Goal: Task Accomplishment & Management: Complete application form

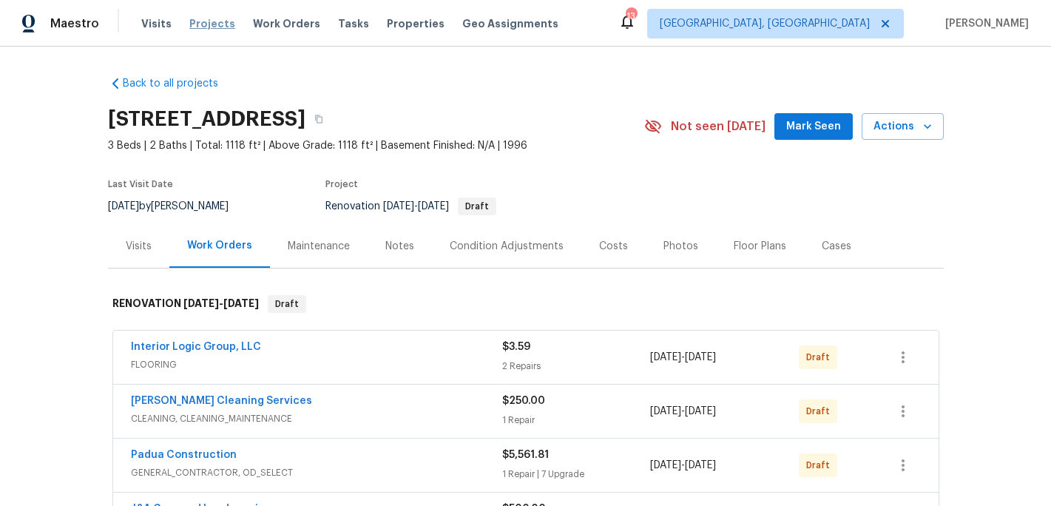
click at [214, 21] on span "Projects" at bounding box center [212, 23] width 46 height 15
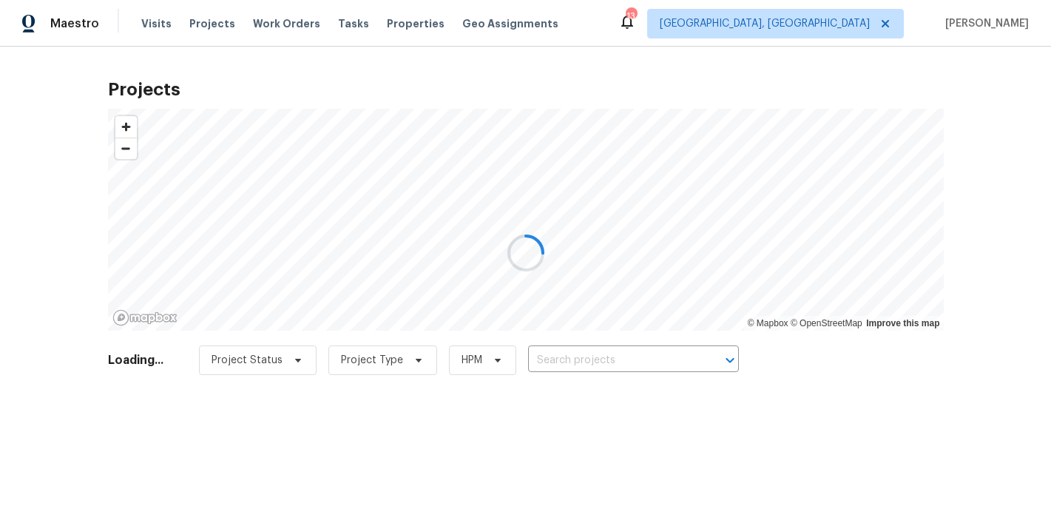
click at [597, 356] on div at bounding box center [525, 253] width 1051 height 506
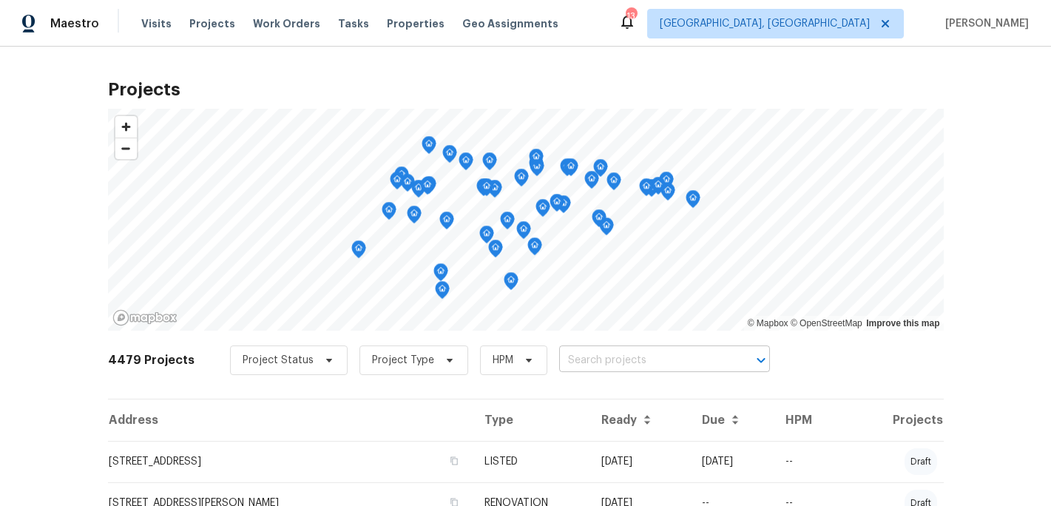
click at [586, 362] on input "text" at bounding box center [643, 360] width 169 height 23
type input "6321"
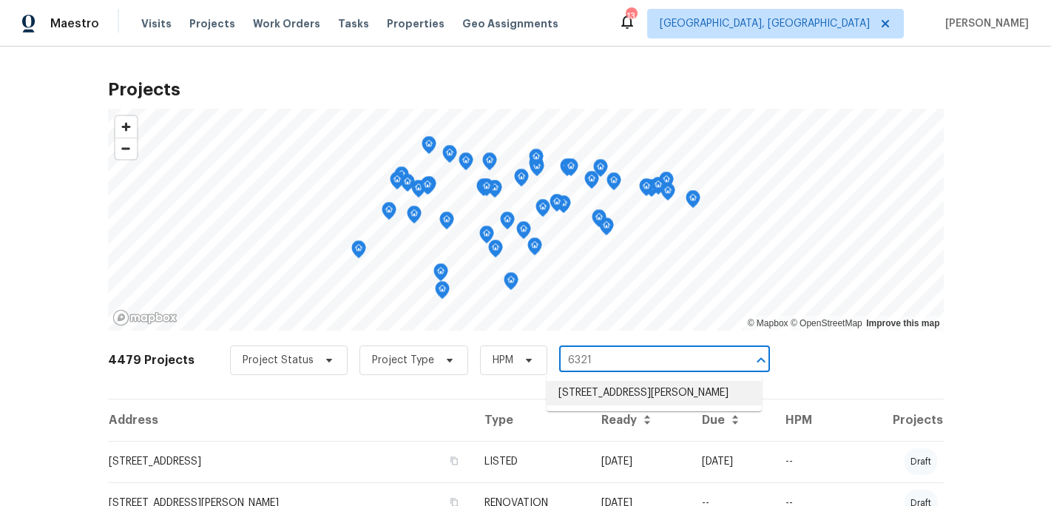
click at [662, 396] on li "[STREET_ADDRESS][PERSON_NAME]" at bounding box center [653, 393] width 215 height 24
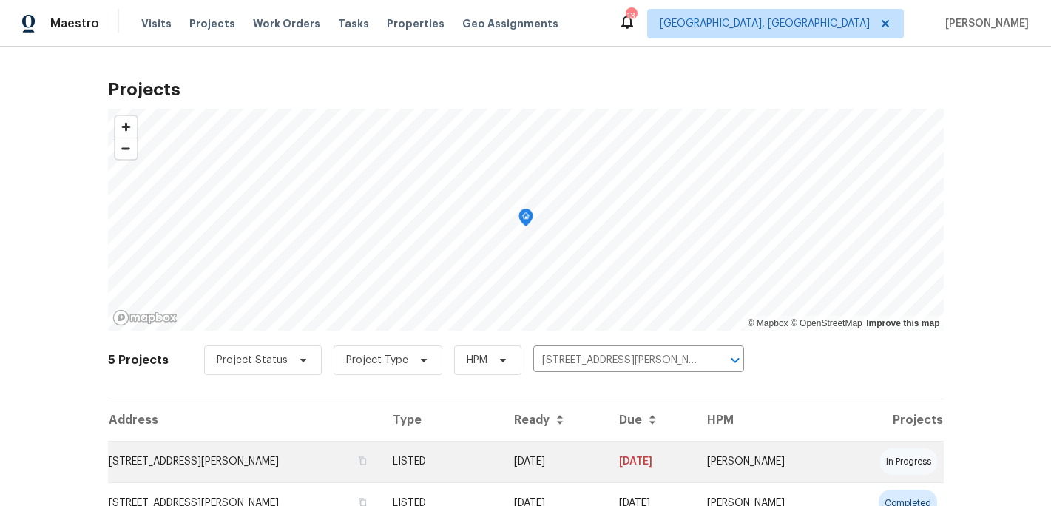
click at [255, 460] on td "[STREET_ADDRESS][PERSON_NAME]" at bounding box center [244, 461] width 273 height 41
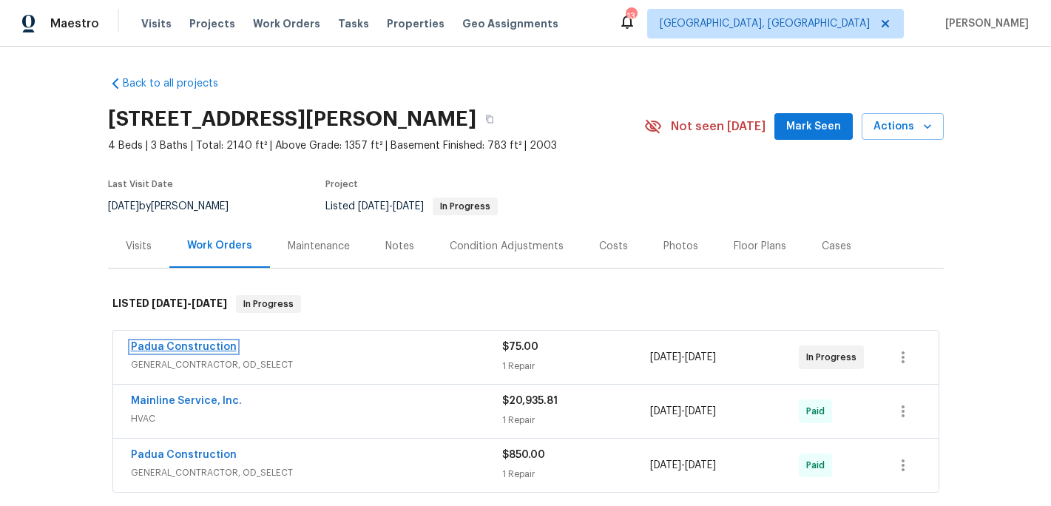
click at [189, 345] on link "Padua Construction" at bounding box center [184, 347] width 106 height 10
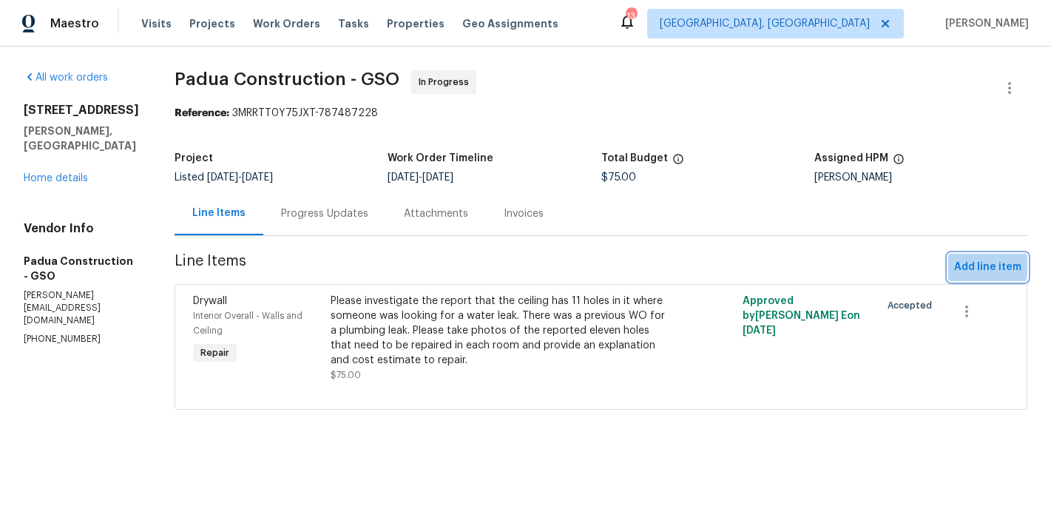
click at [976, 266] on span "Add line item" at bounding box center [987, 267] width 67 height 18
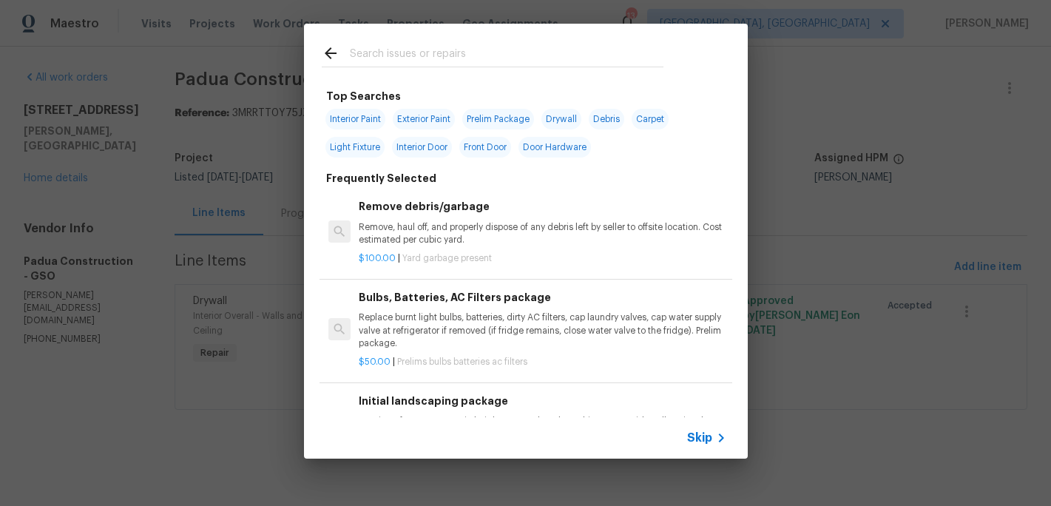
click at [358, 122] on span "Interior Paint" at bounding box center [355, 119] width 60 height 21
type input "Interior Paint"
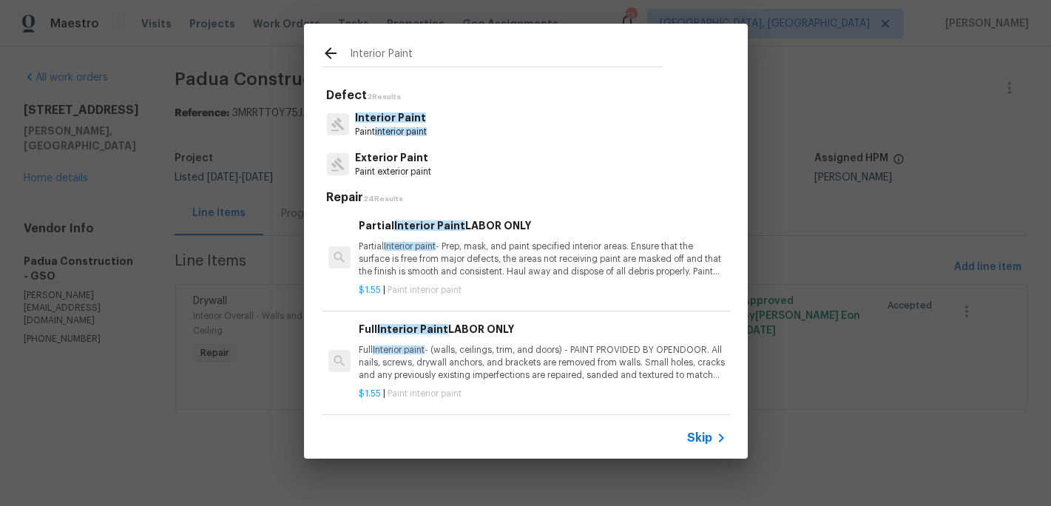
click at [475, 258] on p "Partial Interior paint - Prep, mask, and paint specified interior areas. Ensure…" at bounding box center [542, 259] width 367 height 38
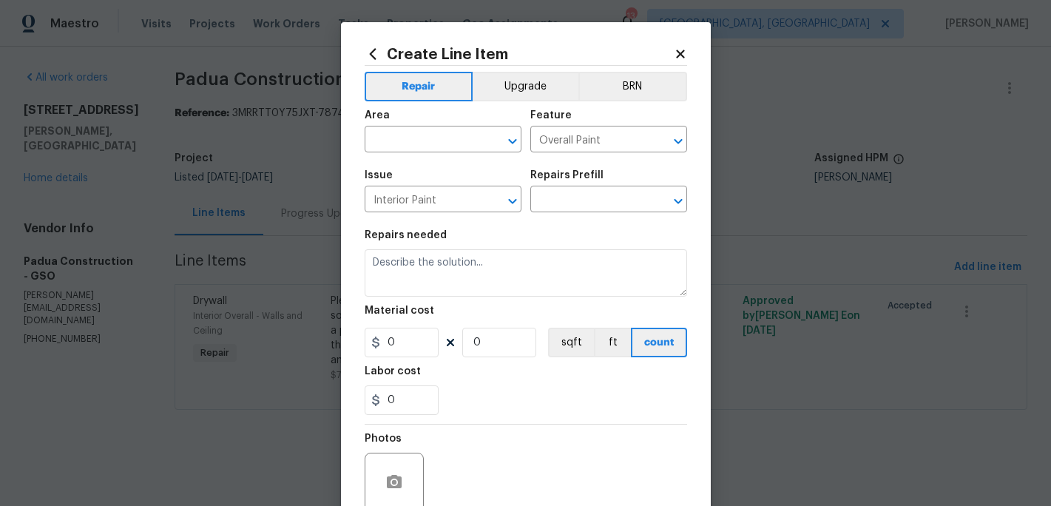
type input "Partial Interior Paint LABOR ONLY $1.55"
type textarea "Partial Interior paint - Prep, mask, and paint specified interior areas. Ensure…"
type input "1.55"
type input "1"
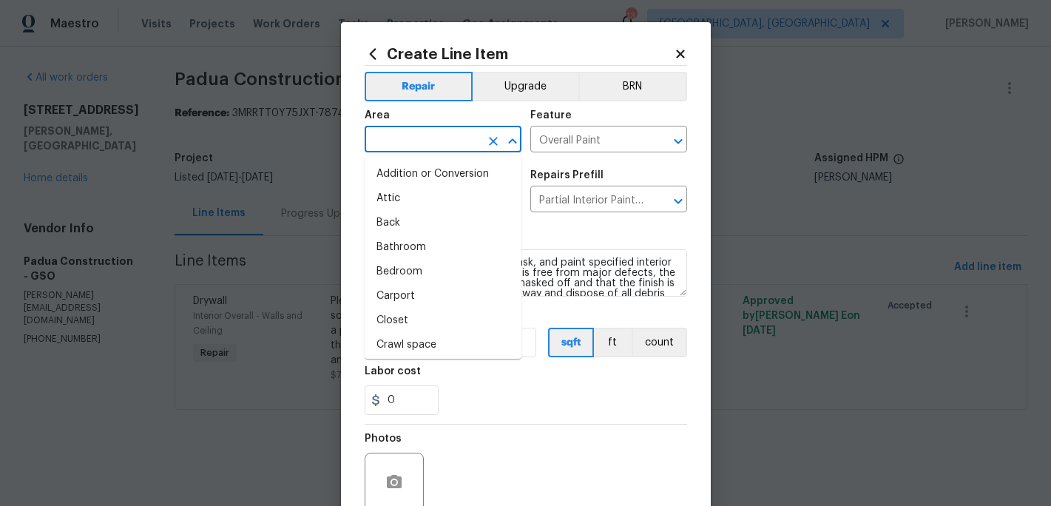
click at [398, 138] on input "text" at bounding box center [422, 140] width 115 height 23
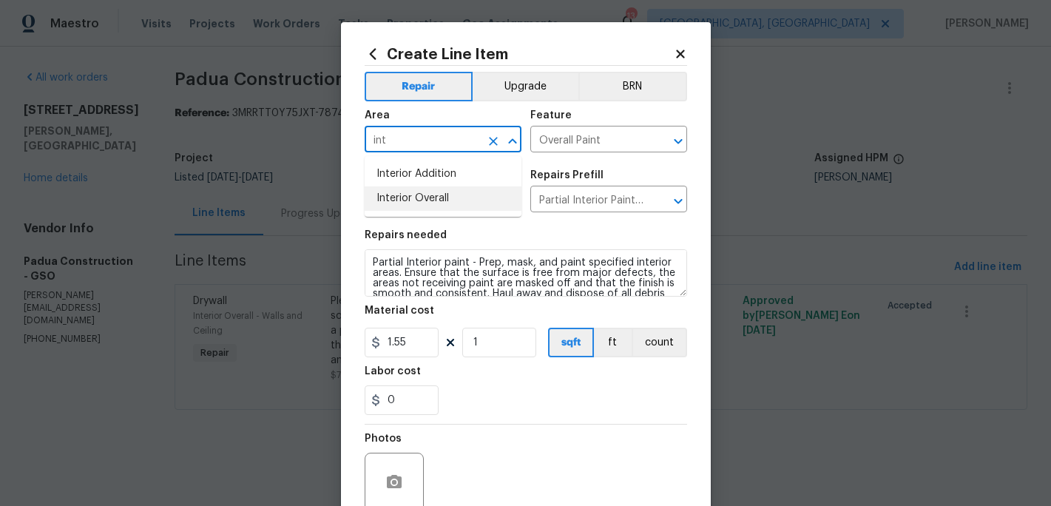
click at [407, 201] on li "Interior Overall" at bounding box center [443, 198] width 157 height 24
type input "Interior Overall"
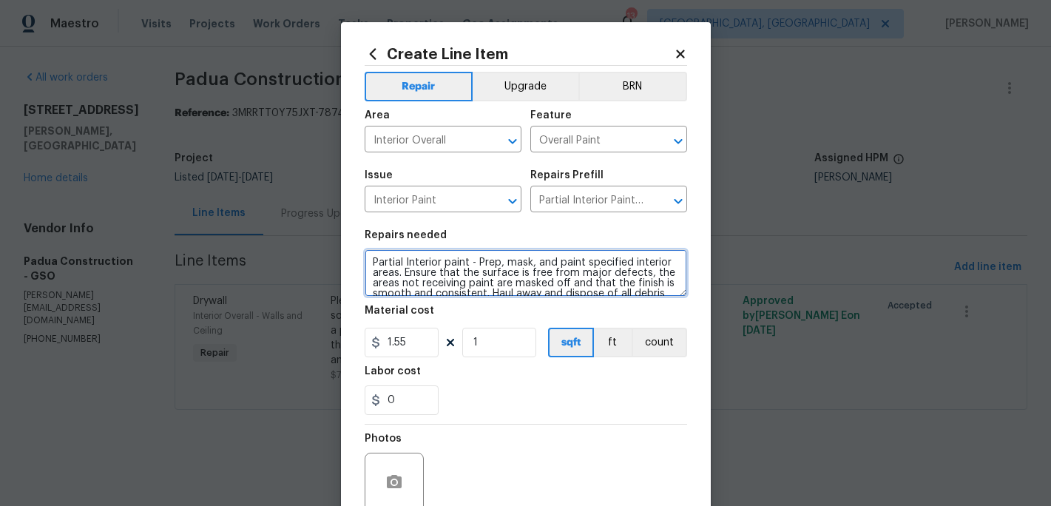
click at [371, 262] on textarea "Partial Interior paint - Prep, mask, and paint specified interior areas. Ensure…" at bounding box center [526, 272] width 322 height 47
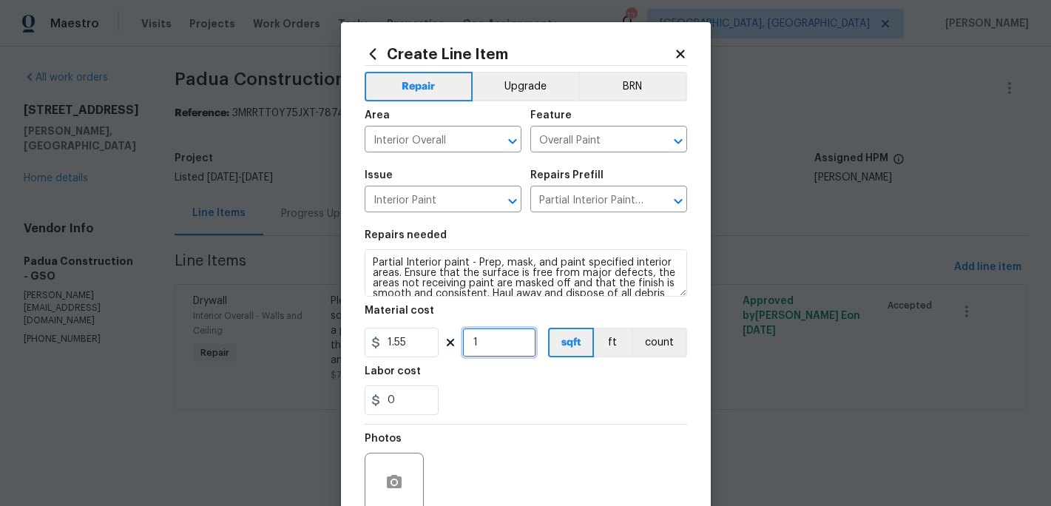
click at [498, 353] on input "1" at bounding box center [499, 343] width 74 height 30
type input "700"
click at [520, 413] on div "0" at bounding box center [526, 400] width 322 height 30
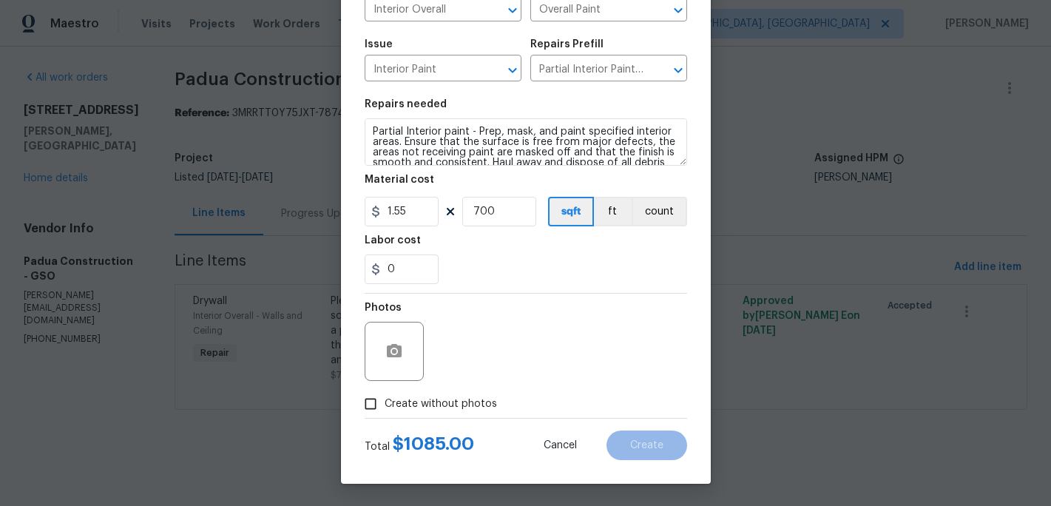
scroll to position [132, 0]
click at [373, 404] on input "Create without photos" at bounding box center [370, 404] width 28 height 28
checkbox input "true"
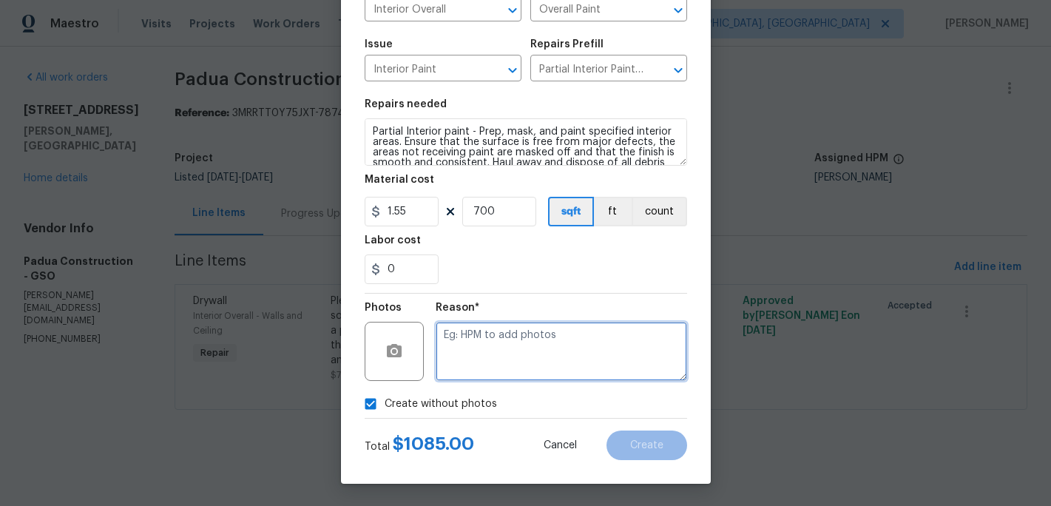
click at [476, 365] on textarea at bounding box center [561, 351] width 251 height 59
type textarea "c"
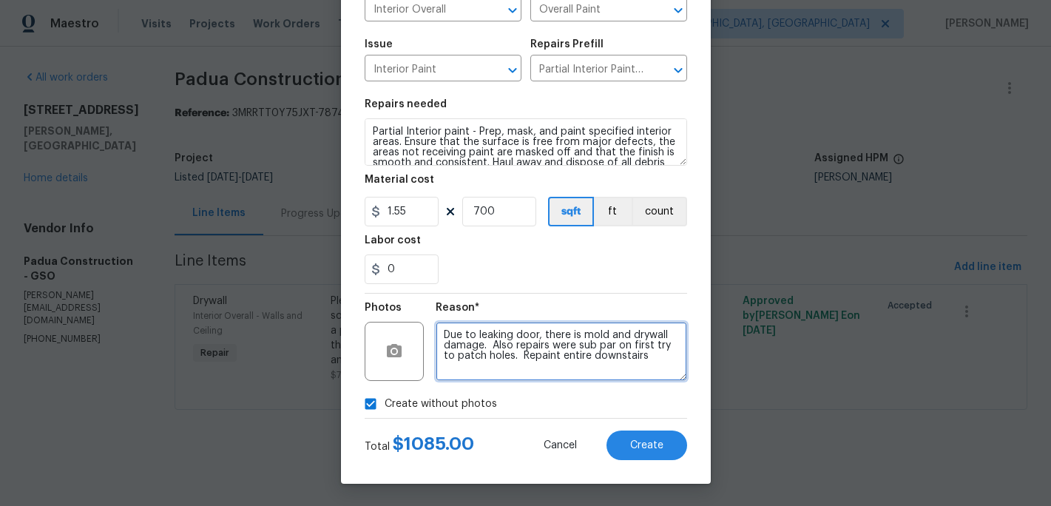
scroll to position [0, 0]
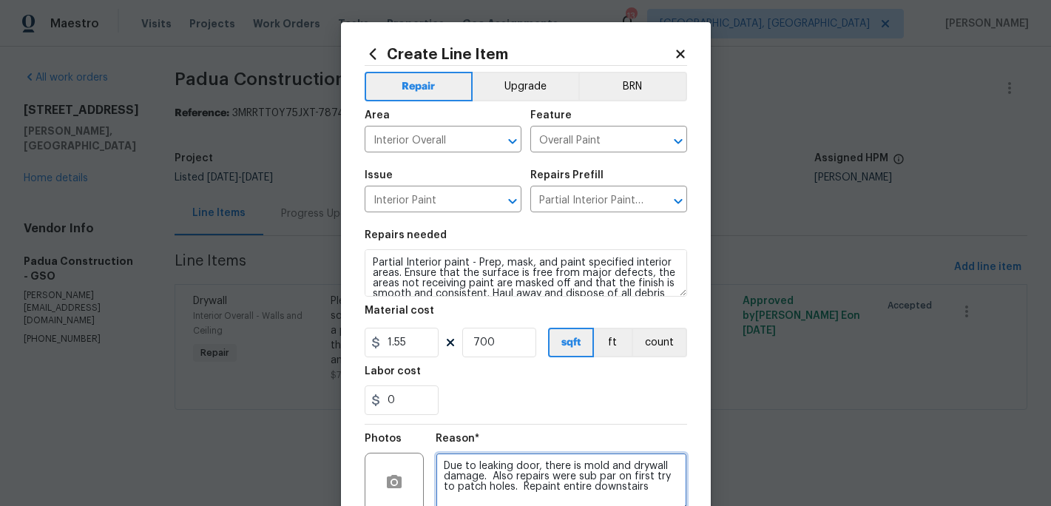
type textarea "Due to leaking door, there is mold and drywall damage. Also repairs were sub pa…"
click at [532, 386] on div "0" at bounding box center [526, 400] width 322 height 30
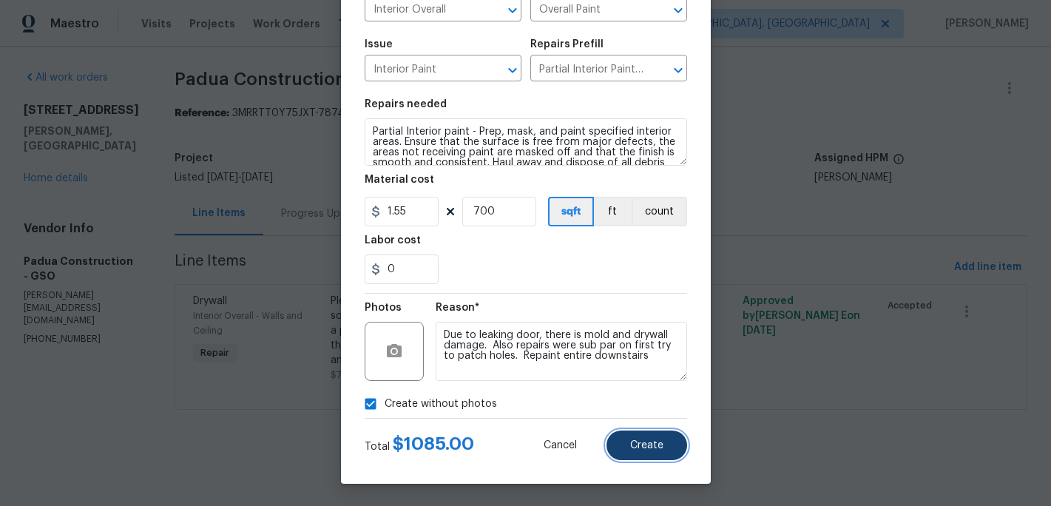
click at [652, 444] on span "Create" at bounding box center [646, 445] width 33 height 11
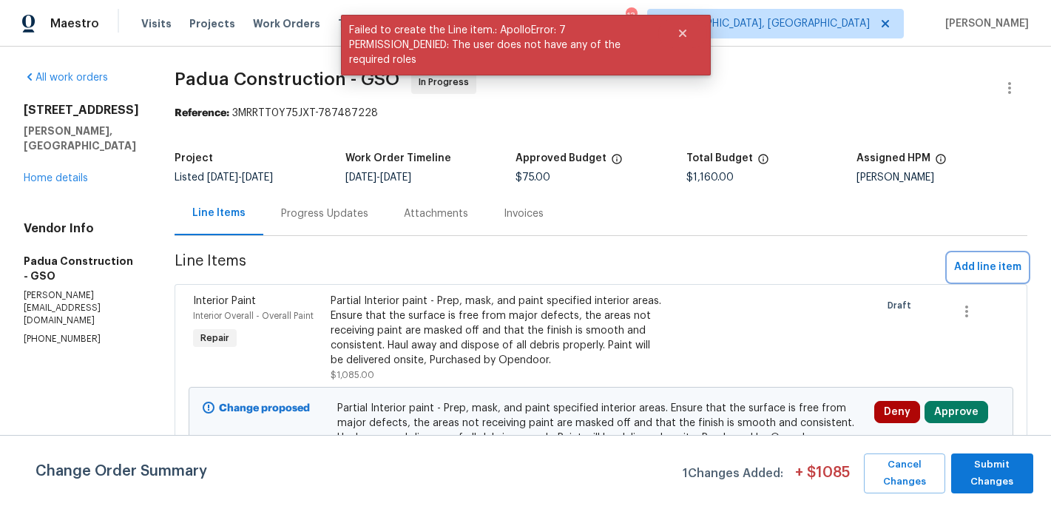
click at [1000, 265] on span "Add line item" at bounding box center [987, 267] width 67 height 18
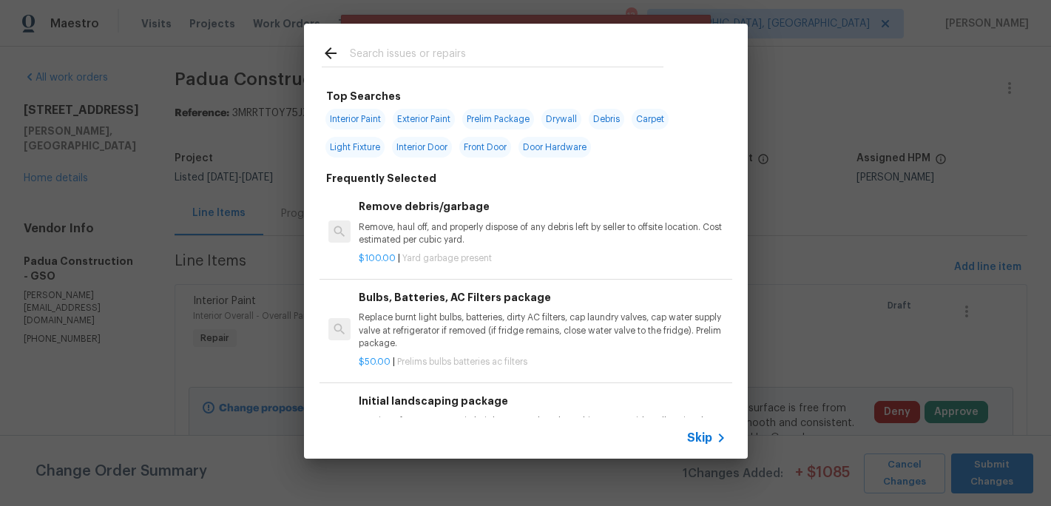
click at [411, 60] on input "text" at bounding box center [507, 55] width 314 height 22
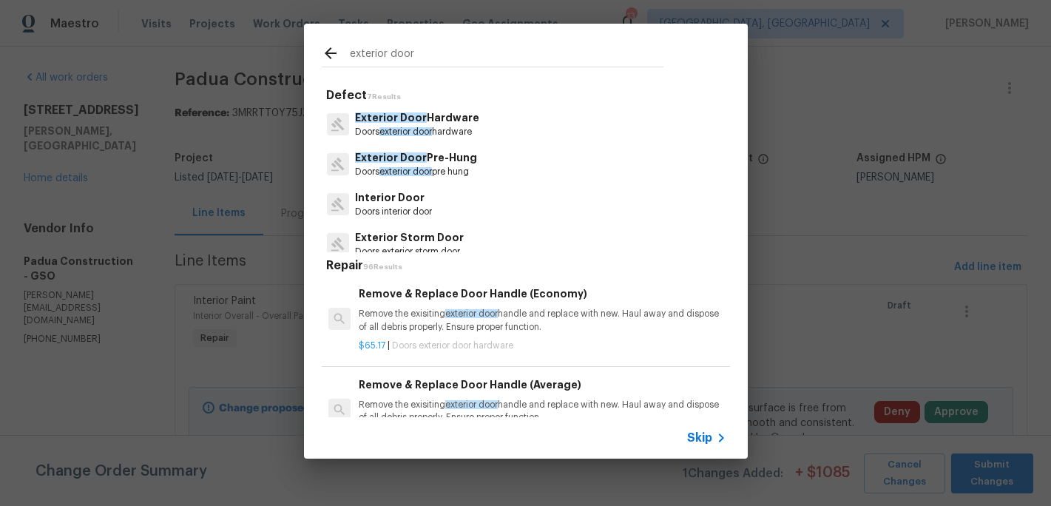
type input "exterior door"
click at [419, 169] on span "exterior door" at bounding box center [405, 171] width 52 height 9
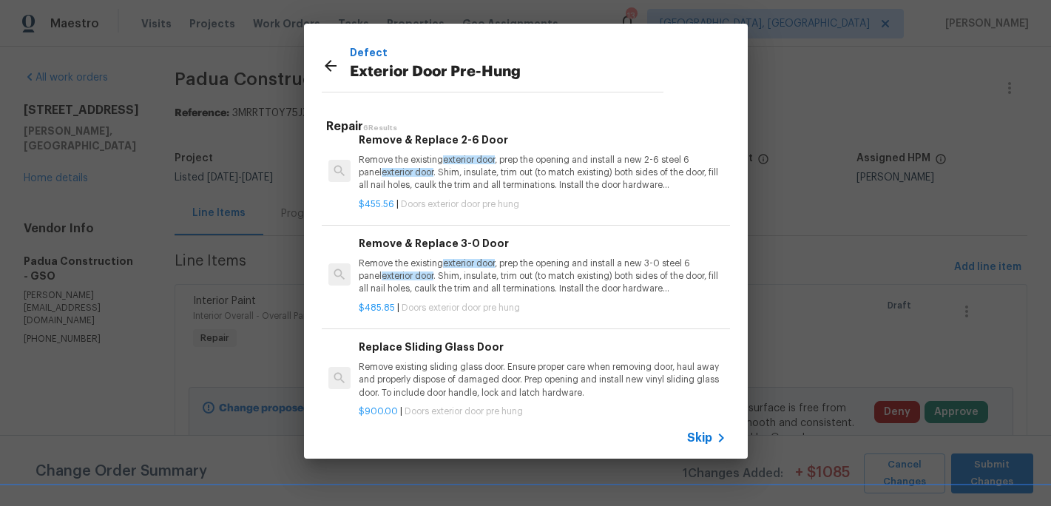
scroll to position [228, 0]
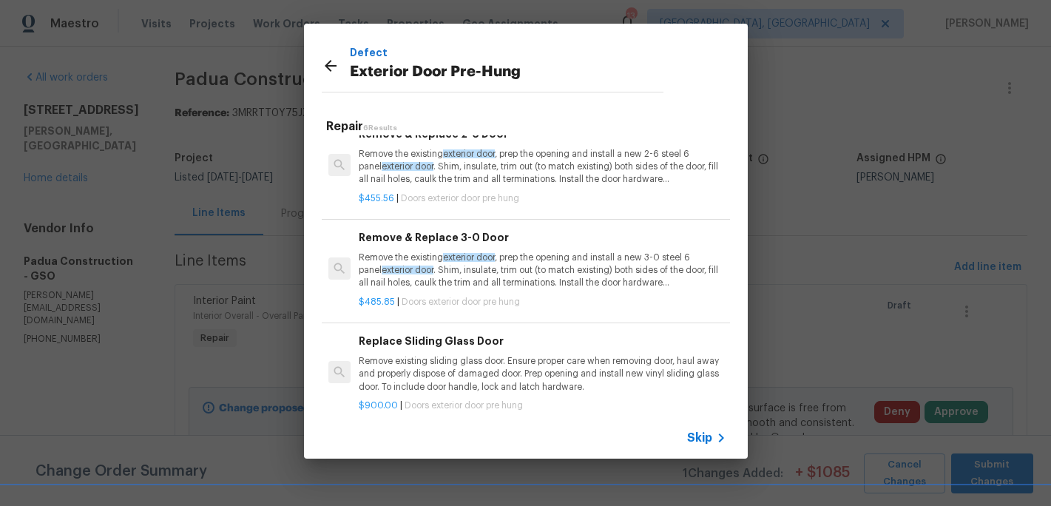
click at [442, 357] on p "Remove existing sliding glass door. Ensure proper care when removing door, haul…" at bounding box center [542, 374] width 367 height 38
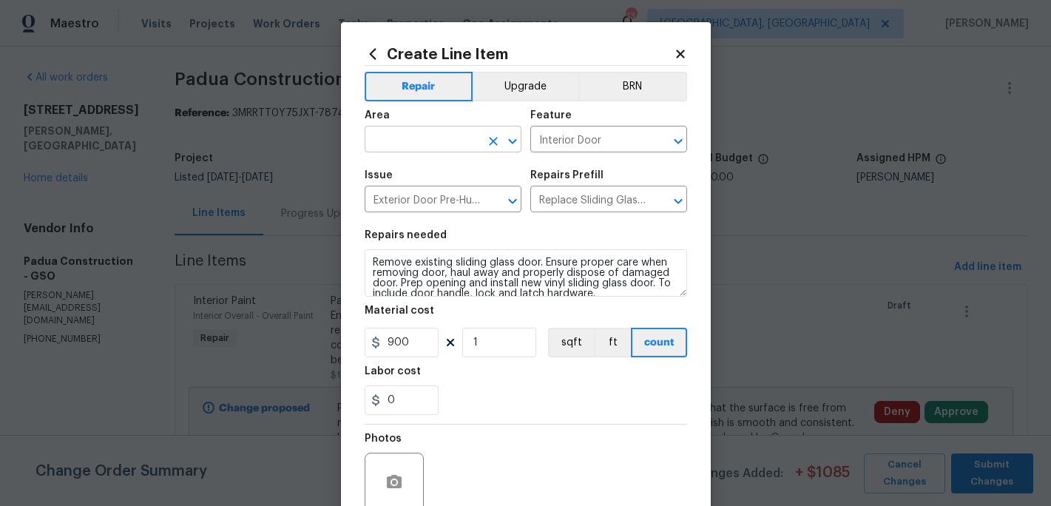
click at [399, 142] on input "text" at bounding box center [422, 140] width 115 height 23
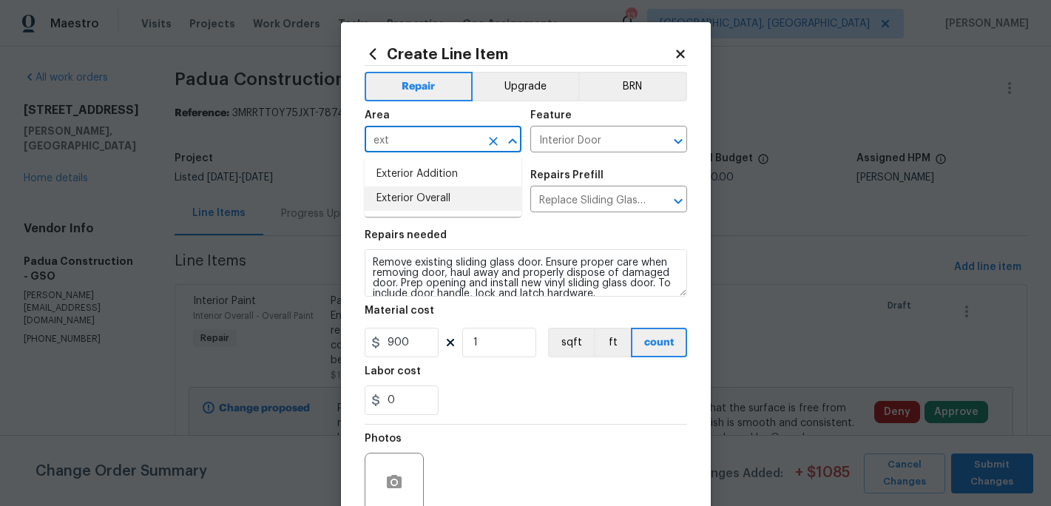
click at [405, 194] on li "Exterior Overall" at bounding box center [443, 198] width 157 height 24
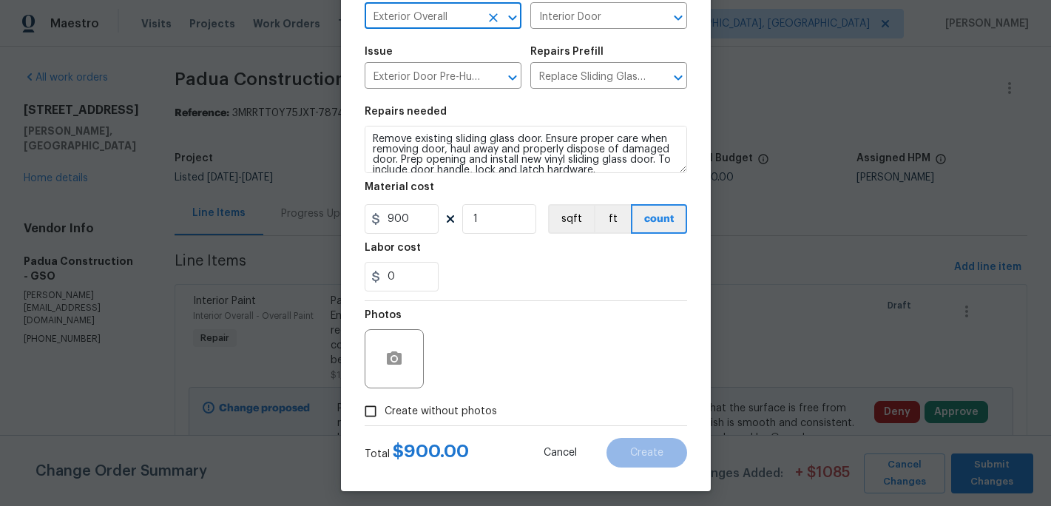
scroll to position [132, 0]
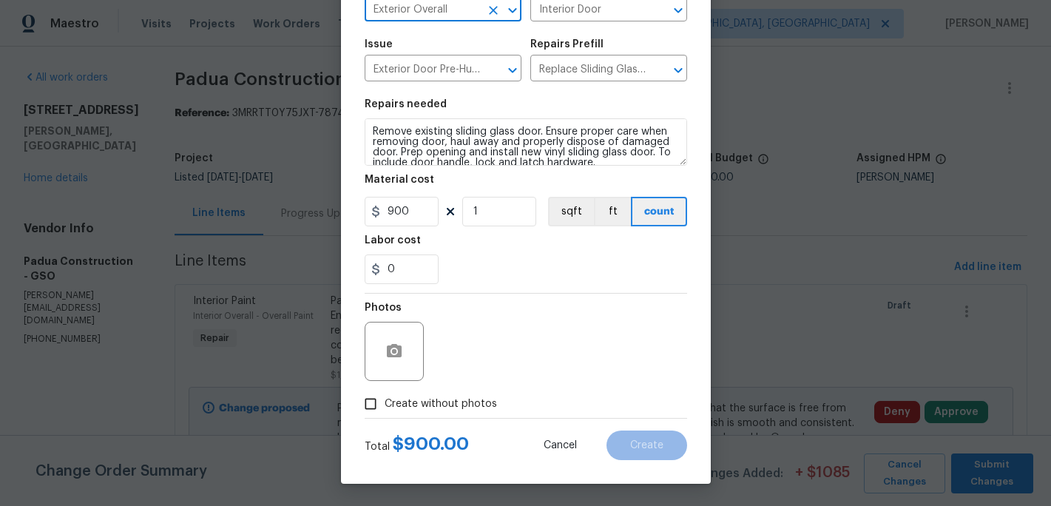
type input "Exterior Overall"
click at [373, 404] on input "Create without photos" at bounding box center [370, 404] width 28 height 28
checkbox input "true"
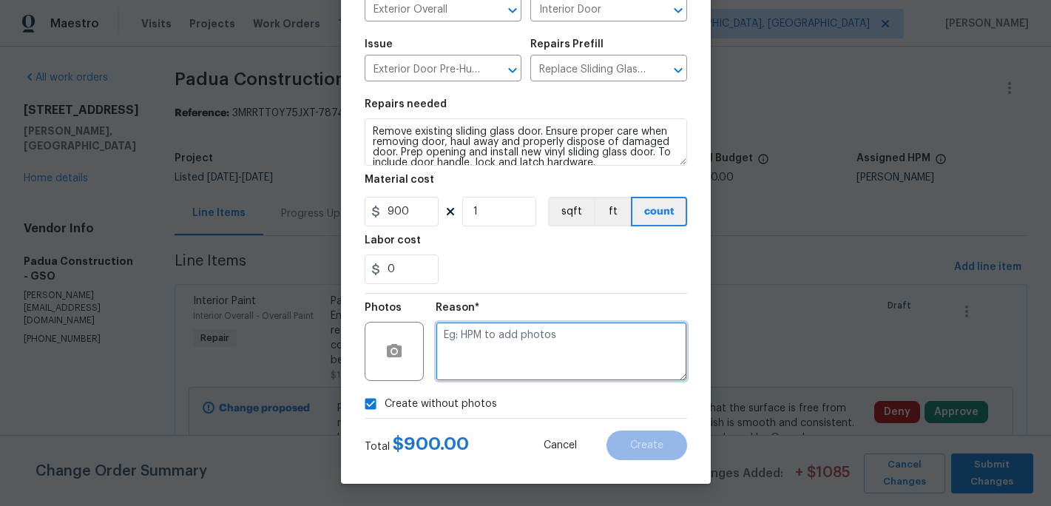
click at [464, 359] on textarea at bounding box center [561, 351] width 251 height 59
type textarea "c"
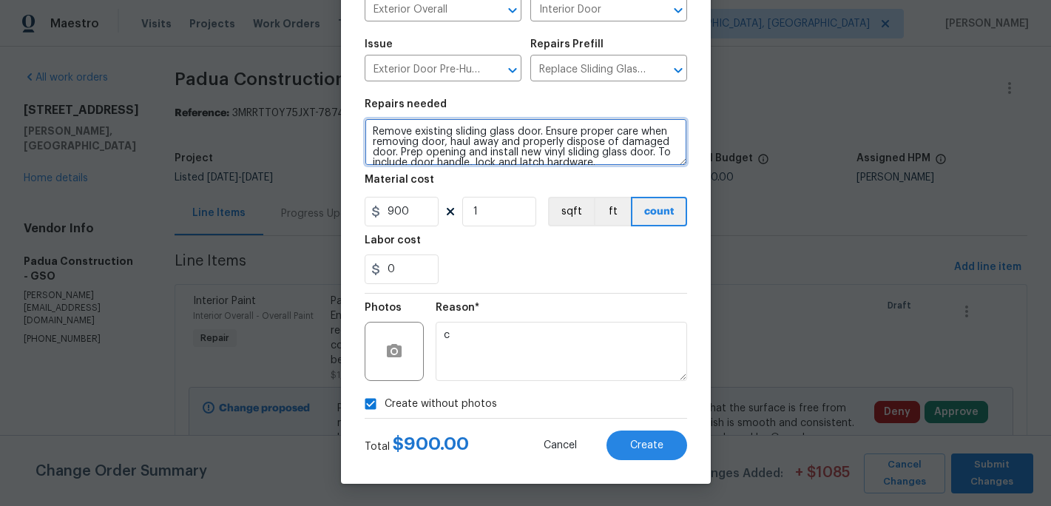
click at [373, 128] on textarea "Remove existing sliding glass door. Ensure proper care when removing door, haul…" at bounding box center [526, 141] width 322 height 47
click at [377, 125] on textarea "Remove existing sliding glass door. Ensure proper care when removing door, haul…" at bounding box center [526, 141] width 322 height 47
type textarea "Remove patio door in kitchen leading to deck on main level Remove existing slid…"
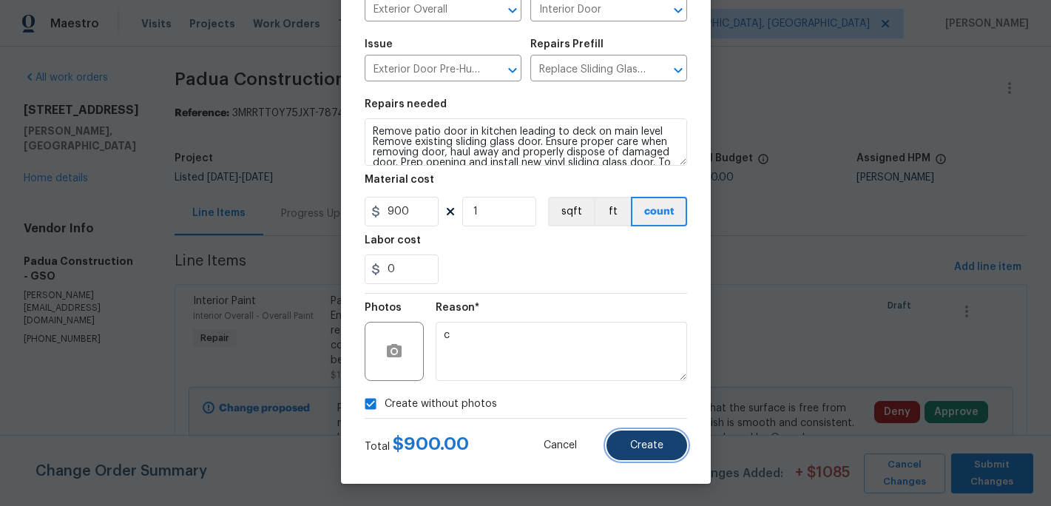
click at [649, 447] on span "Create" at bounding box center [646, 445] width 33 height 11
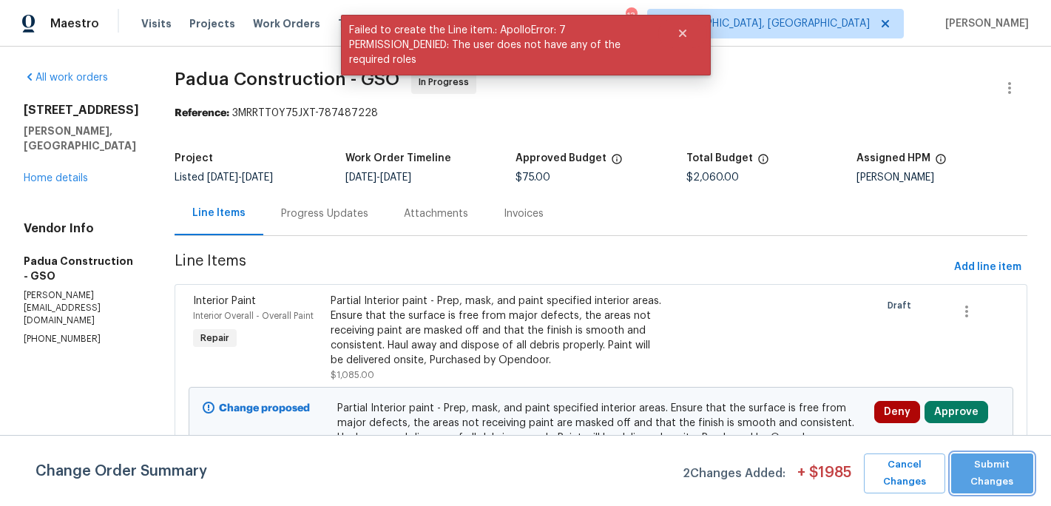
click at [991, 482] on span "Submit Changes" at bounding box center [991, 473] width 67 height 34
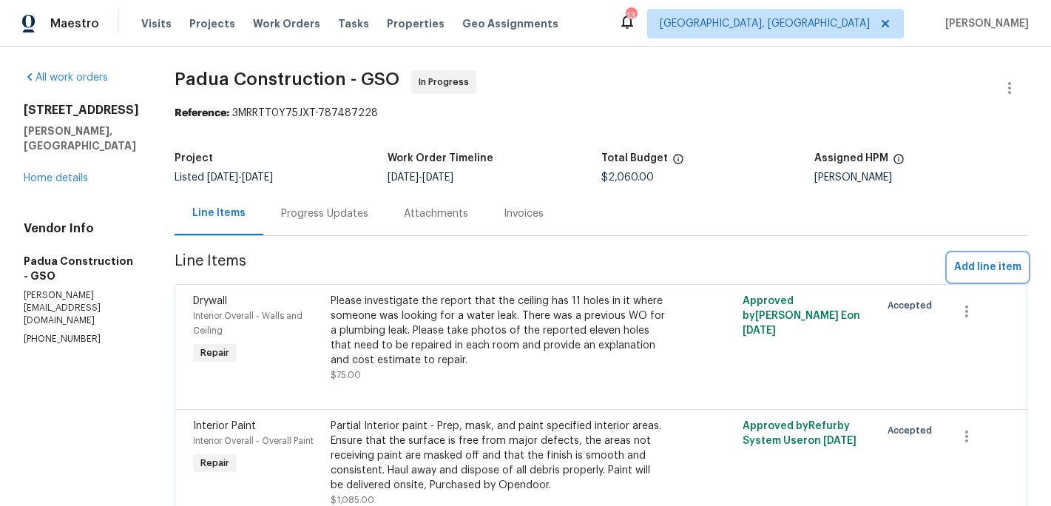
click at [983, 265] on span "Add line item" at bounding box center [987, 267] width 67 height 18
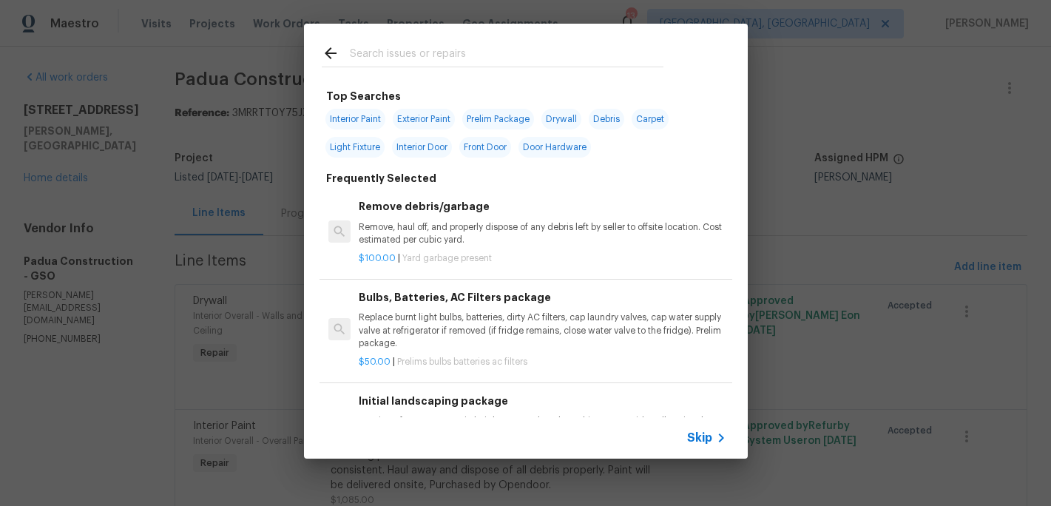
click at [575, 112] on span "Drywall" at bounding box center [561, 119] width 40 height 21
type input "Drywall"
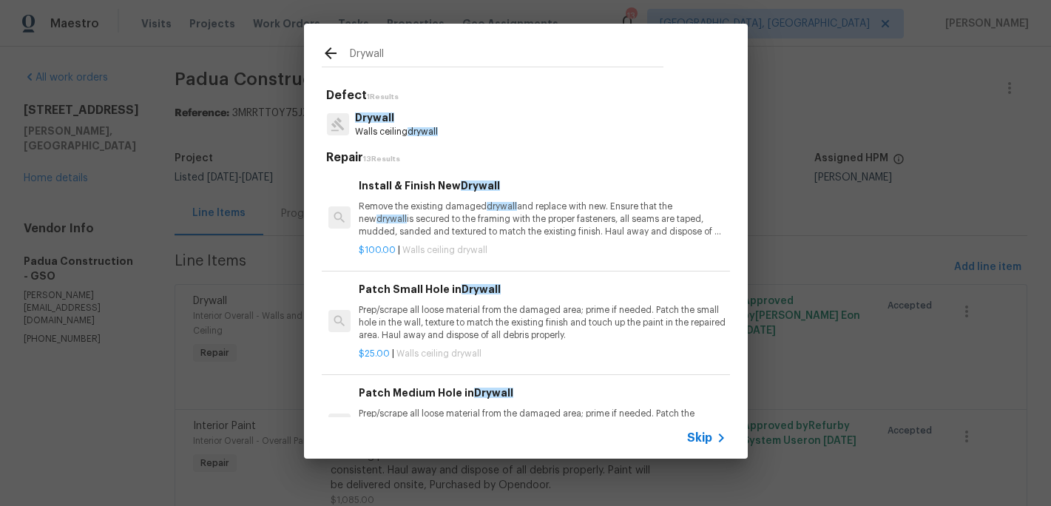
click at [387, 124] on p "Drywall" at bounding box center [396, 118] width 83 height 16
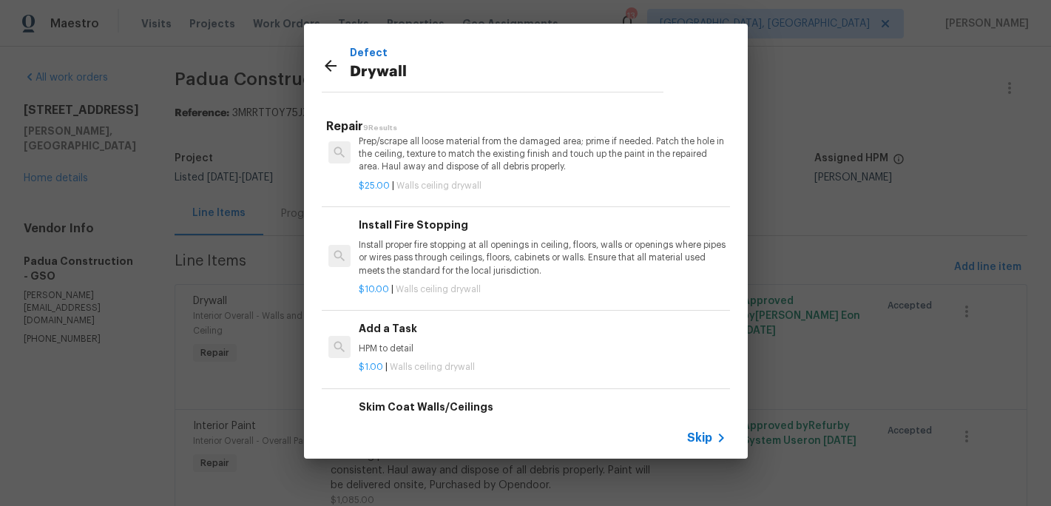
scroll to position [388, 0]
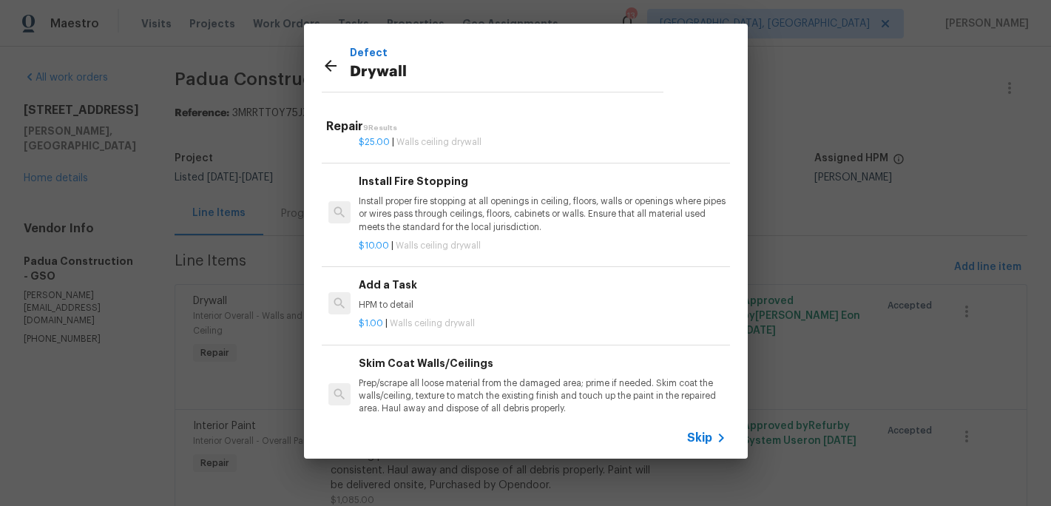
click at [384, 295] on div "Add a Task HPM to detail" at bounding box center [542, 294] width 367 height 35
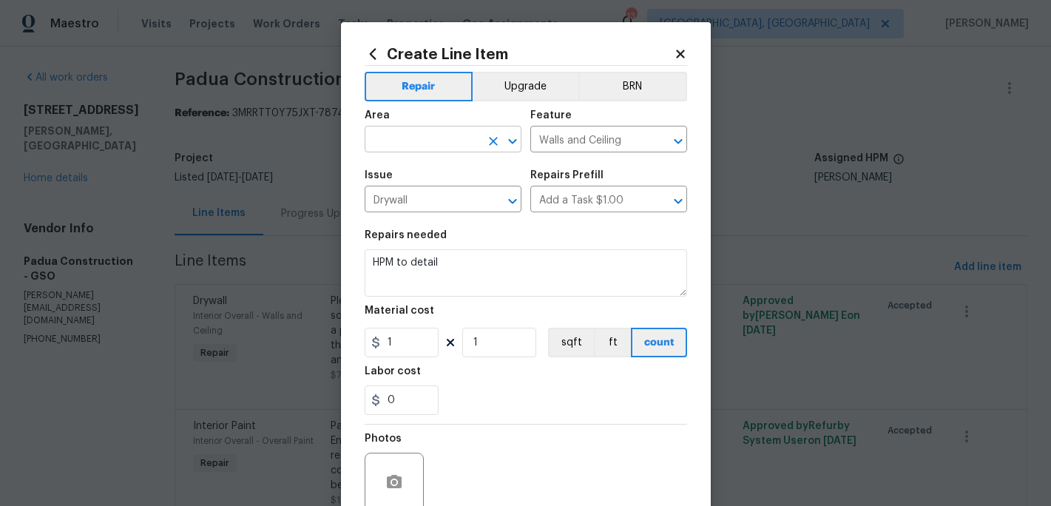
click at [416, 146] on input "text" at bounding box center [422, 140] width 115 height 23
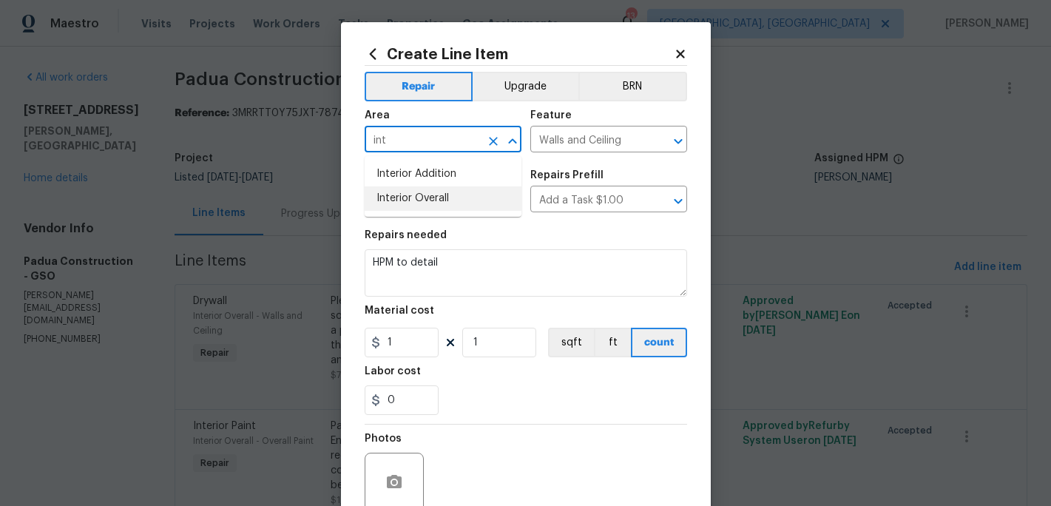
click at [430, 197] on li "Interior Overall" at bounding box center [443, 198] width 157 height 24
type input "Interior Overall"
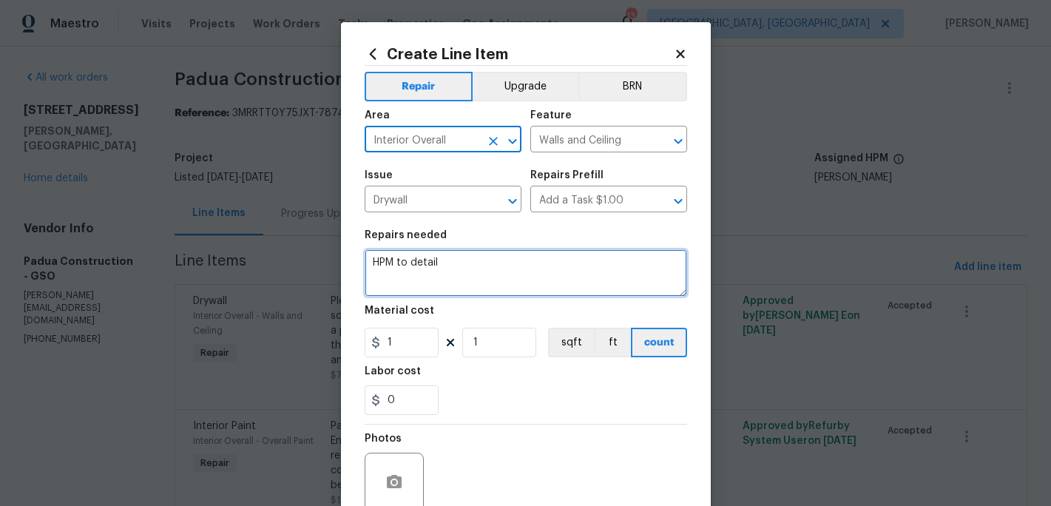
click at [458, 272] on textarea "HPM to detail" at bounding box center [526, 272] width 322 height 47
type textarea "H"
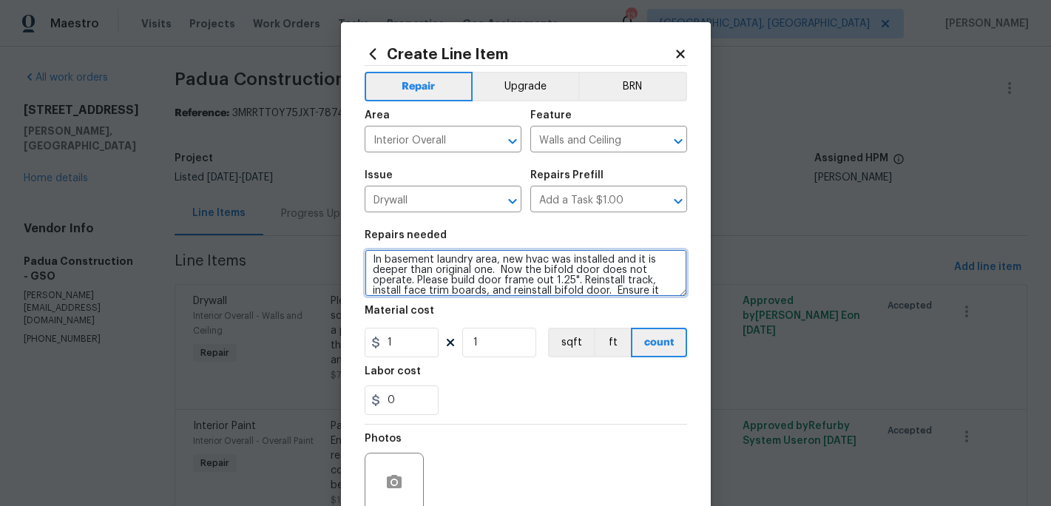
scroll to position [13, 0]
type textarea "In basement laundry area, new hvac was installed and it is deeper than original…"
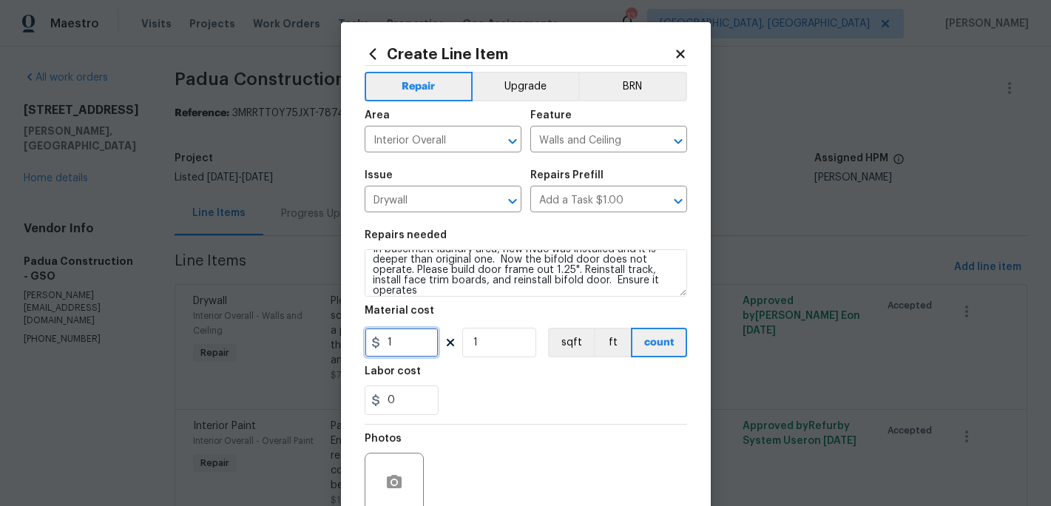
click at [416, 347] on input "1" at bounding box center [402, 343] width 74 height 30
type input "250"
click at [513, 389] on div "0" at bounding box center [526, 400] width 322 height 30
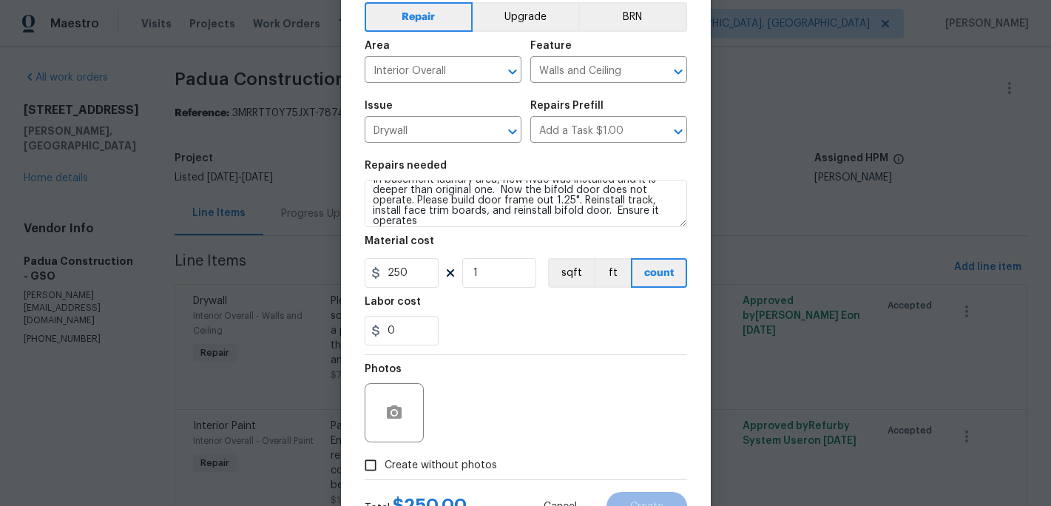
scroll to position [95, 0]
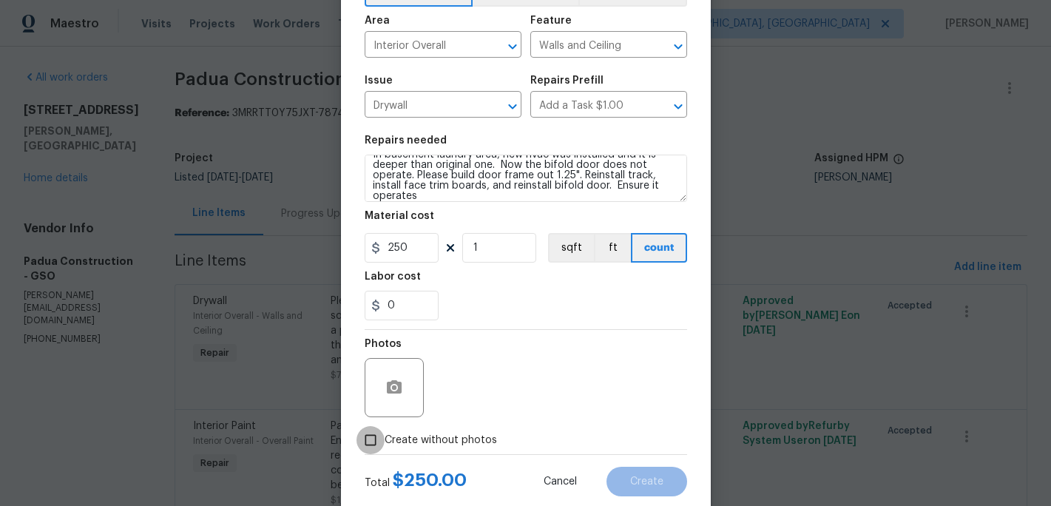
click at [374, 443] on input "Create without photos" at bounding box center [370, 440] width 28 height 28
checkbox input "true"
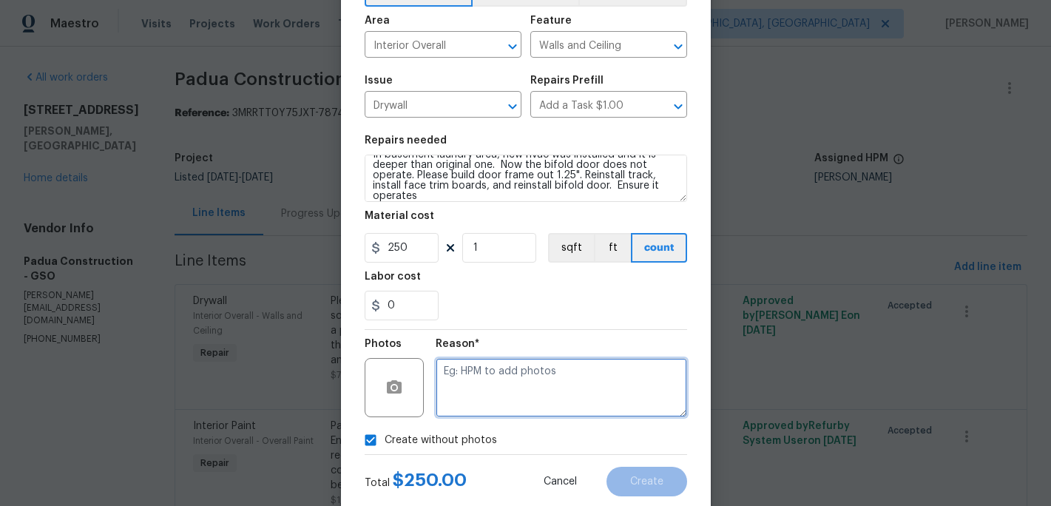
click at [467, 396] on textarea at bounding box center [561, 387] width 251 height 59
type textarea "c"
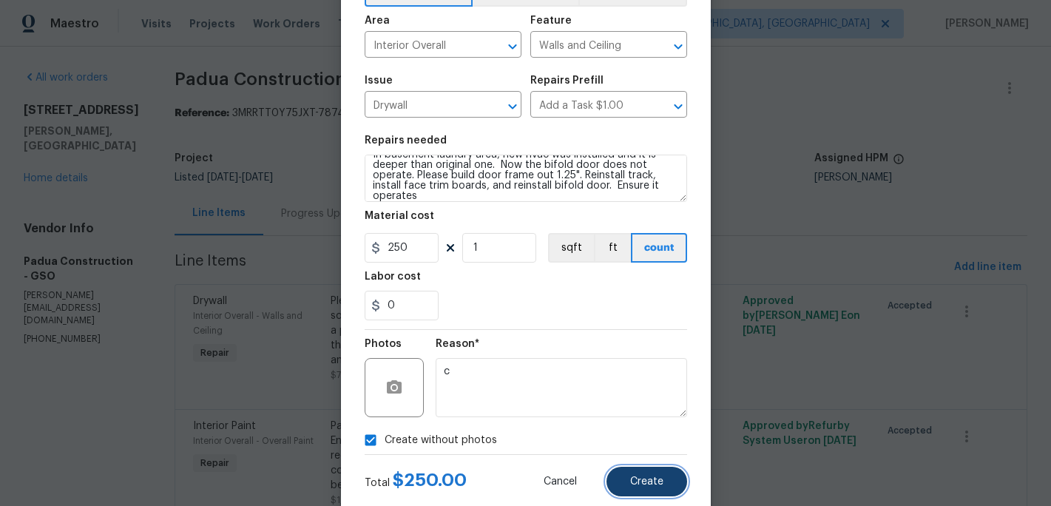
click at [649, 476] on span "Create" at bounding box center [646, 481] width 33 height 11
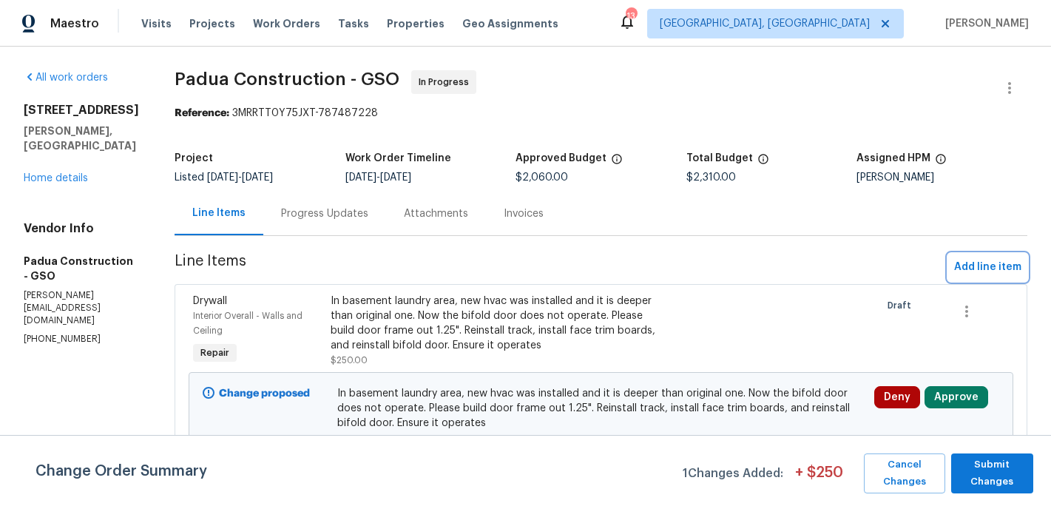
click at [979, 272] on span "Add line item" at bounding box center [987, 267] width 67 height 18
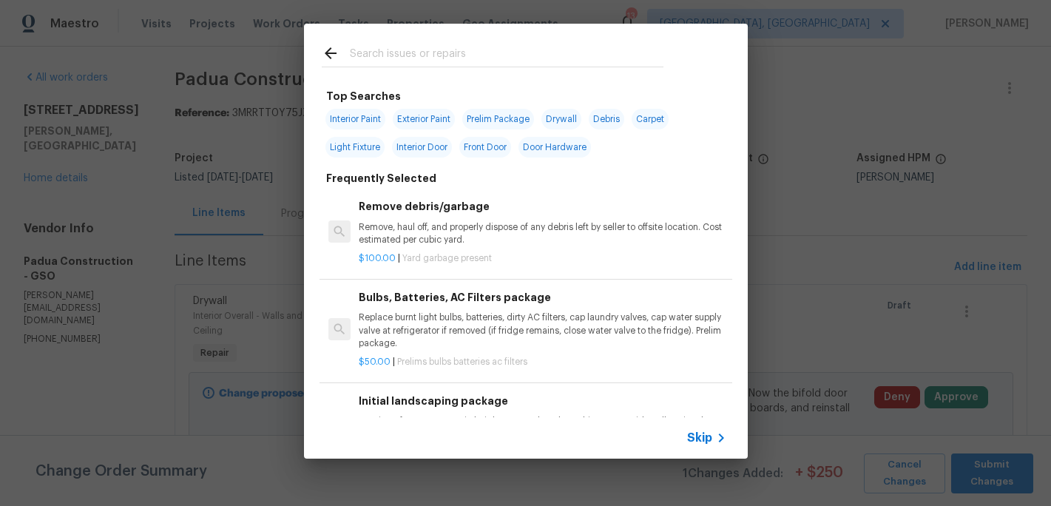
click at [374, 55] on input "text" at bounding box center [507, 55] width 314 height 22
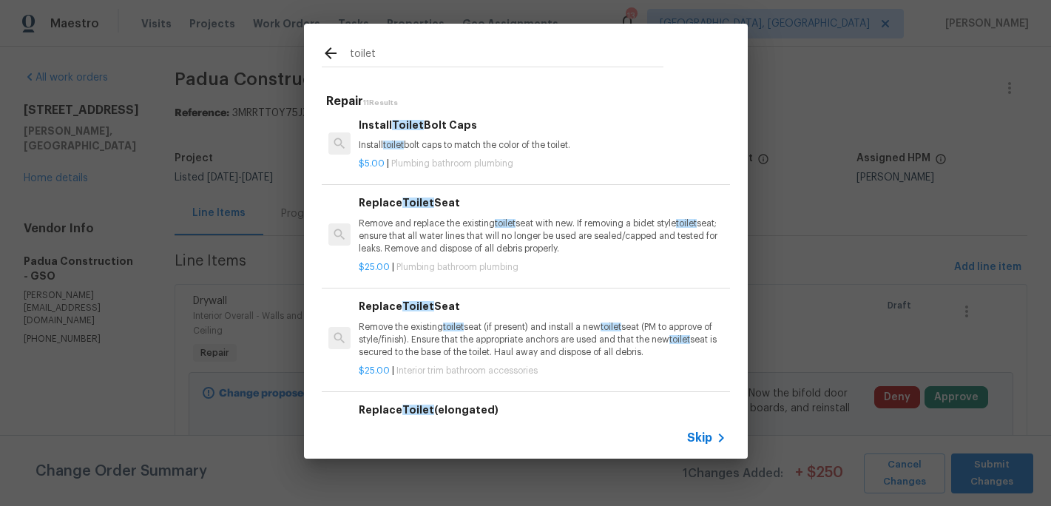
scroll to position [0, 0]
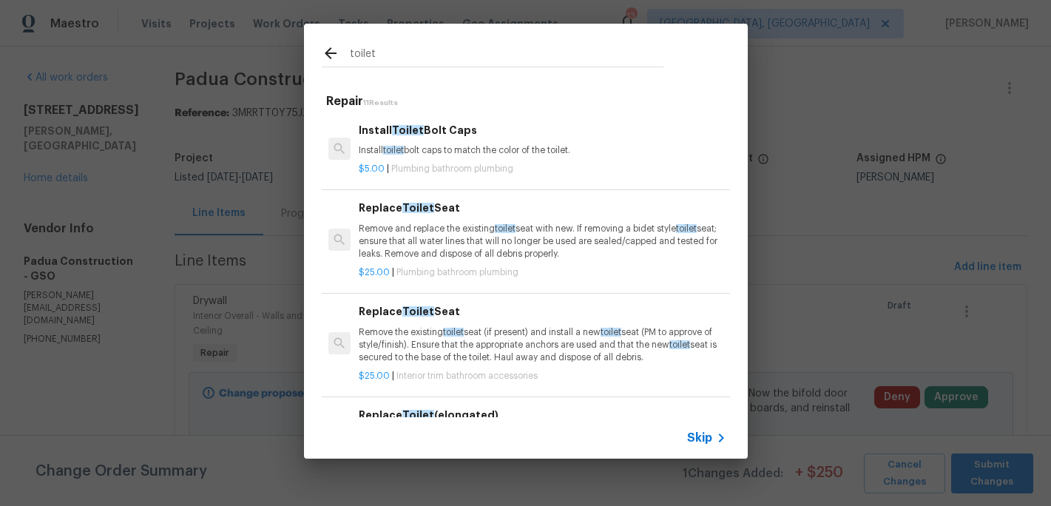
type input "toilet"
click at [713, 435] on icon at bounding box center [721, 438] width 18 height 18
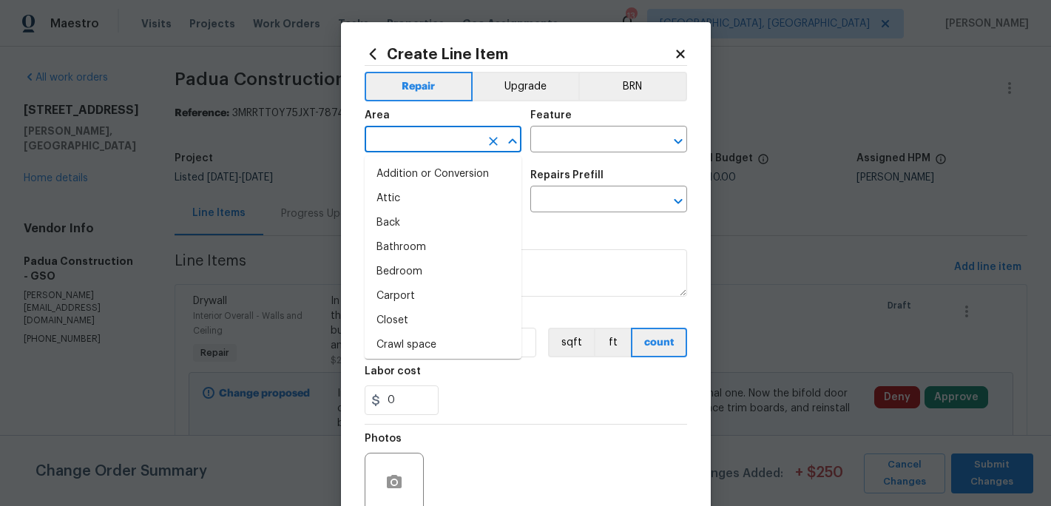
click at [415, 148] on input "text" at bounding box center [422, 140] width 115 height 23
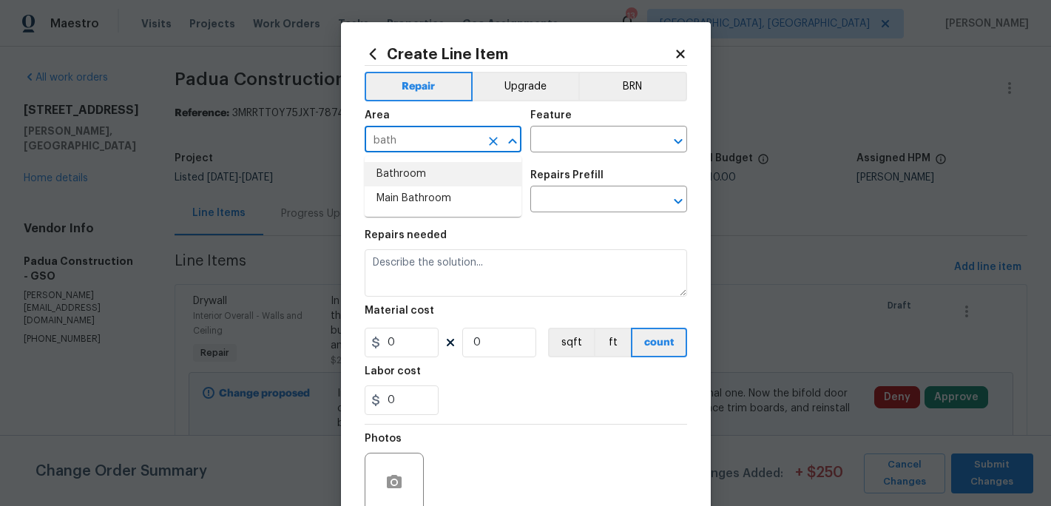
click at [418, 169] on li "Bathroom" at bounding box center [443, 174] width 157 height 24
type input "Bathroom"
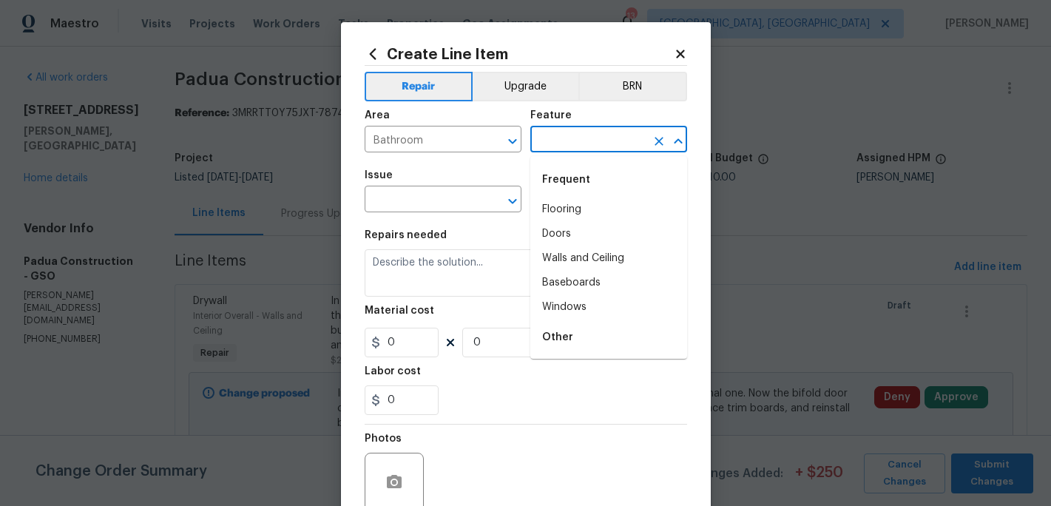
click at [553, 129] on input "text" at bounding box center [587, 140] width 115 height 23
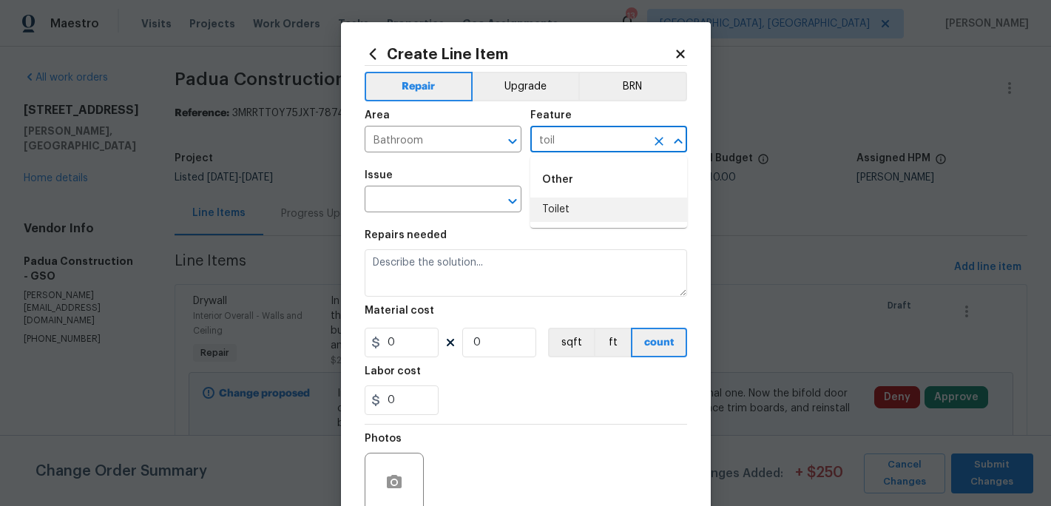
click at [555, 211] on li "Toilet" at bounding box center [608, 209] width 157 height 24
type input "Toilet"
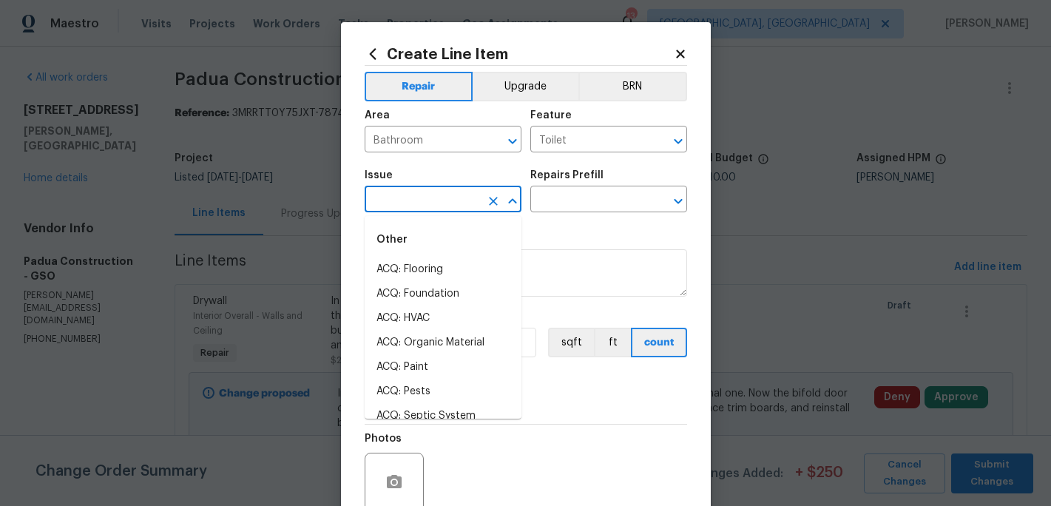
click at [431, 209] on input "text" at bounding box center [422, 200] width 115 height 23
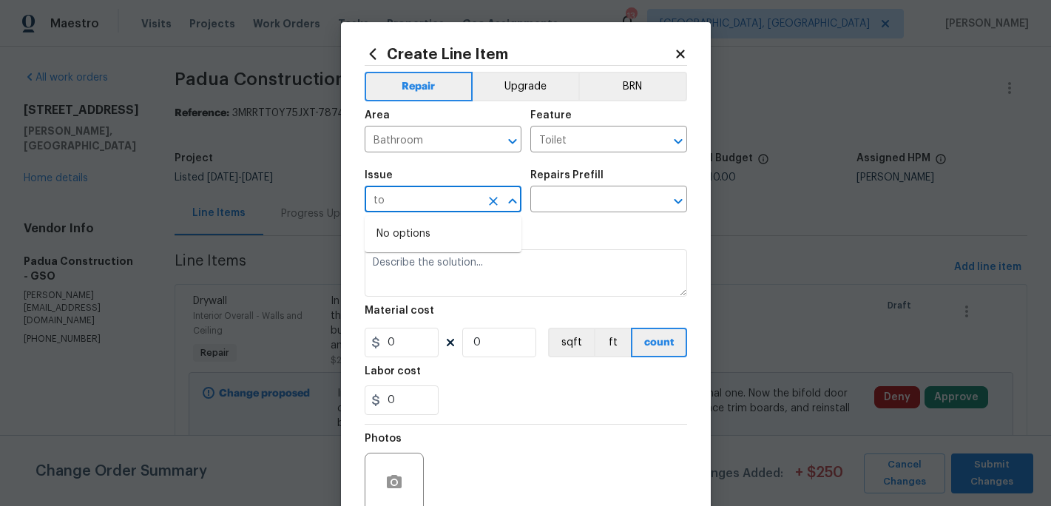
type input "t"
type input "l"
type input "s"
click at [408, 325] on li "Demo Interior" at bounding box center [443, 318] width 157 height 24
type input "Demo Interior"
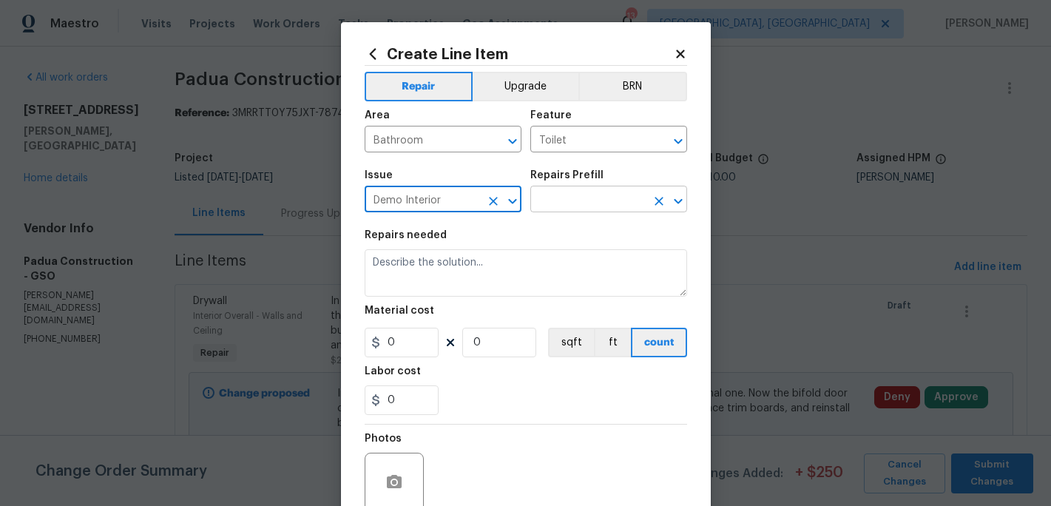
click at [559, 208] on input "text" at bounding box center [587, 200] width 115 height 23
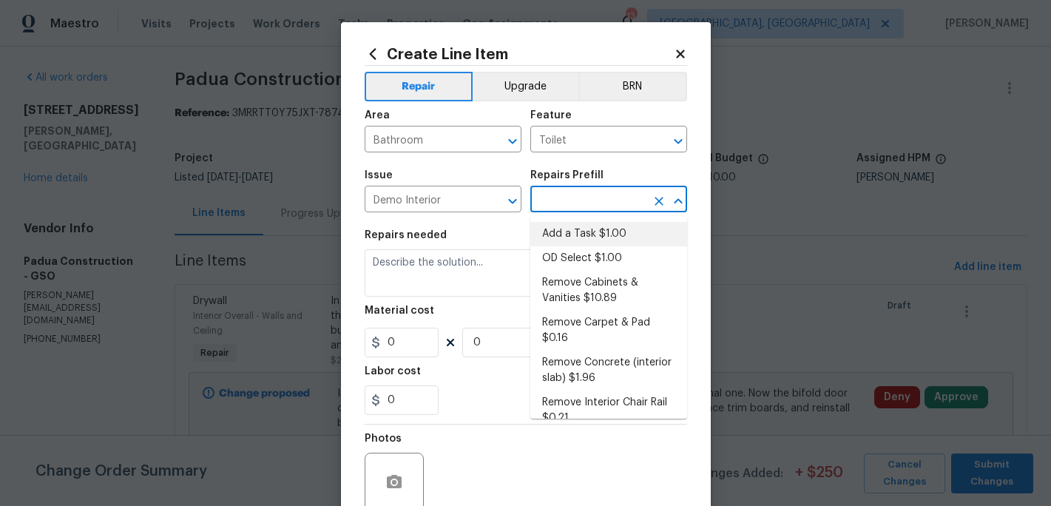
click at [566, 235] on li "Add a Task $1.00" at bounding box center [608, 234] width 157 height 24
type input "Demolition"
type input "Add a Task $1.00"
type textarea "HPM to detail"
type input "1"
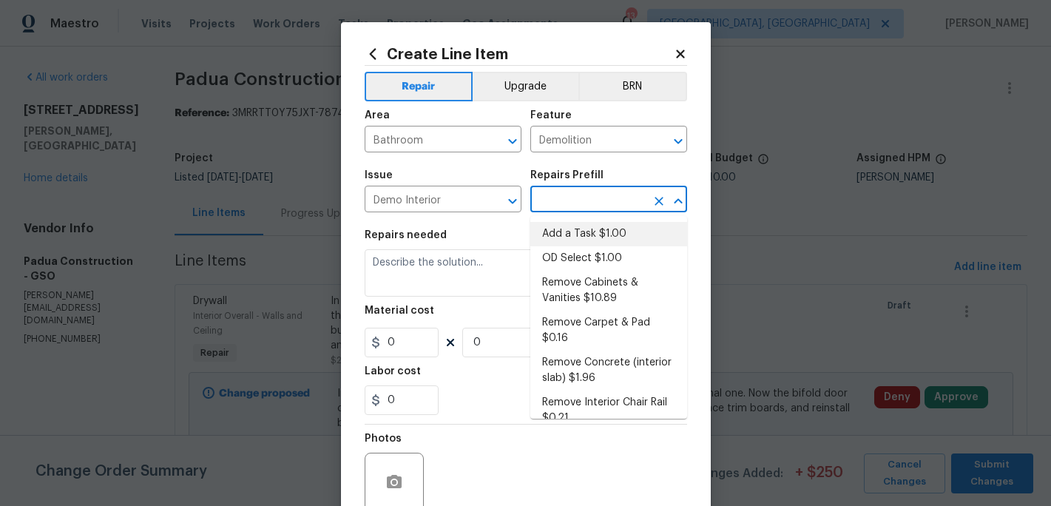
type input "1"
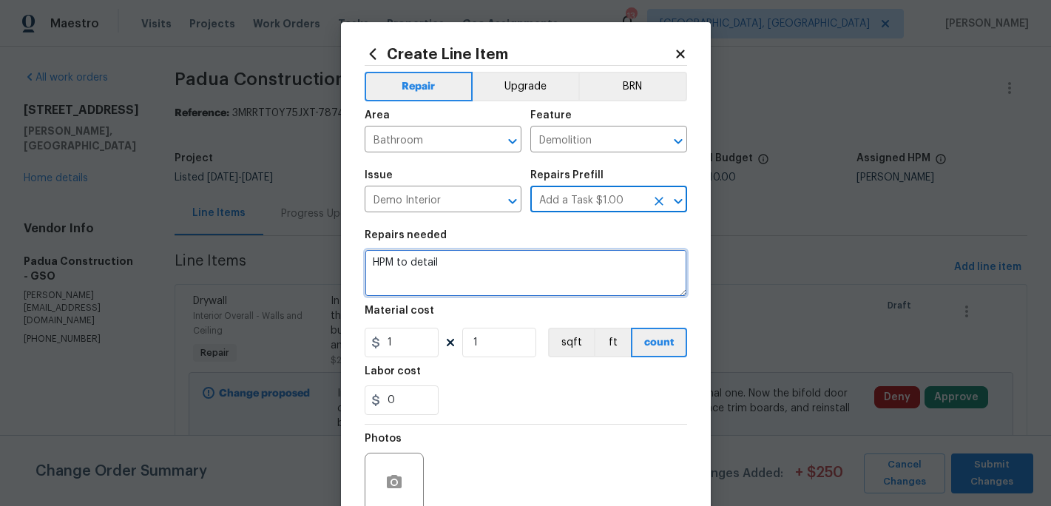
click at [455, 270] on textarea "HPM to detail" at bounding box center [526, 272] width 322 height 47
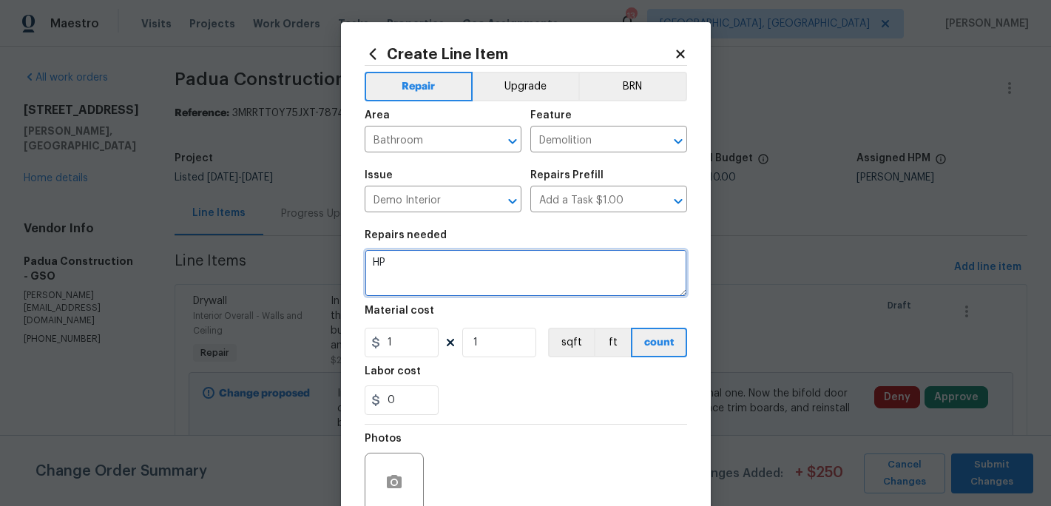
type textarea "H"
type textarea "S"
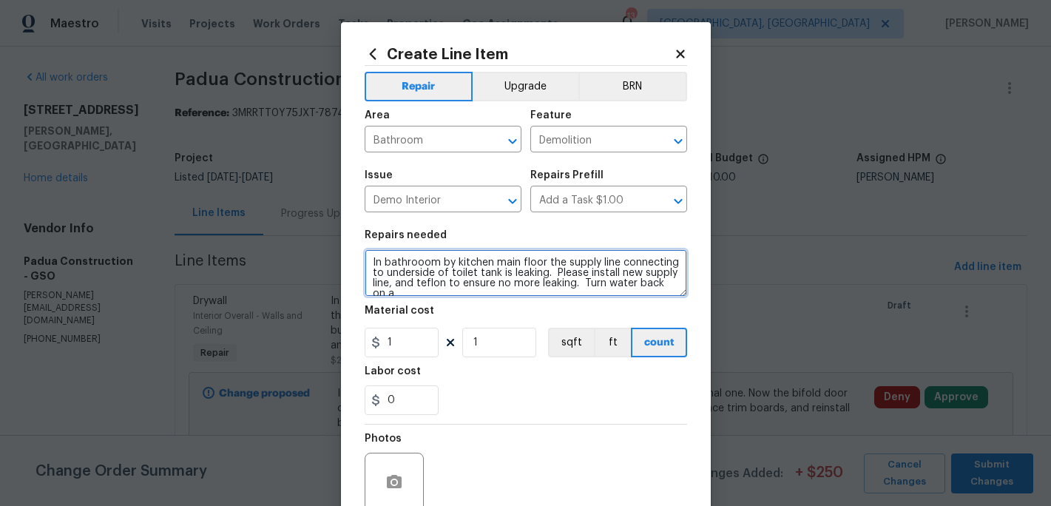
scroll to position [3, 0]
type textarea "In bathrooom by kitchen main floor the supply line connecting to underside of t…"
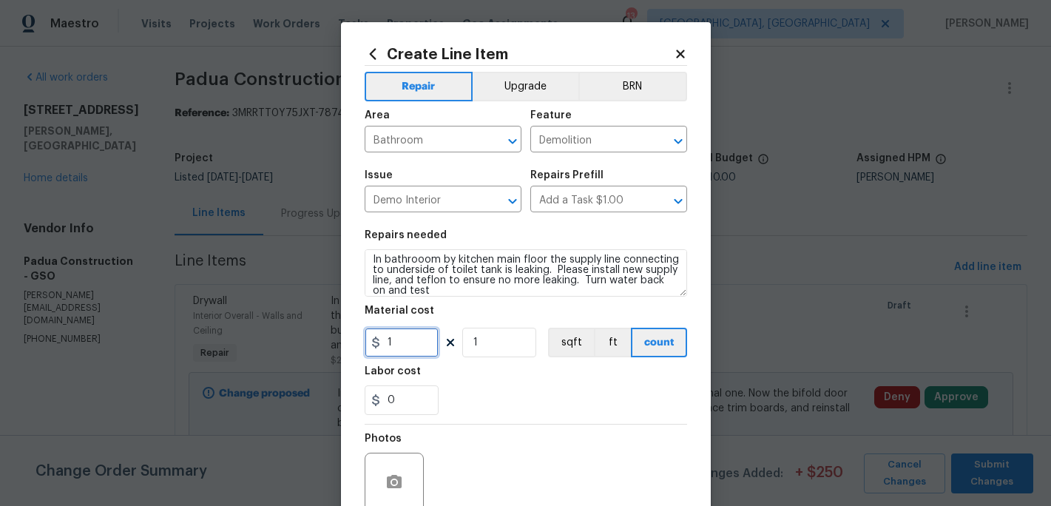
click at [418, 345] on input "1" at bounding box center [402, 343] width 74 height 30
type input "25"
click at [542, 404] on div "0" at bounding box center [526, 400] width 322 height 30
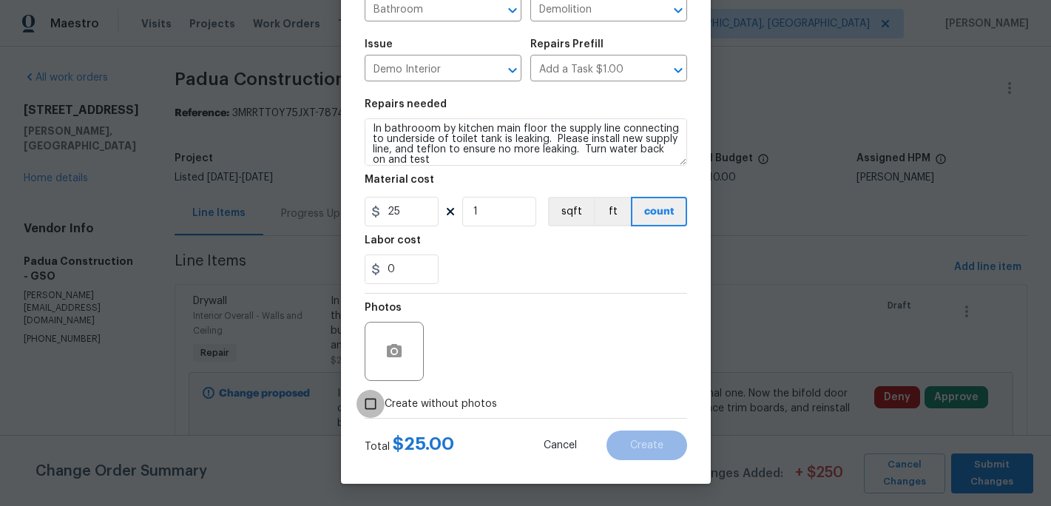
click at [382, 403] on input "Create without photos" at bounding box center [370, 404] width 28 height 28
checkbox input "true"
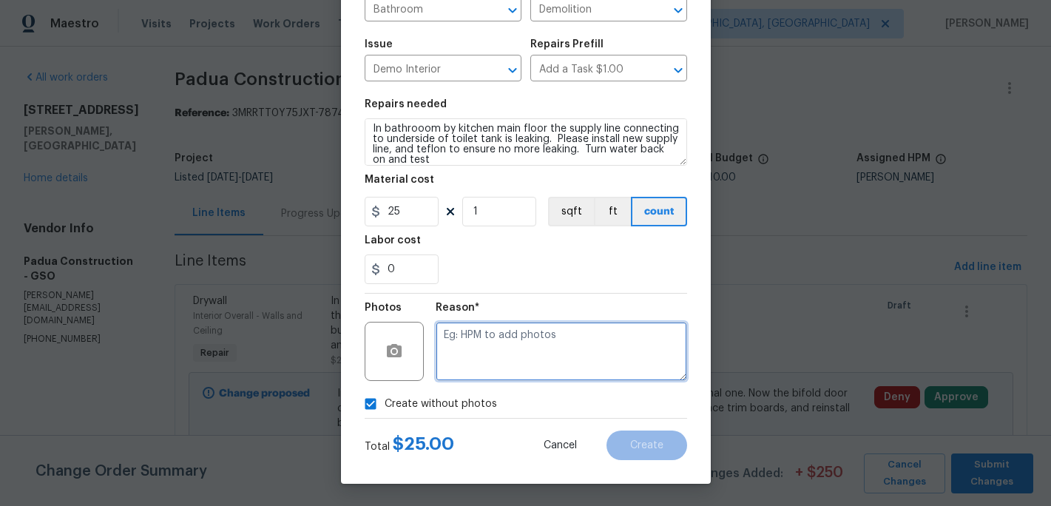
click at [469, 366] on textarea at bounding box center [561, 351] width 251 height 59
type textarea "c"
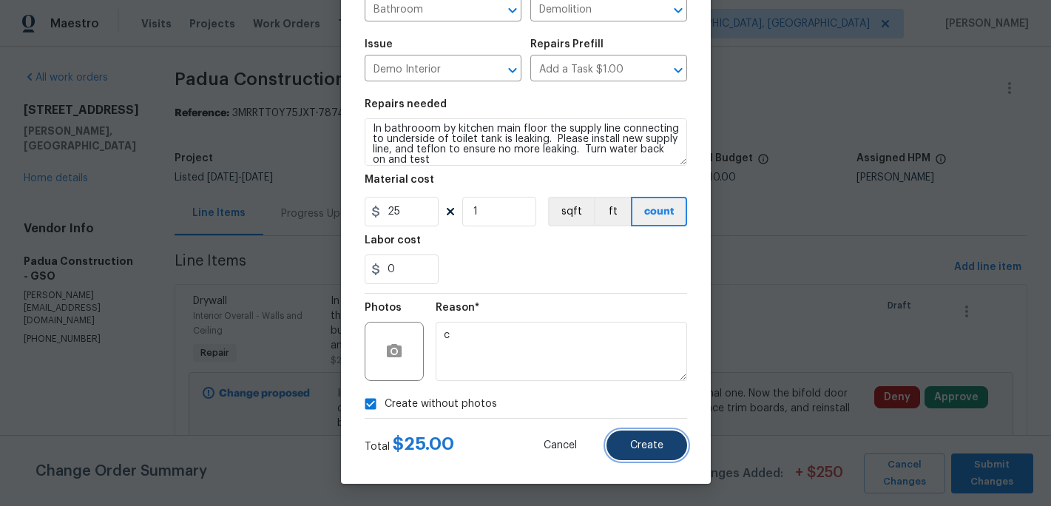
click at [654, 433] on button "Create" at bounding box center [646, 445] width 81 height 30
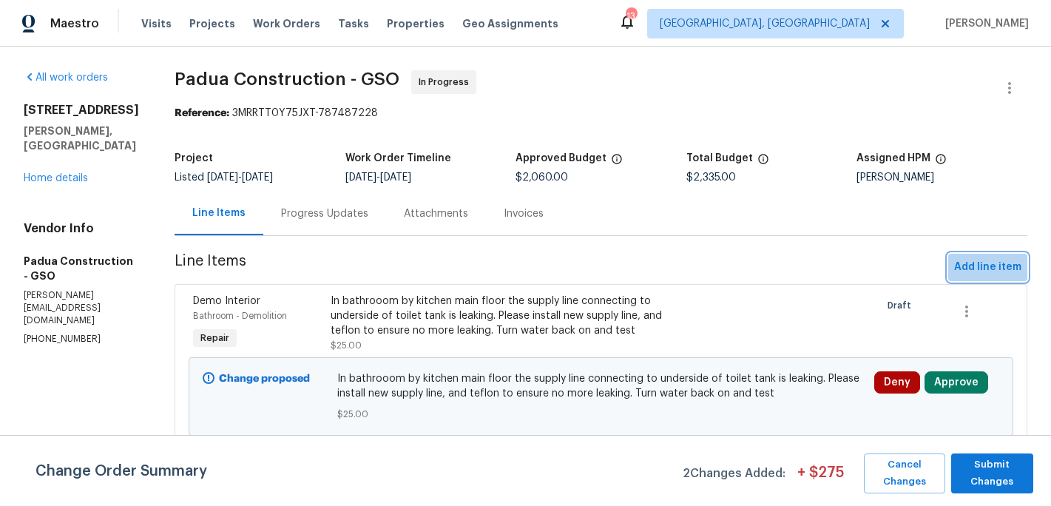
click at [984, 268] on span "Add line item" at bounding box center [987, 267] width 67 height 18
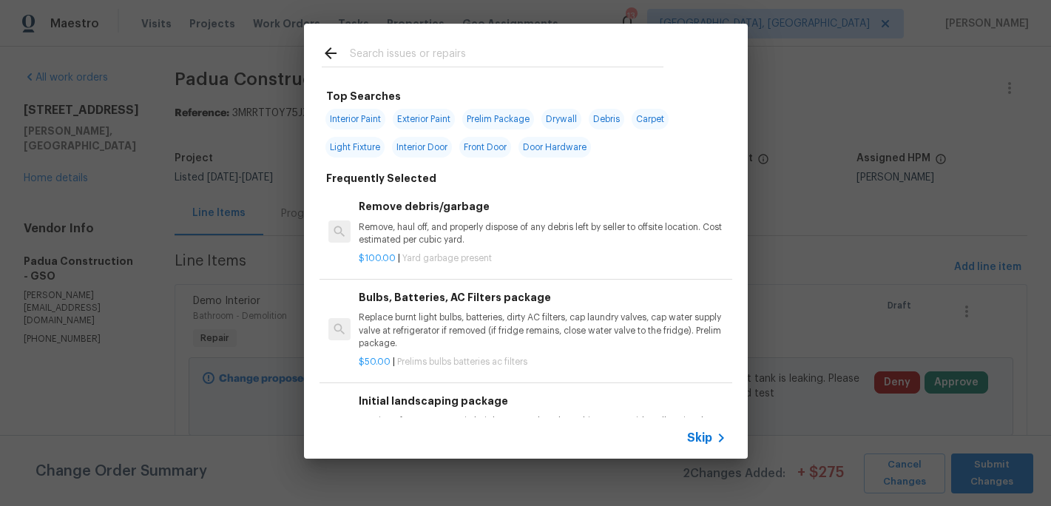
click at [379, 55] on input "text" at bounding box center [507, 55] width 314 height 22
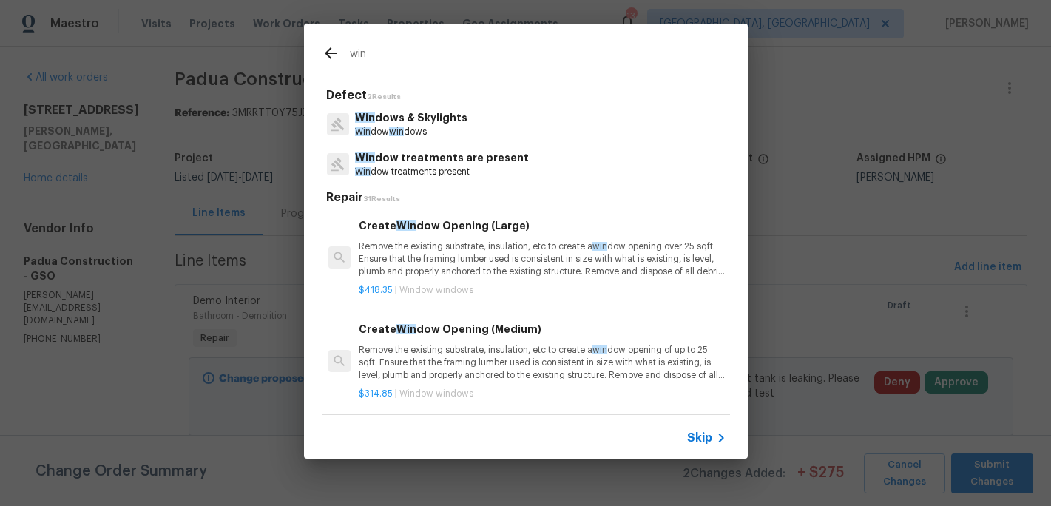
type input "win"
click at [400, 123] on p "Win dows & Skylights" at bounding box center [411, 118] width 112 height 16
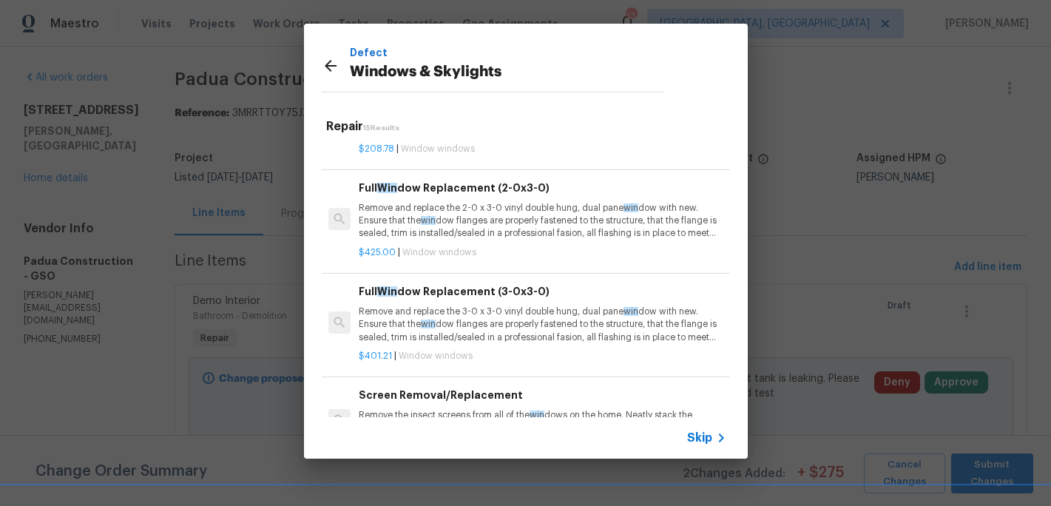
scroll to position [282, 0]
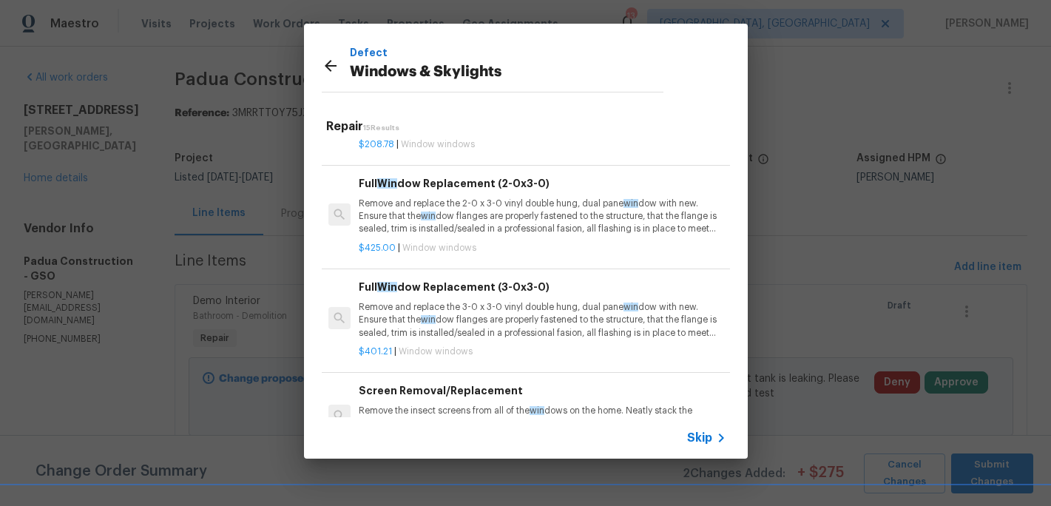
click at [447, 302] on p "Remove and replace the 3-0 x 3-0 vinyl double hung, dual pane win dow with new.…" at bounding box center [542, 320] width 367 height 38
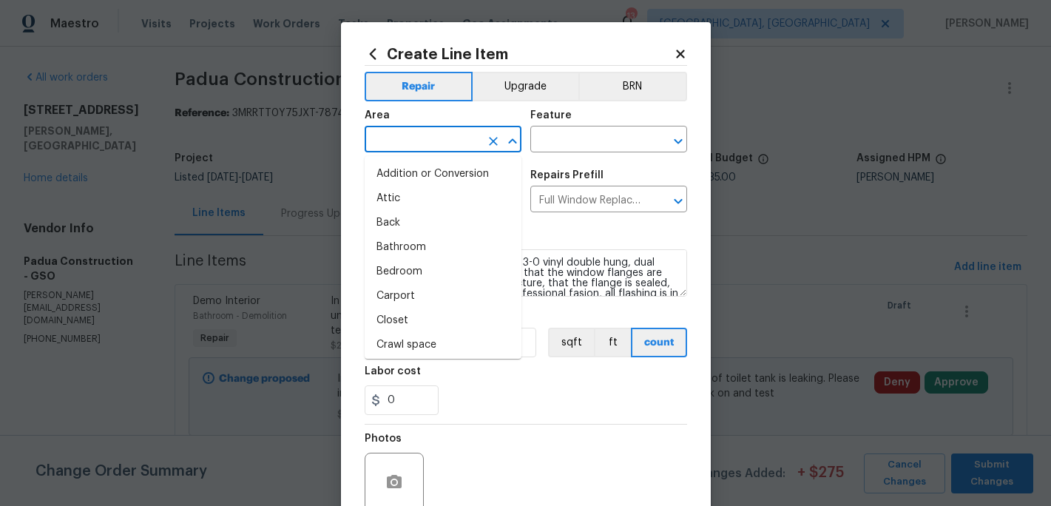
click at [409, 146] on input "text" at bounding box center [422, 140] width 115 height 23
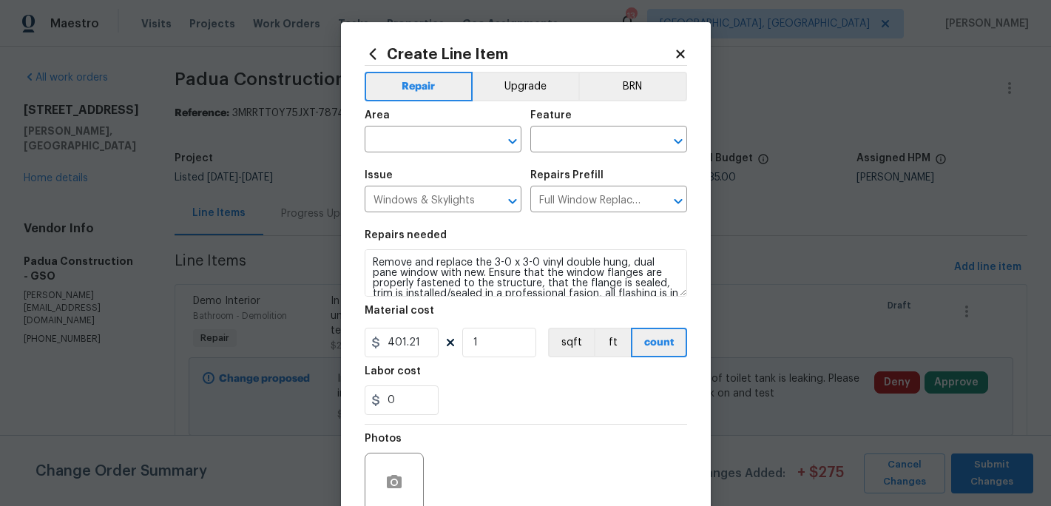
click at [462, 391] on div "0" at bounding box center [526, 400] width 322 height 30
click at [427, 345] on input "401.21" at bounding box center [402, 343] width 74 height 30
type input "450"
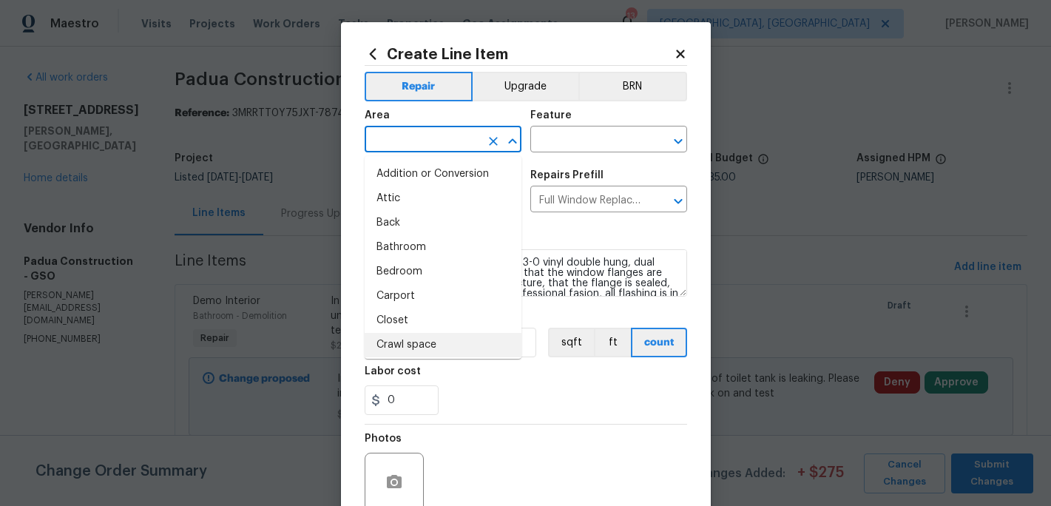
click at [413, 135] on input "text" at bounding box center [422, 140] width 115 height 23
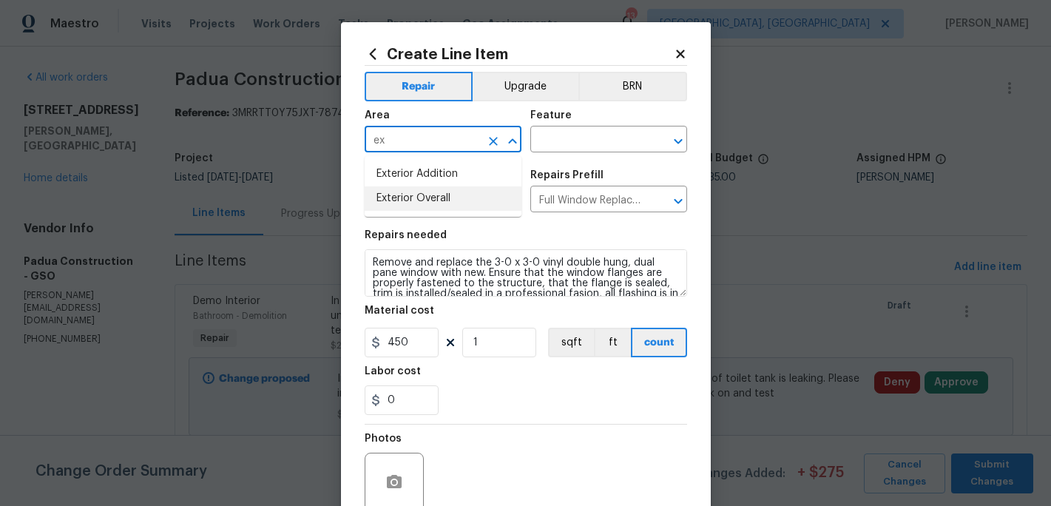
click at [417, 195] on li "Exterior Overall" at bounding box center [443, 198] width 157 height 24
type input "Exterior Overall"
click at [538, 147] on input "text" at bounding box center [587, 140] width 115 height 23
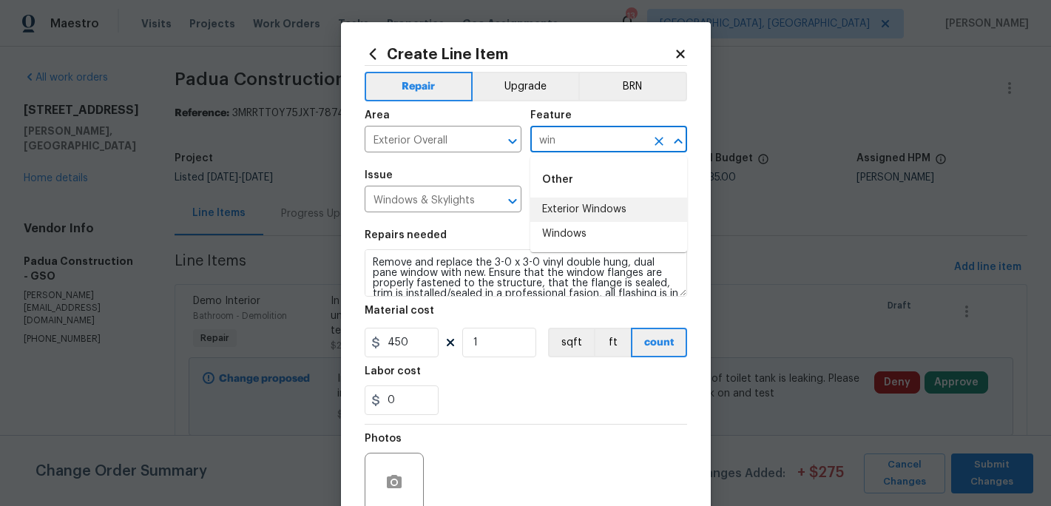
click at [591, 213] on li "Exterior Windows" at bounding box center [608, 209] width 157 height 24
type input "Exterior Windows"
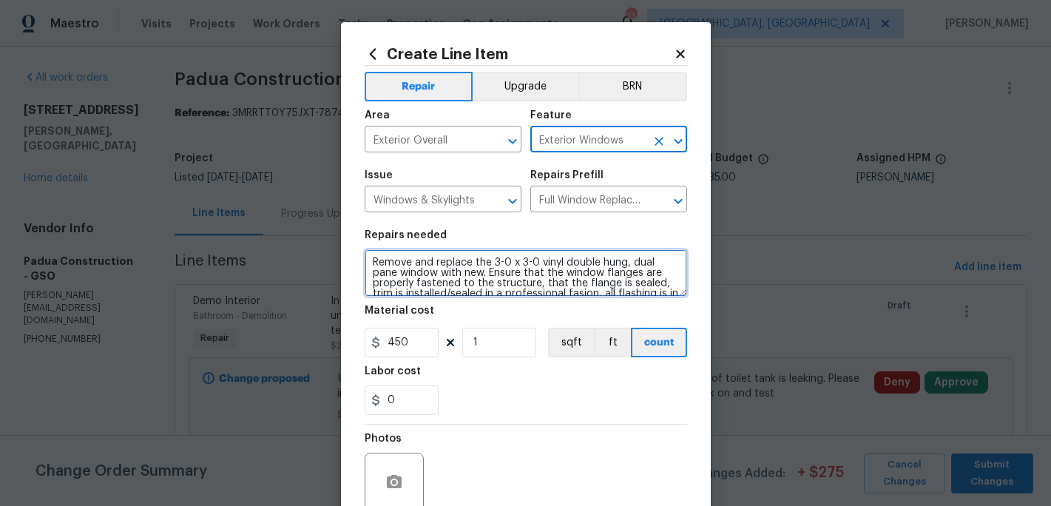
click at [373, 260] on textarea "Remove and replace the 3-0 x 3-0 vinyl double hung, dual pane window with new. …" at bounding box center [526, 272] width 322 height 47
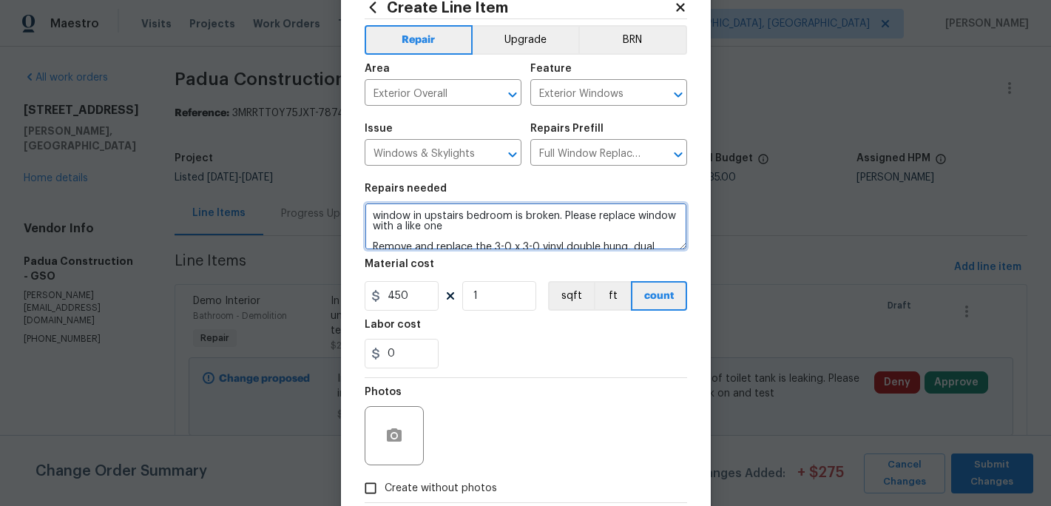
scroll to position [132, 0]
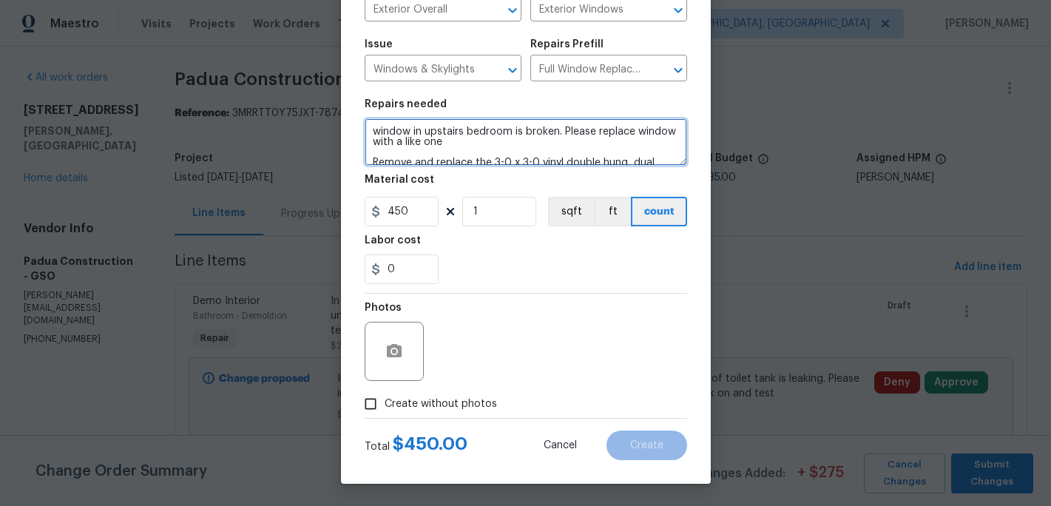
type textarea "window in upstairs bedroom is broken. Please replace window with a like one Rem…"
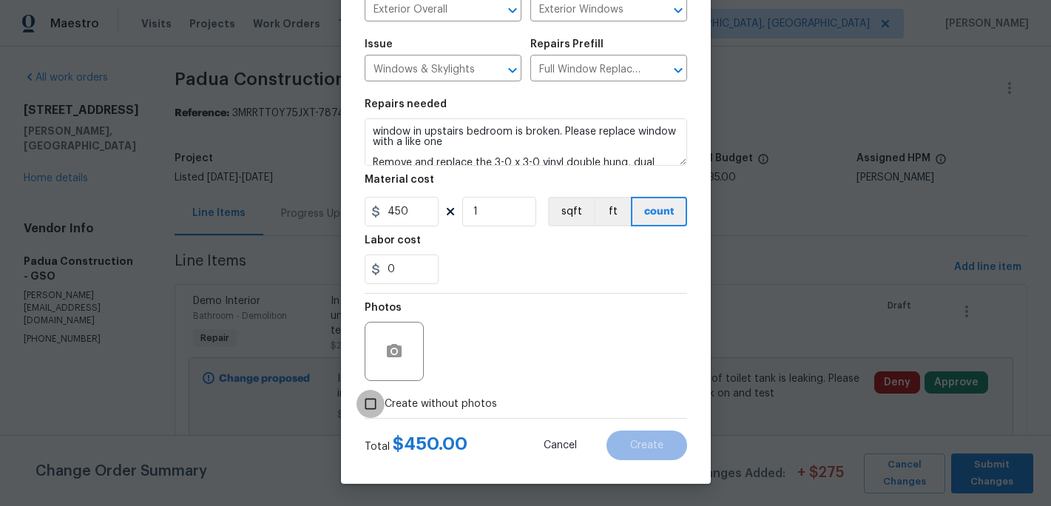
click at [373, 409] on input "Create without photos" at bounding box center [370, 404] width 28 height 28
checkbox input "true"
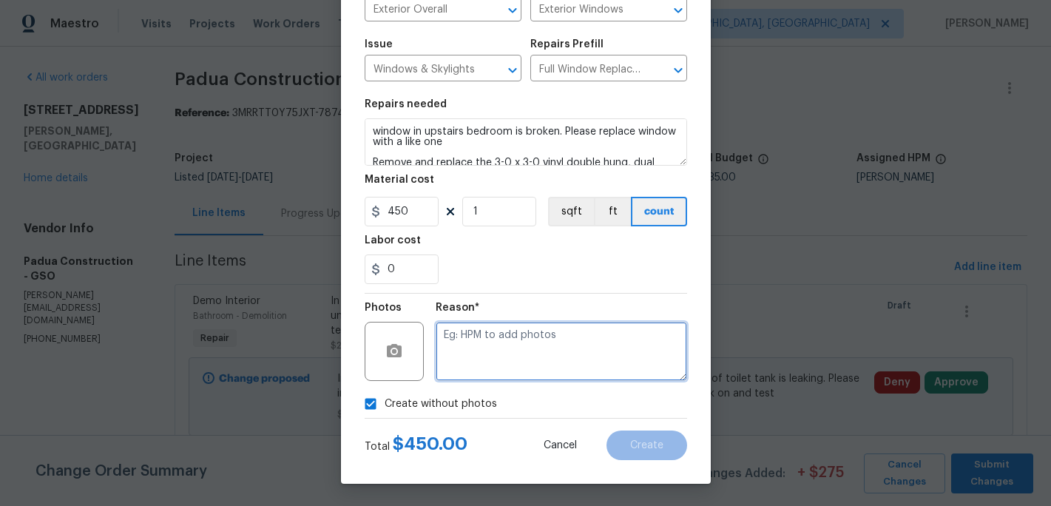
click at [470, 380] on textarea at bounding box center [561, 351] width 251 height 59
type textarea "c"
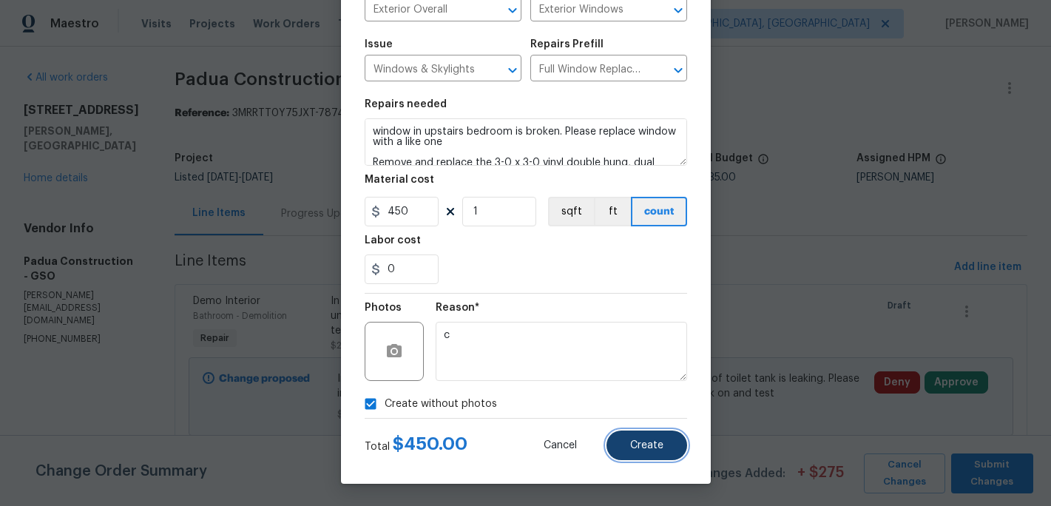
click at [644, 451] on button "Create" at bounding box center [646, 445] width 81 height 30
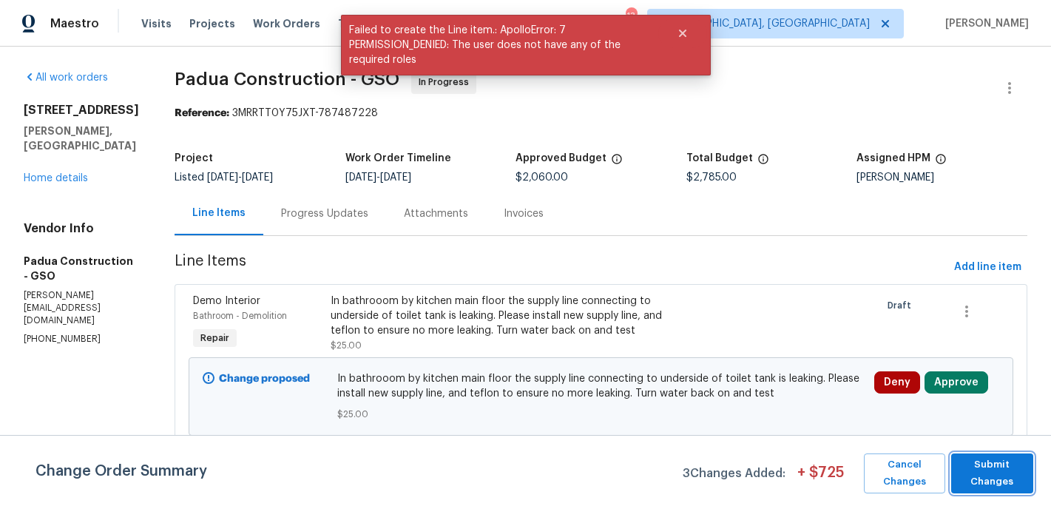
click at [978, 465] on span "Submit Changes" at bounding box center [991, 473] width 67 height 34
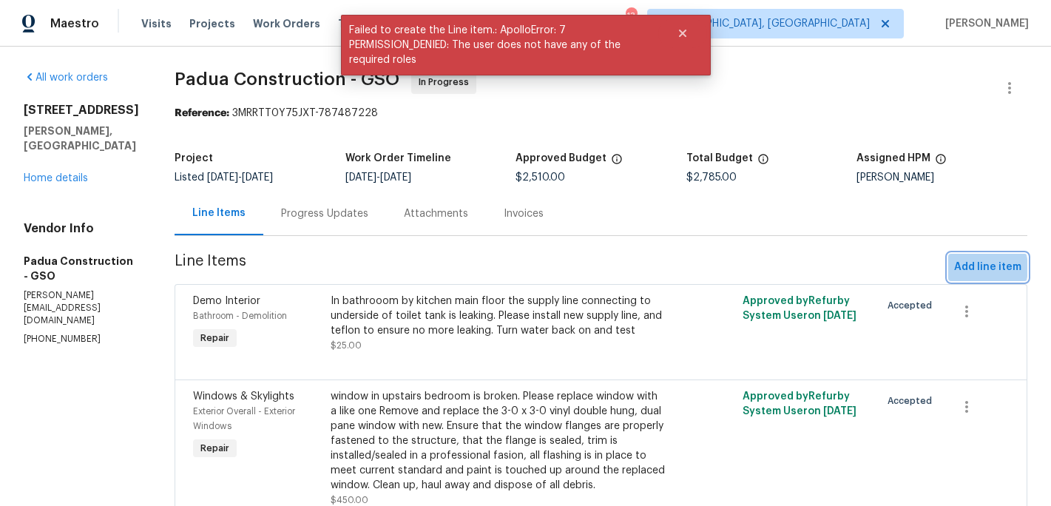
click at [978, 268] on span "Add line item" at bounding box center [987, 267] width 67 height 18
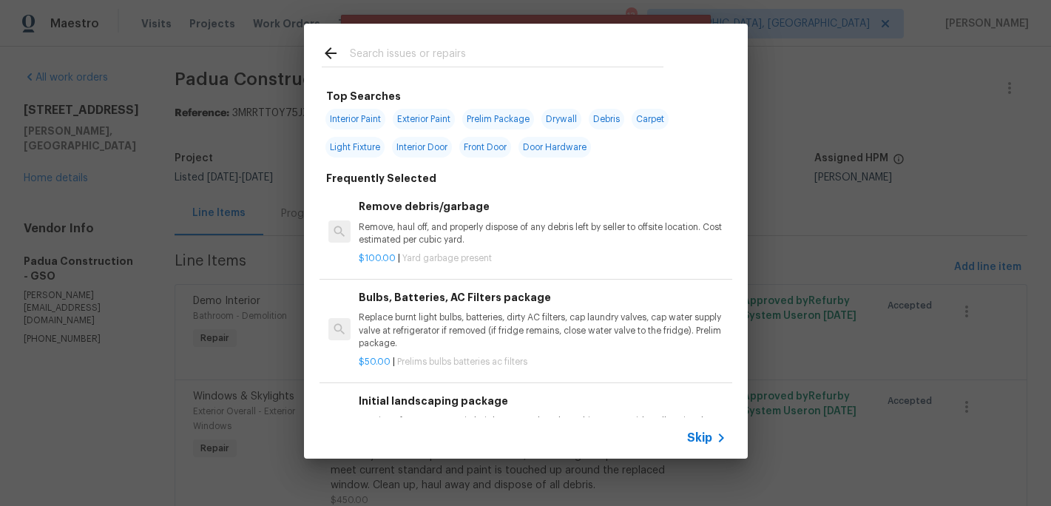
click at [359, 50] on input "text" at bounding box center [507, 55] width 314 height 22
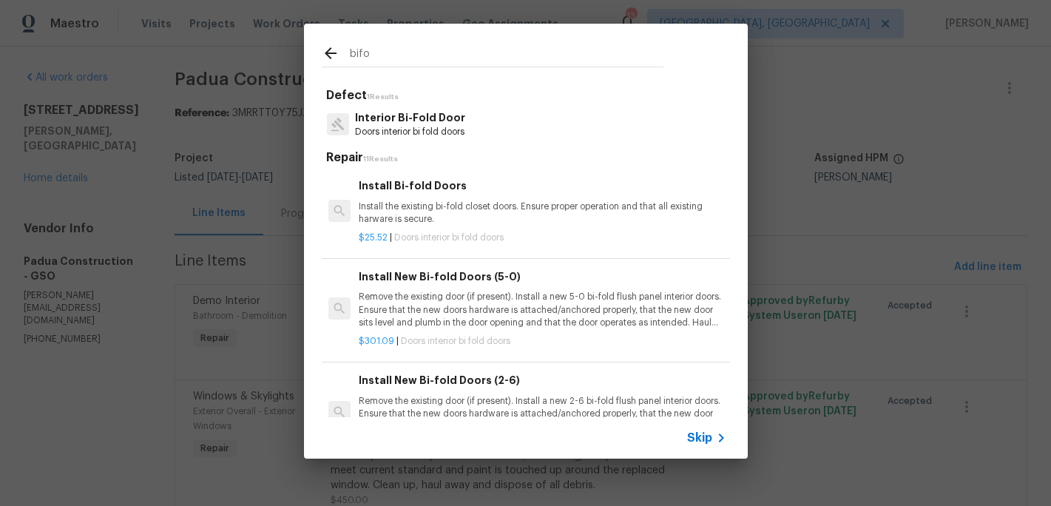
type input "bifo"
click at [419, 192] on h6 "Install Bi-fold Doors" at bounding box center [542, 185] width 367 height 16
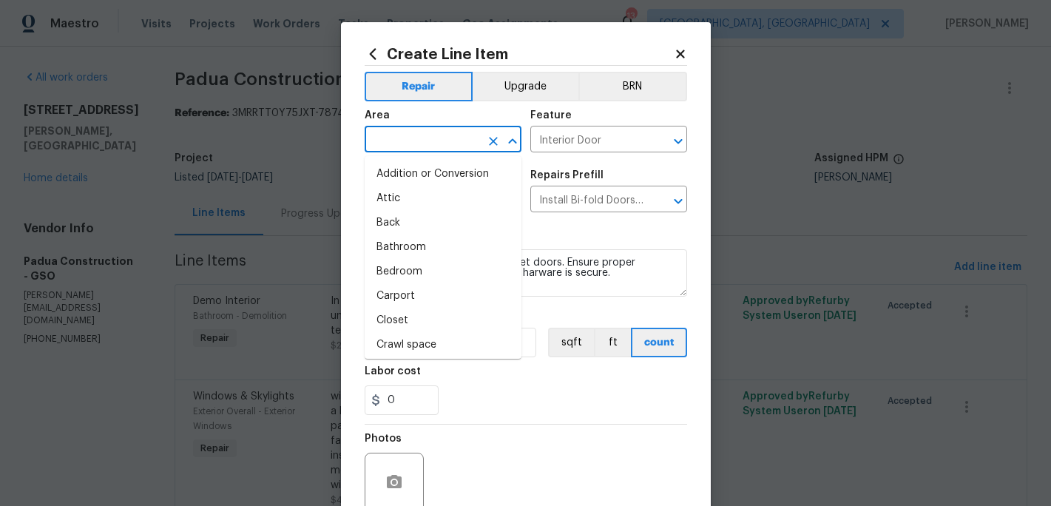
click at [412, 143] on input "text" at bounding box center [422, 140] width 115 height 23
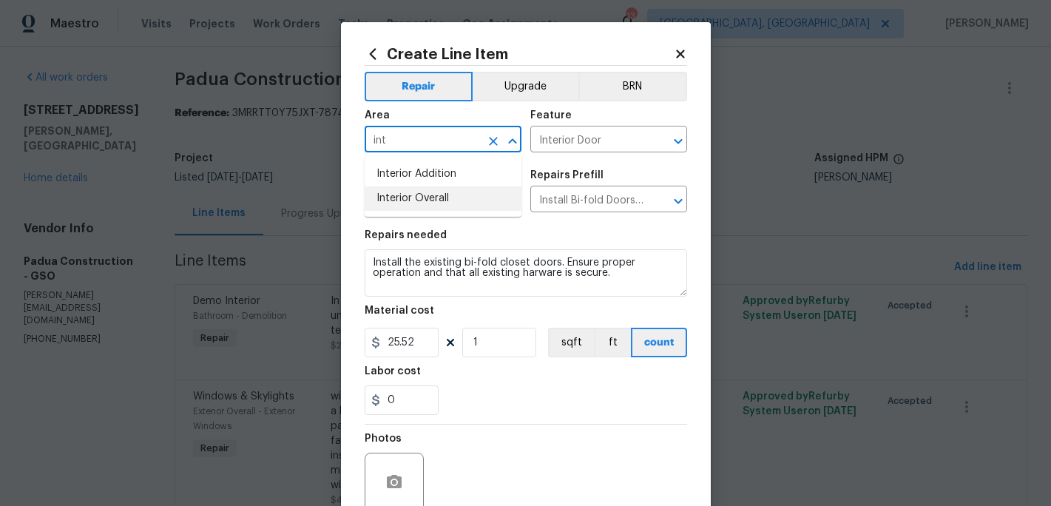
click at [414, 200] on li "Interior Overall" at bounding box center [443, 198] width 157 height 24
type input "Interior Overall"
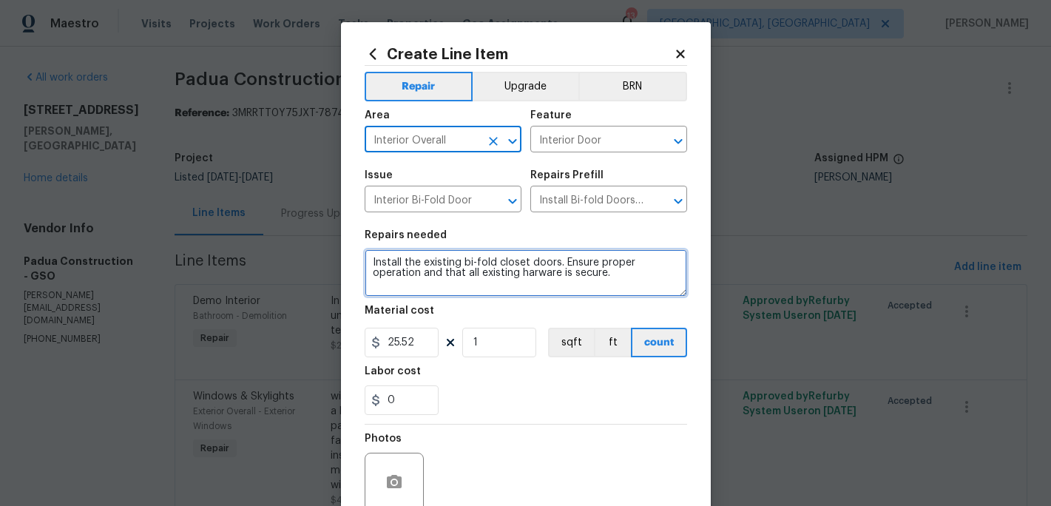
click at [369, 261] on textarea "Install the existing bi-fold closet doors. Ensure proper operation and that all…" at bounding box center [526, 272] width 322 height 47
click at [377, 260] on textarea "Install the existing bi-fold closet doors. Ensure proper operation and that all…" at bounding box center [526, 272] width 322 height 47
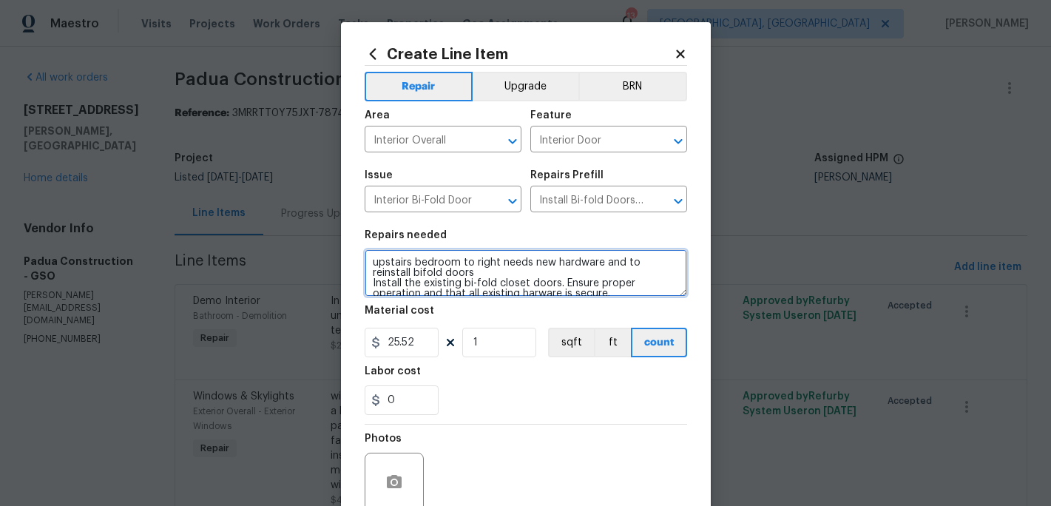
type textarea "upstairs bedroom to right needs new hardware and to reinstall bifold doors Inst…"
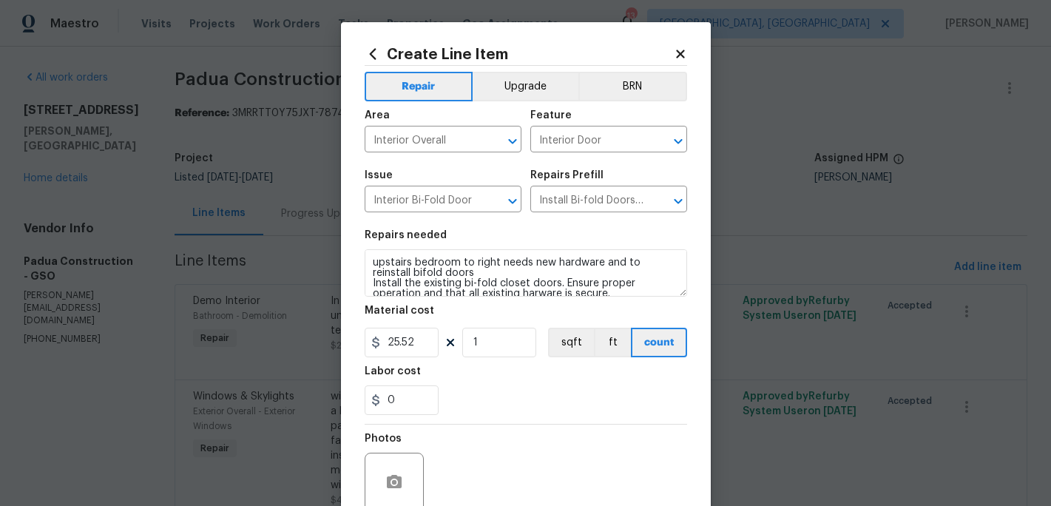
click at [410, 322] on div "Material cost" at bounding box center [526, 314] width 322 height 19
click at [421, 337] on input "25.52" at bounding box center [402, 343] width 74 height 30
type input "45"
click at [495, 393] on div "0" at bounding box center [526, 400] width 322 height 30
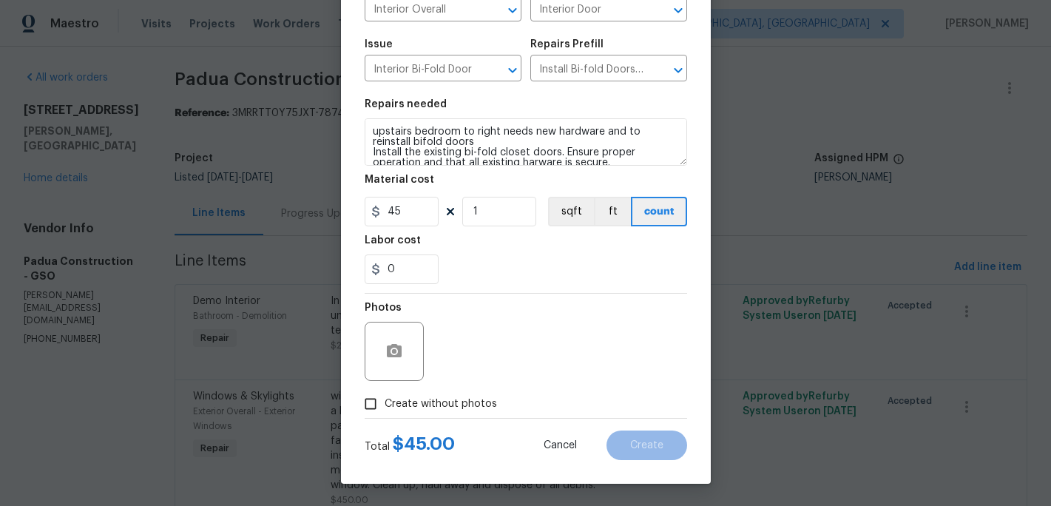
click at [395, 405] on span "Create without photos" at bounding box center [441, 404] width 112 height 16
click at [385, 405] on input "Create without photos" at bounding box center [370, 404] width 28 height 28
checkbox input "true"
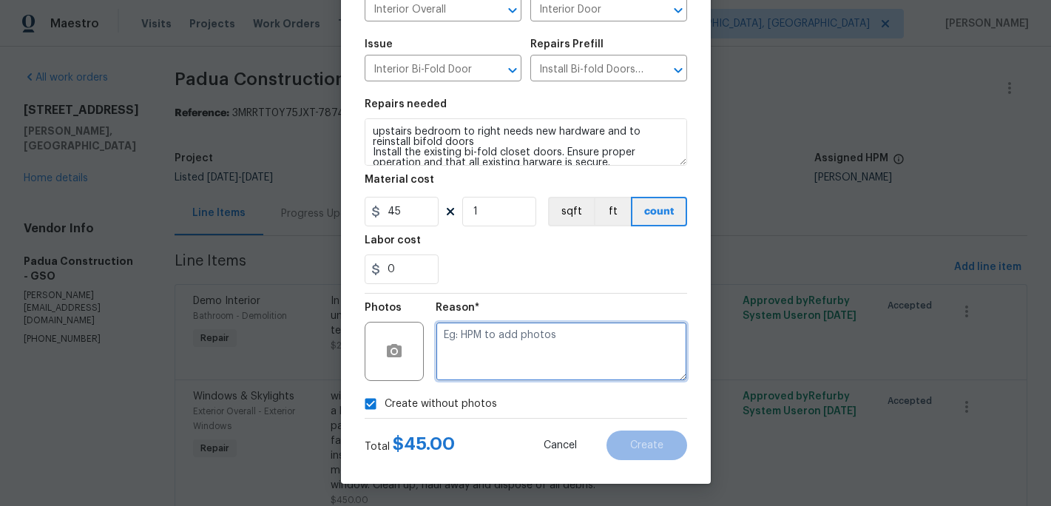
click at [462, 373] on textarea at bounding box center [561, 351] width 251 height 59
type textarea "c"
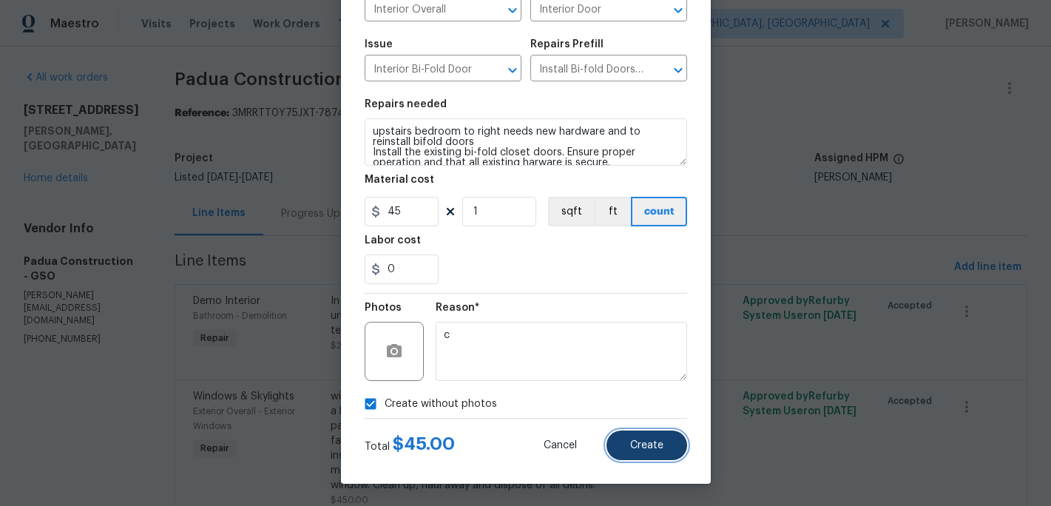
click at [650, 442] on span "Create" at bounding box center [646, 445] width 33 height 11
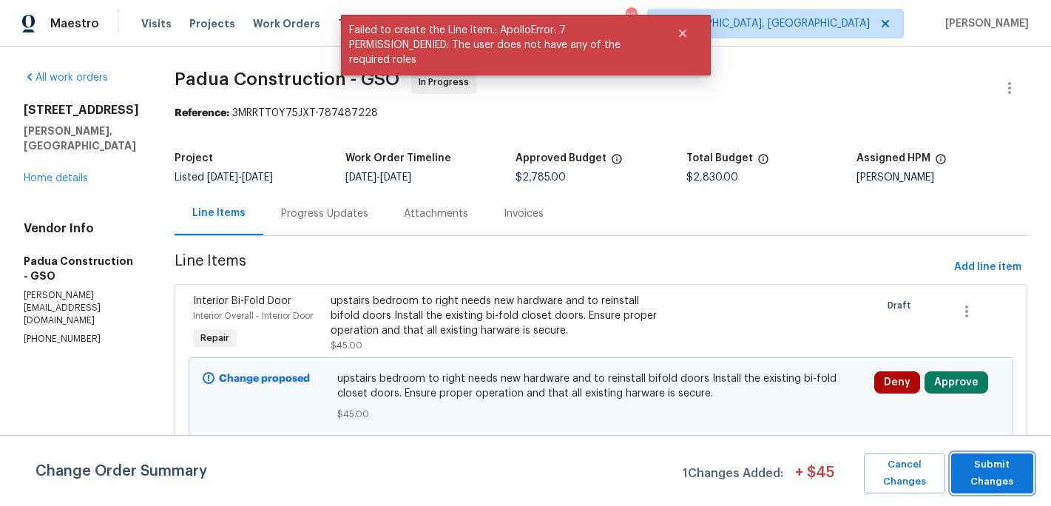
click at [973, 461] on span "Submit Changes" at bounding box center [991, 473] width 67 height 34
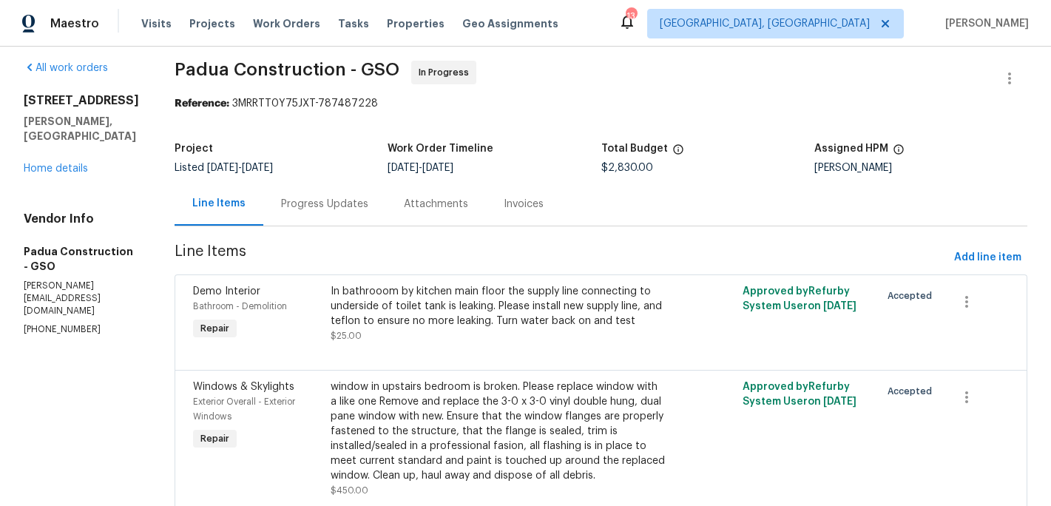
scroll to position [0, 0]
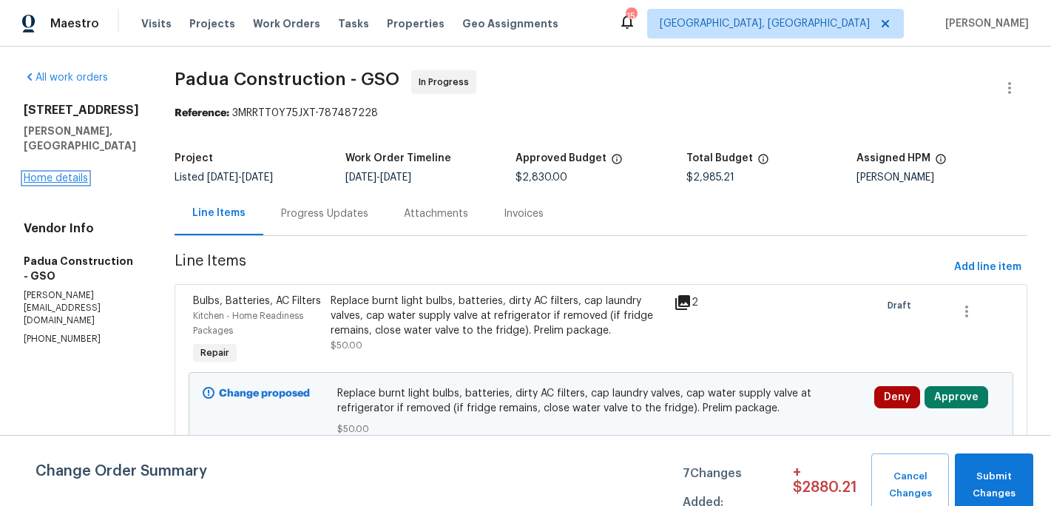
click at [62, 183] on link "Home details" at bounding box center [56, 178] width 64 height 10
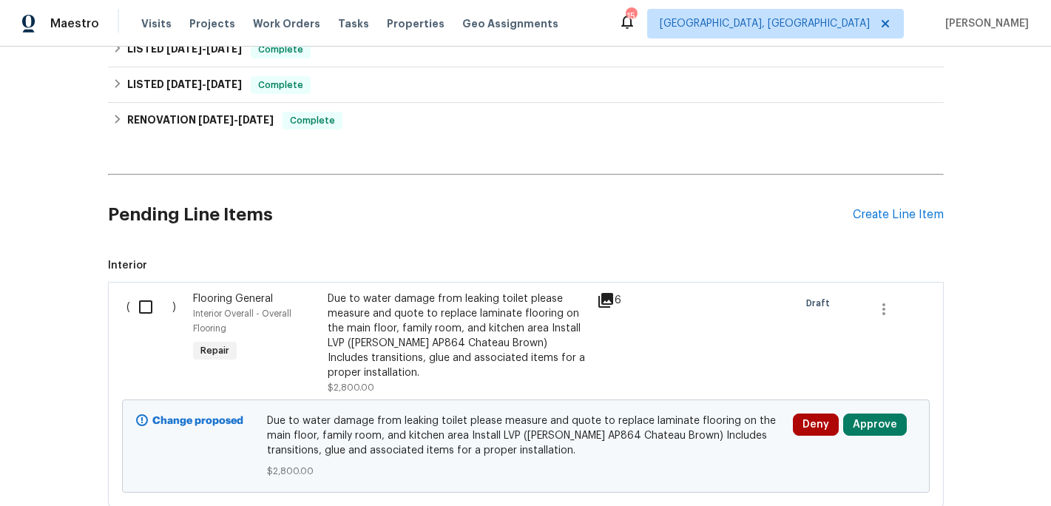
scroll to position [515, 0]
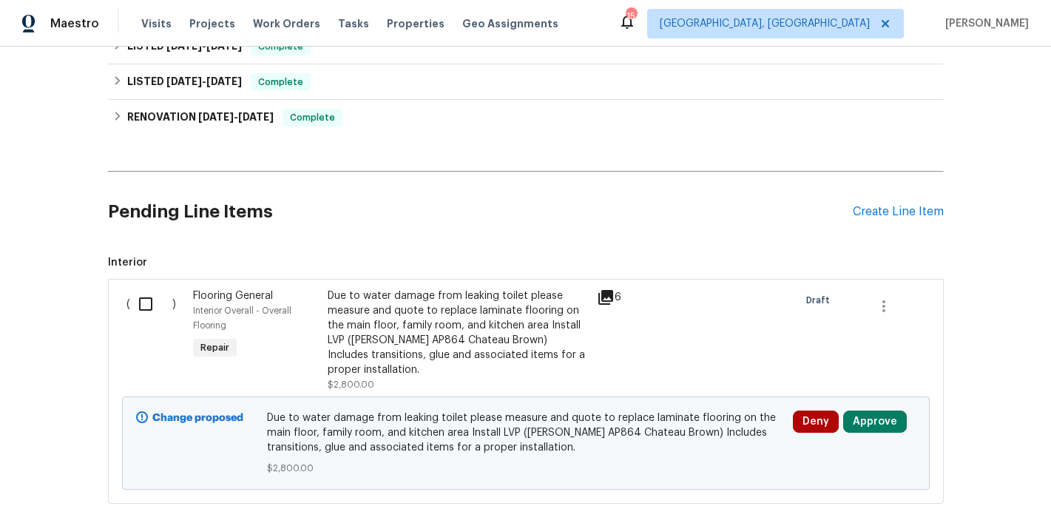
click at [146, 302] on input "checkbox" at bounding box center [151, 303] width 42 height 31
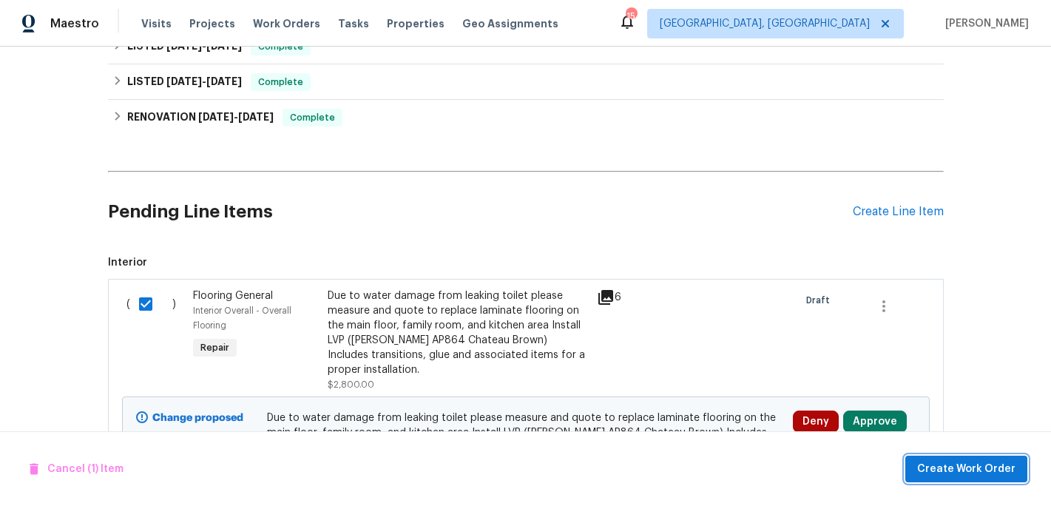
click at [966, 469] on span "Create Work Order" at bounding box center [966, 469] width 98 height 18
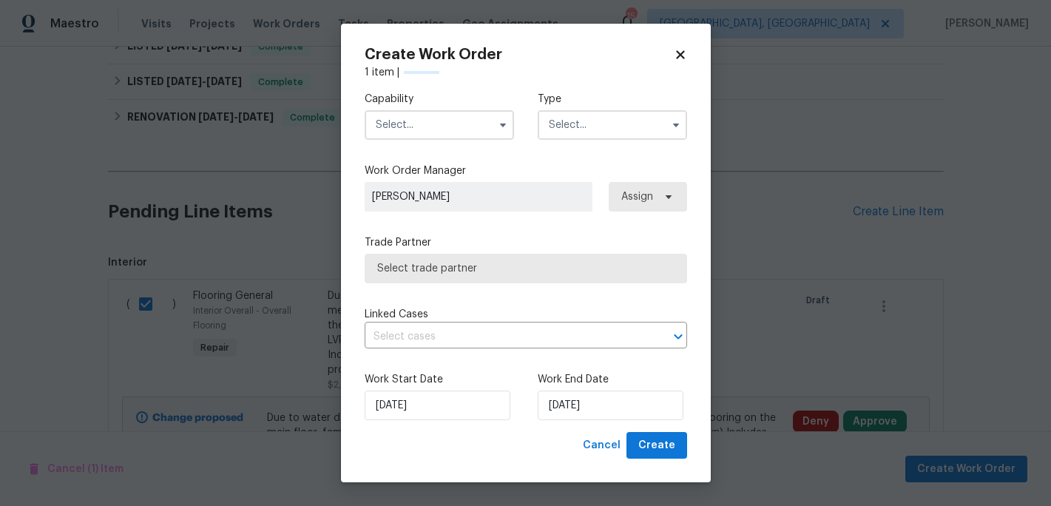
checkbox input "false"
click at [499, 127] on icon "button" at bounding box center [503, 125] width 12 height 12
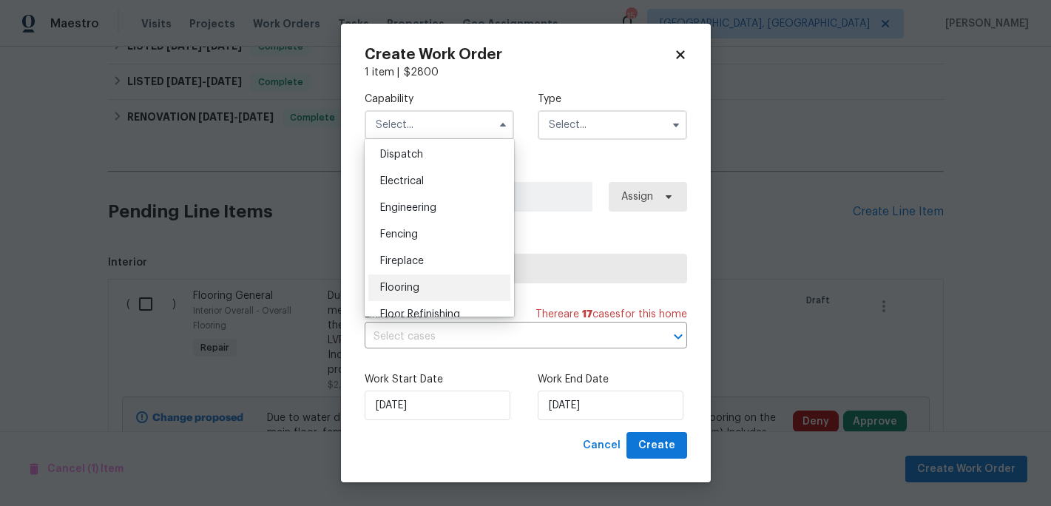
scroll to position [450, 0]
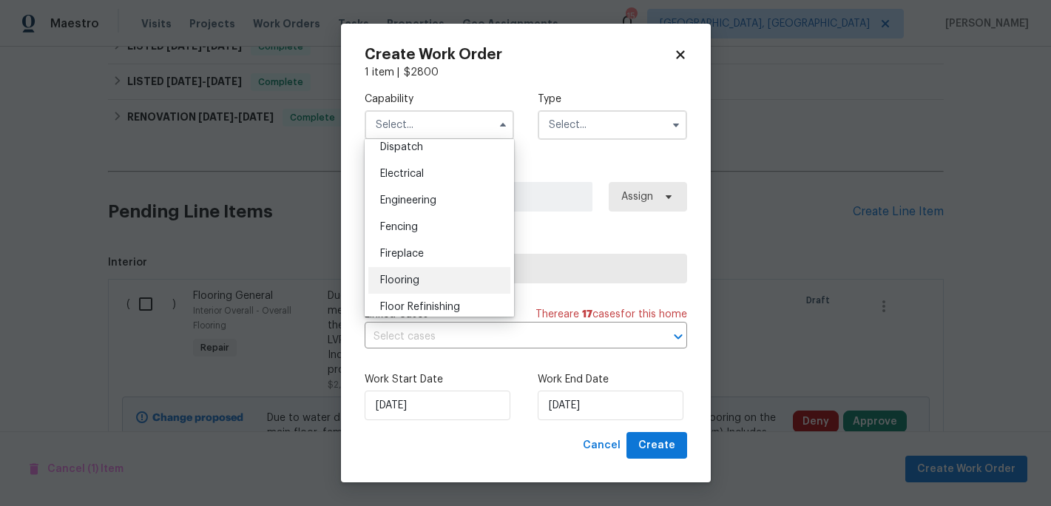
click at [422, 282] on div "Flooring" at bounding box center [439, 280] width 142 height 27
type input "Flooring"
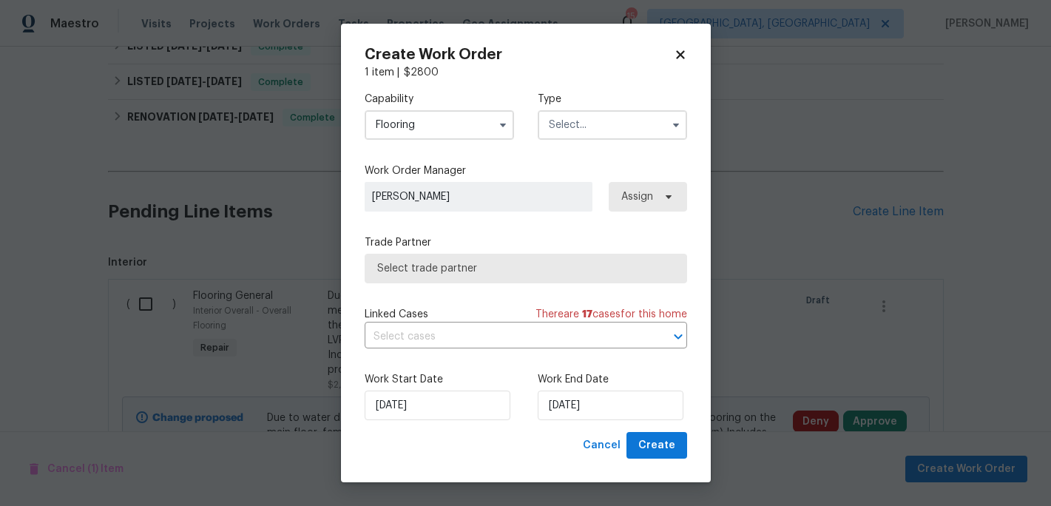
click at [604, 128] on input "text" at bounding box center [612, 125] width 149 height 30
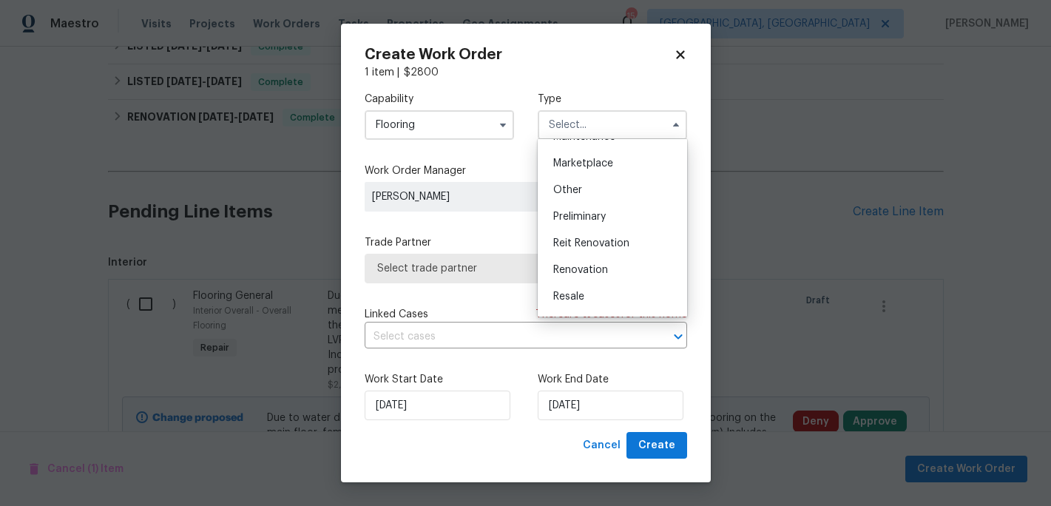
scroll to position [263, 0]
click at [600, 262] on span "Renovation" at bounding box center [580, 265] width 55 height 10
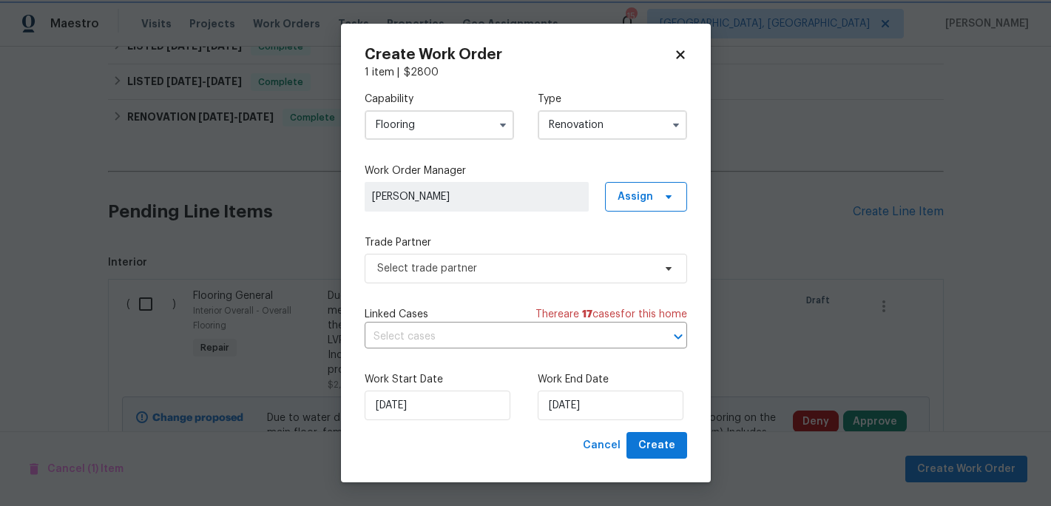
scroll to position [0, 0]
click at [674, 127] on icon "button" at bounding box center [676, 125] width 12 height 12
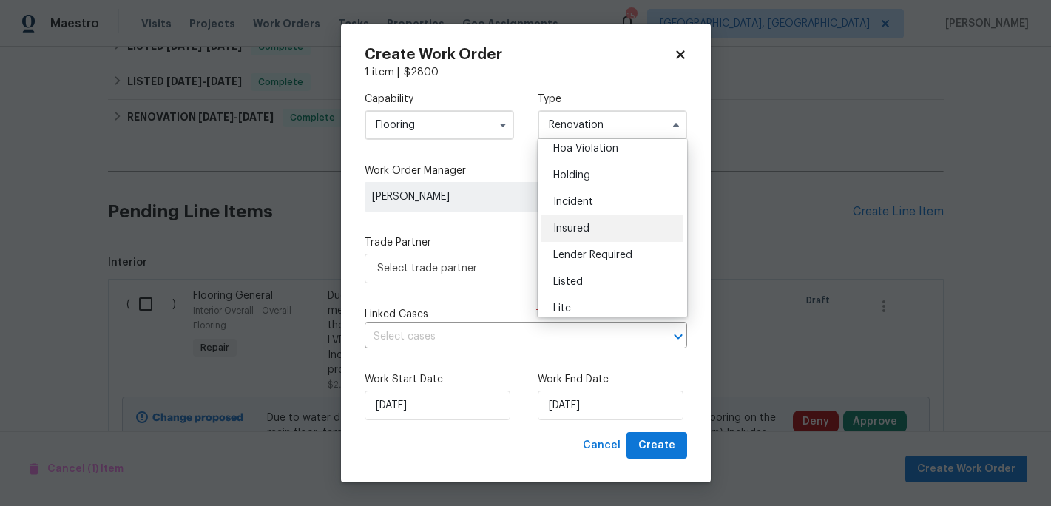
scroll to position [35, 0]
click at [573, 277] on span "Listed" at bounding box center [568, 280] width 30 height 10
type input "Listed"
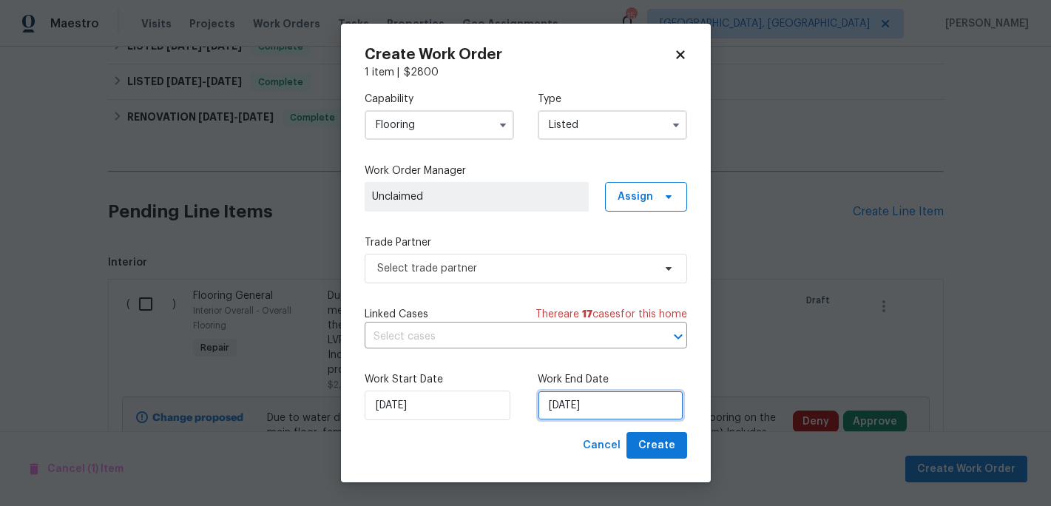
click at [578, 406] on input "[DATE]" at bounding box center [611, 405] width 146 height 30
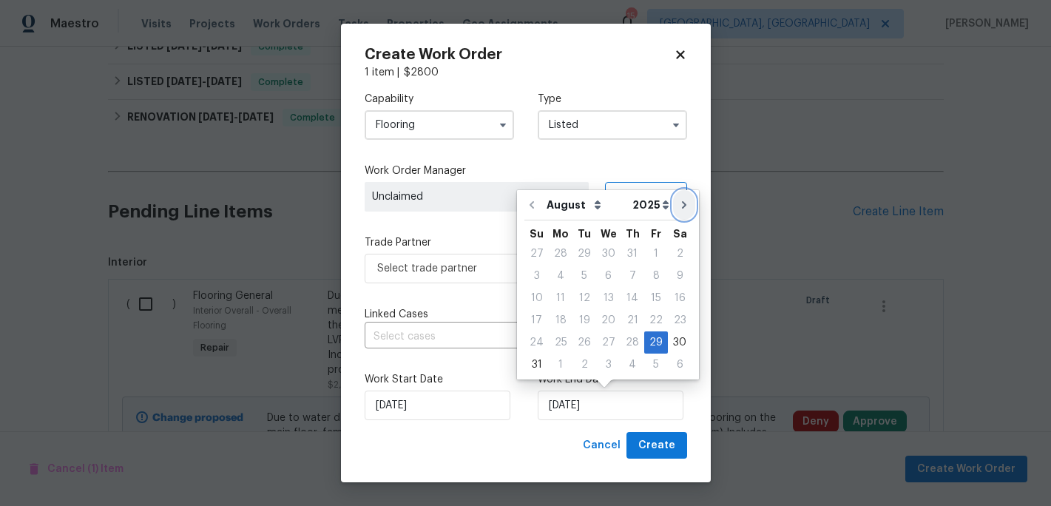
click at [678, 209] on icon "Go to next month" at bounding box center [684, 205] width 12 height 12
type input "9/29/2025"
select select "8"
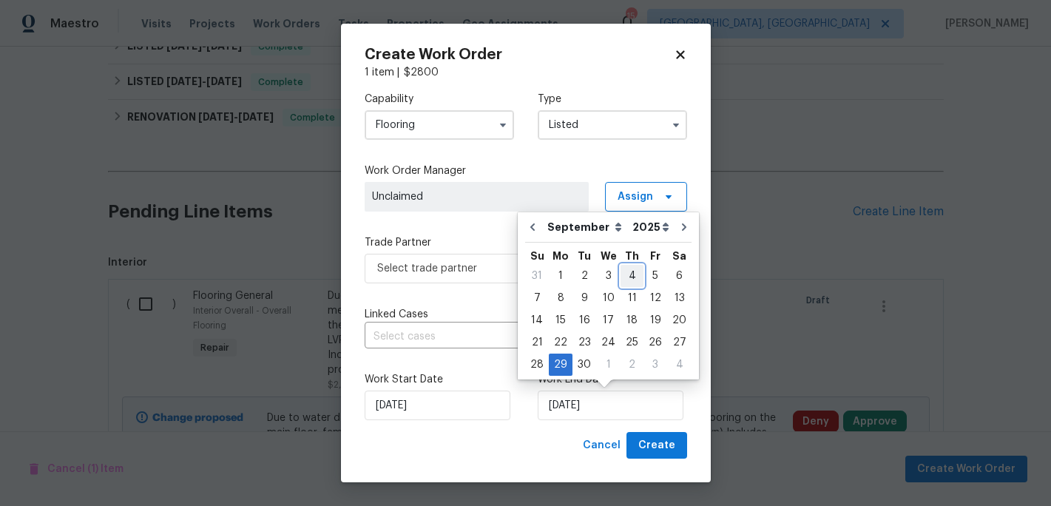
click at [623, 277] on div "4" at bounding box center [631, 275] width 23 height 21
type input "9/4/2025"
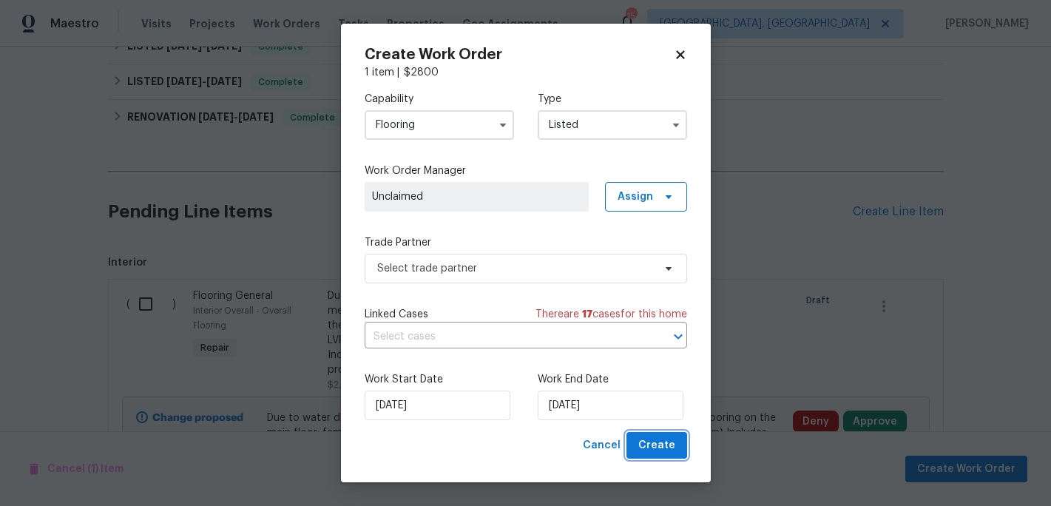
click at [645, 443] on span "Create" at bounding box center [656, 445] width 37 height 18
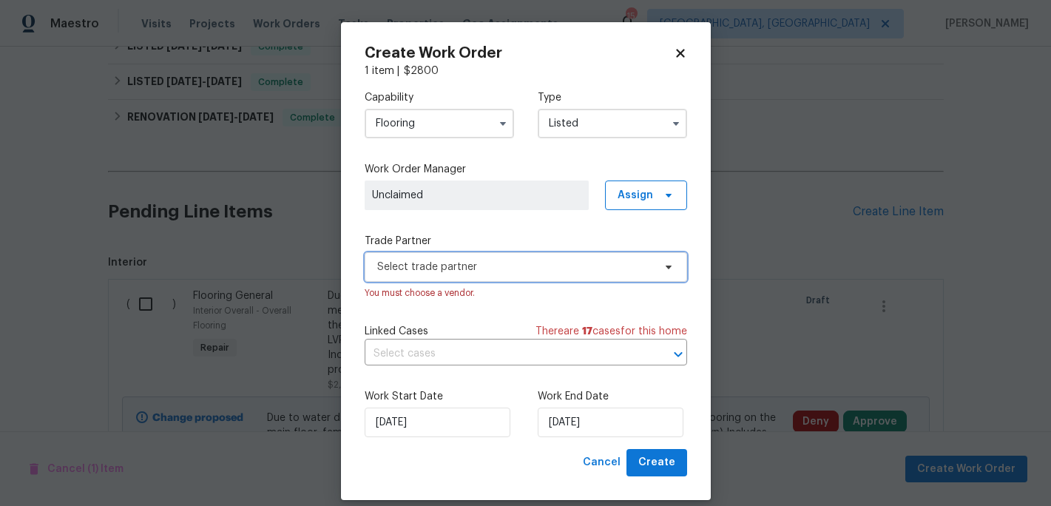
click at [478, 270] on span "Select trade partner" at bounding box center [515, 267] width 276 height 15
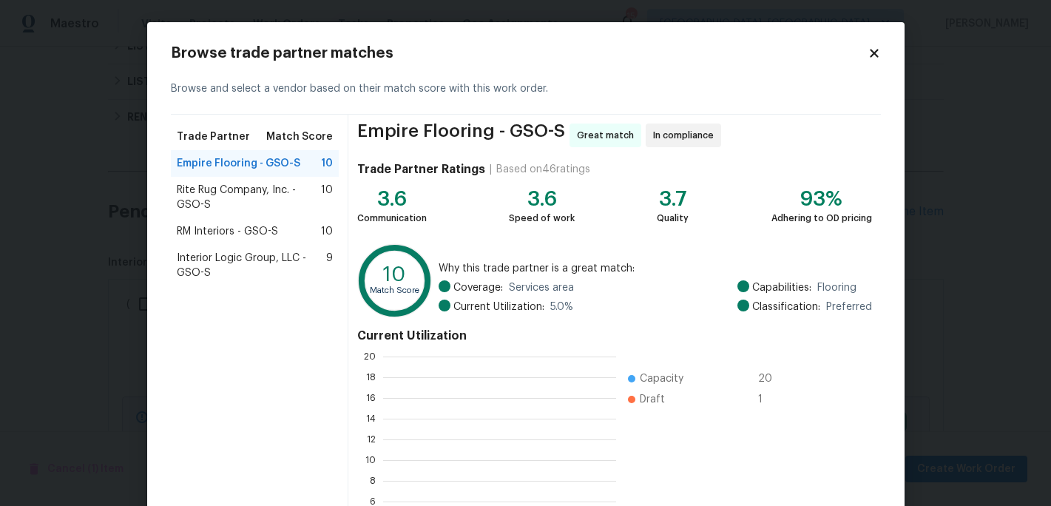
scroll to position [207, 233]
click at [222, 254] on span "Interior Logic Group, LLC - GSO-S" at bounding box center [252, 266] width 150 height 30
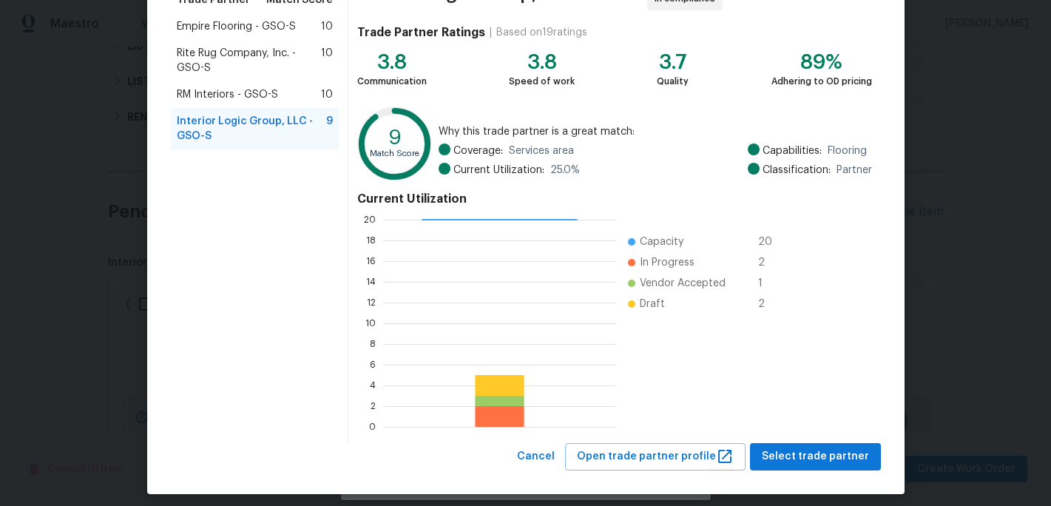
scroll to position [146, 0]
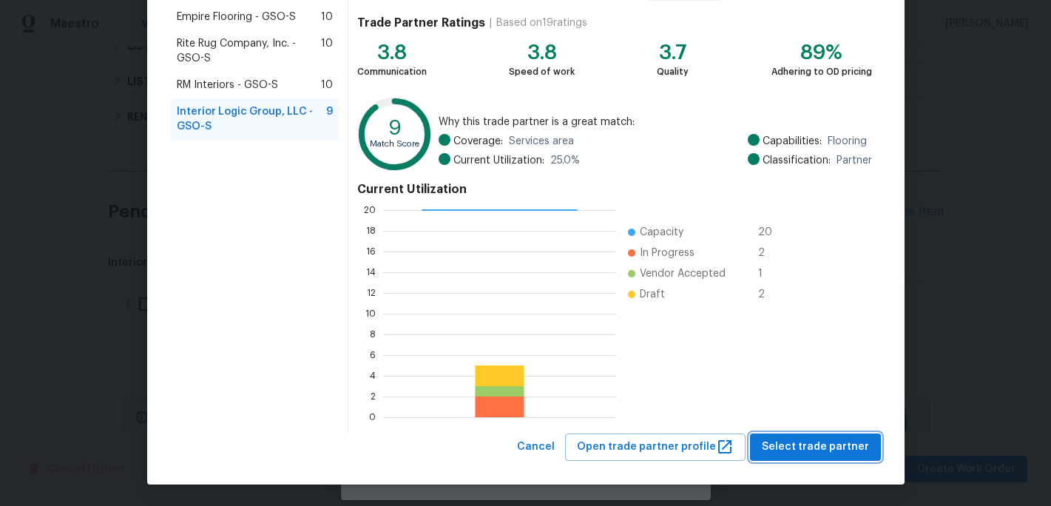
click at [798, 453] on span "Select trade partner" at bounding box center [815, 447] width 107 height 18
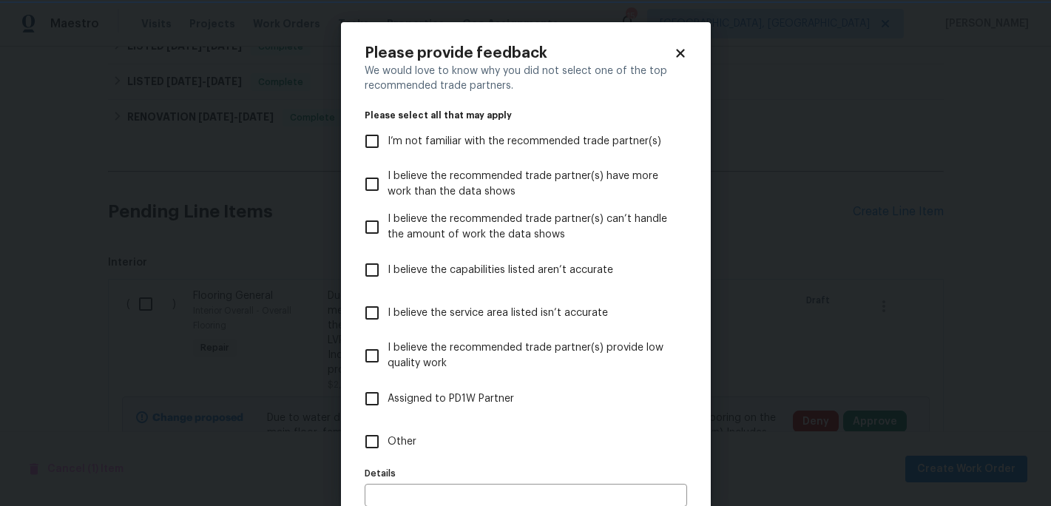
scroll to position [80, 0]
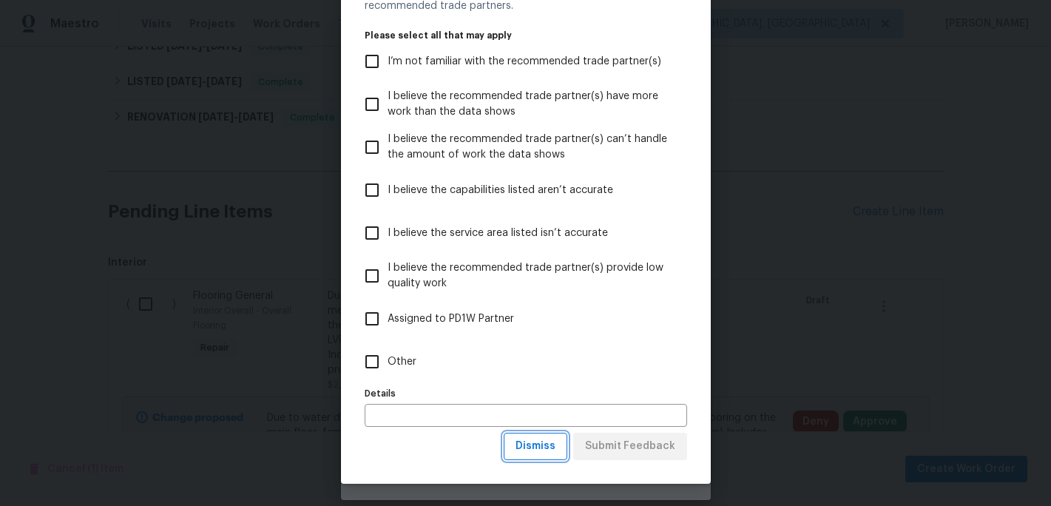
click at [539, 445] on span "Dismiss" at bounding box center [535, 446] width 40 height 18
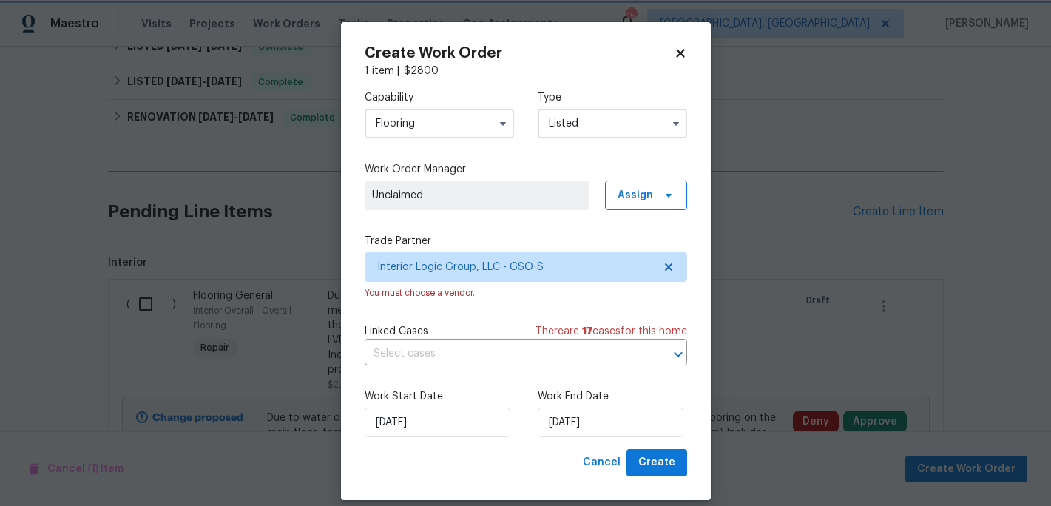
scroll to position [0, 0]
click at [658, 458] on span "Create" at bounding box center [656, 462] width 37 height 18
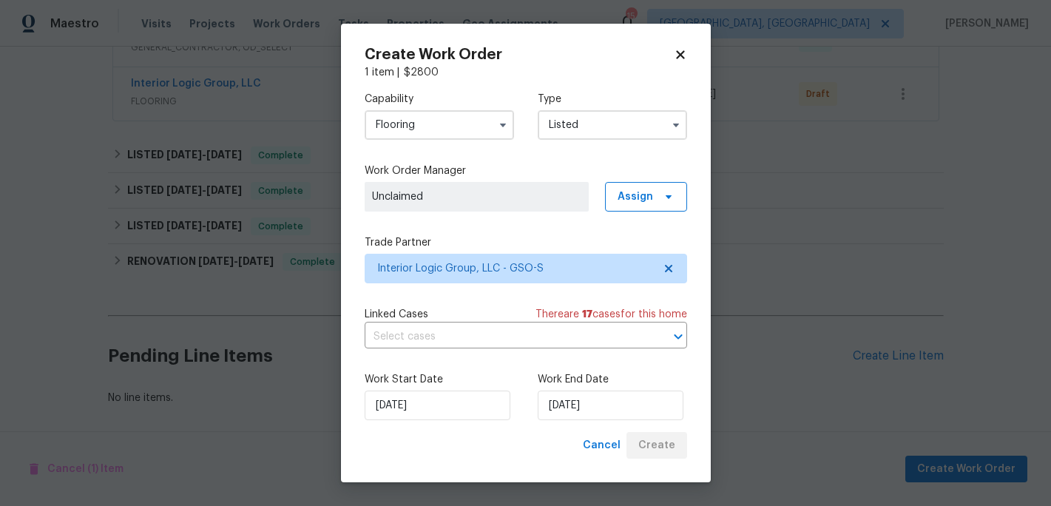
scroll to position [425, 0]
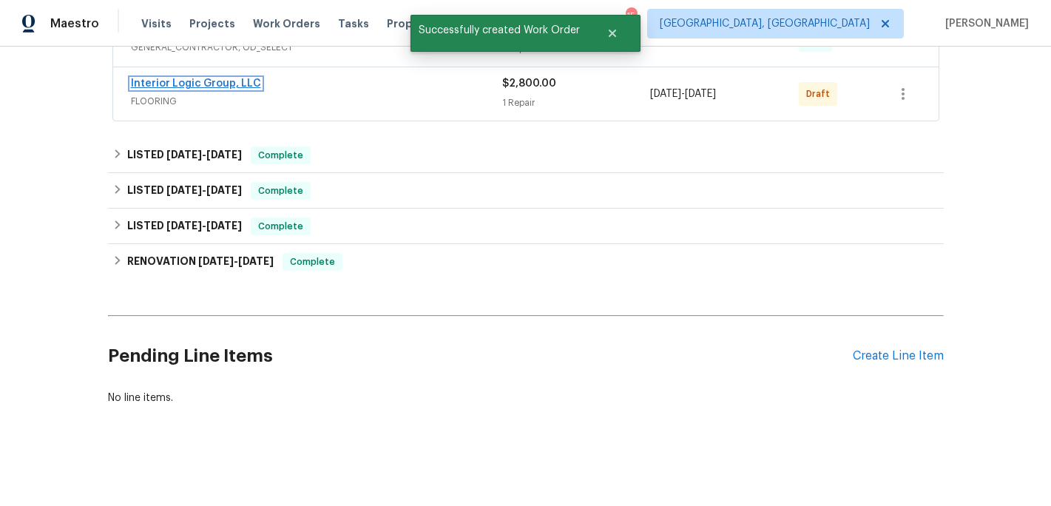
click at [214, 86] on link "Interior Logic Group, LLC" at bounding box center [196, 83] width 130 height 10
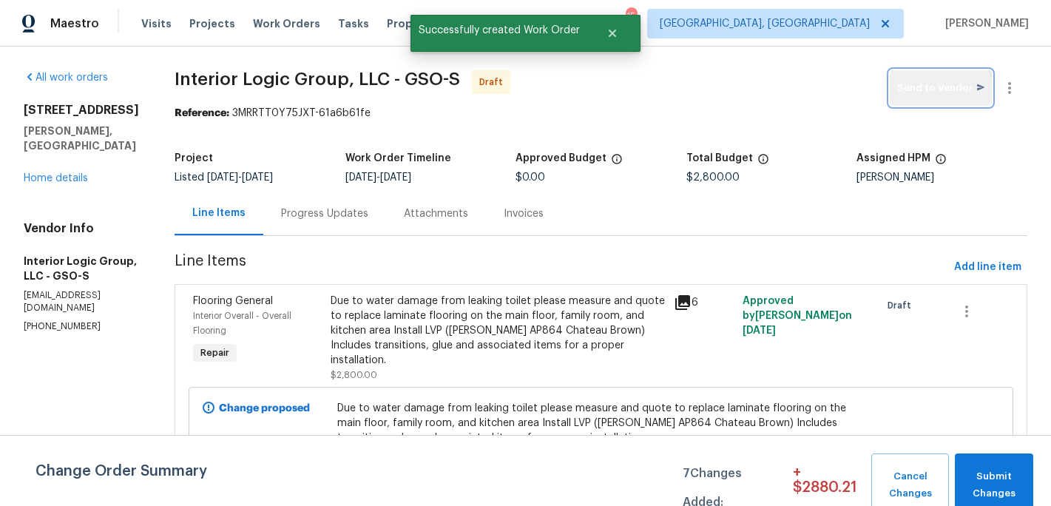
click at [926, 95] on span "Send to Vendor" at bounding box center [940, 88] width 87 height 17
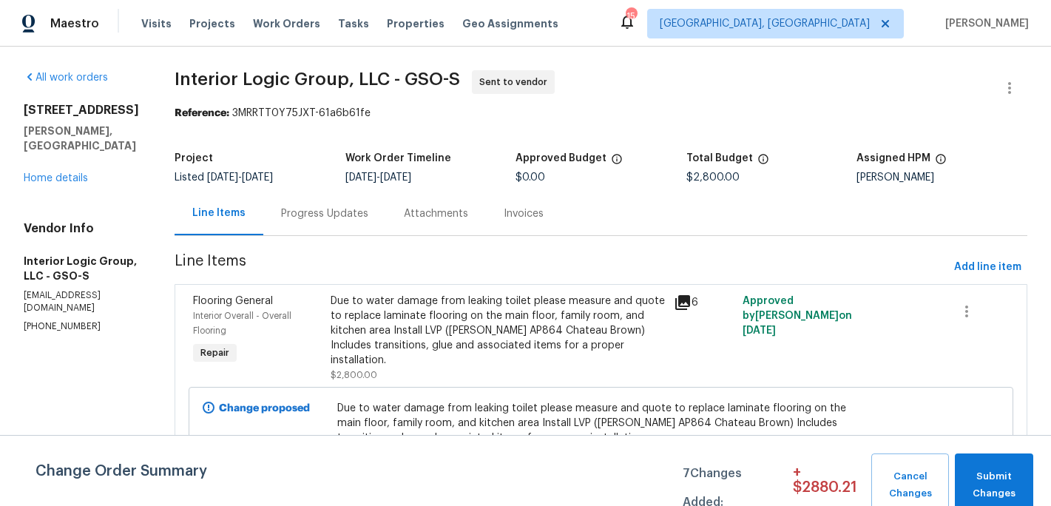
click at [359, 213] on div "Progress Updates" at bounding box center [324, 213] width 87 height 15
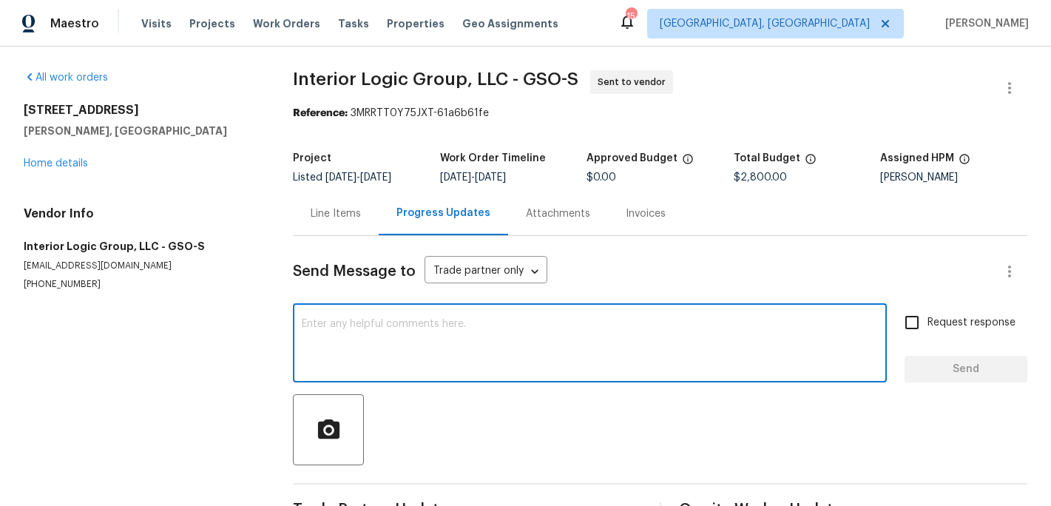
click at [335, 322] on textarea at bounding box center [590, 345] width 576 height 52
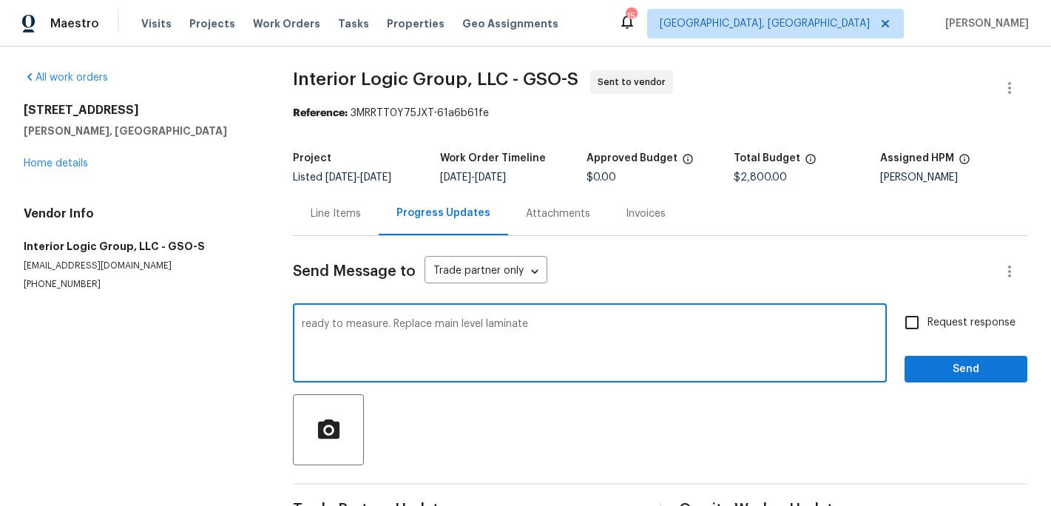
type textarea "ready to measure. Replace main level laminate"
click at [972, 376] on span "Send" at bounding box center [965, 369] width 99 height 18
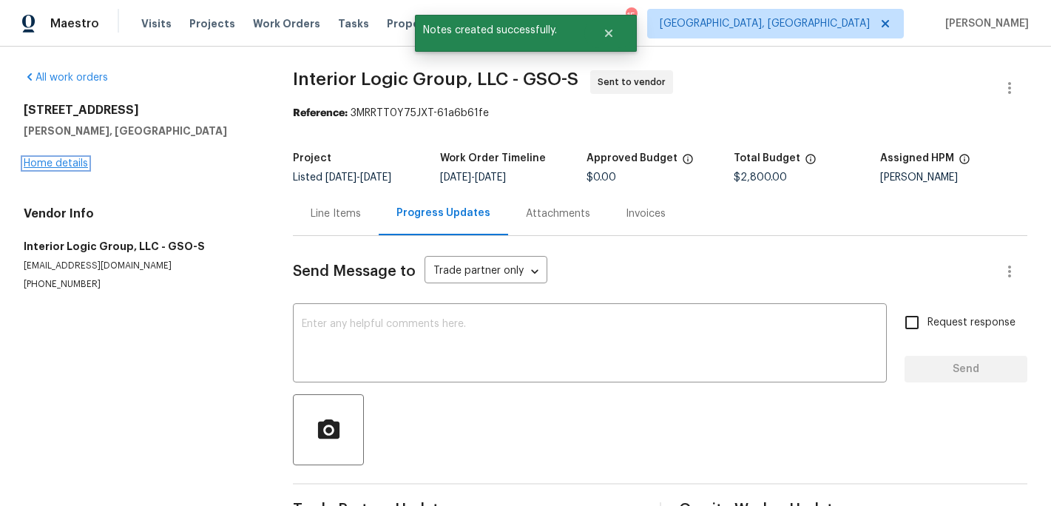
click at [70, 163] on link "Home details" at bounding box center [56, 163] width 64 height 10
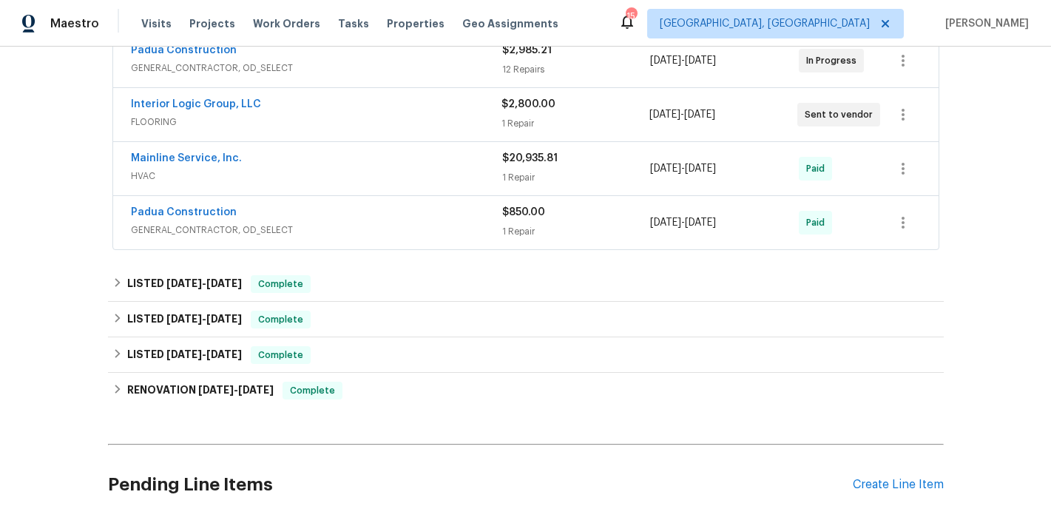
scroll to position [316, 0]
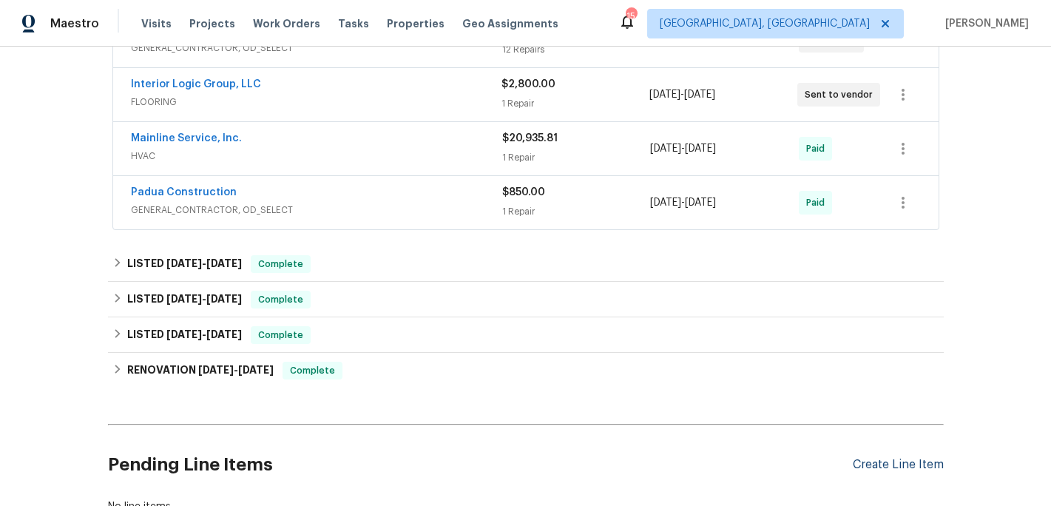
click at [913, 458] on div "Create Line Item" at bounding box center [898, 465] width 91 height 14
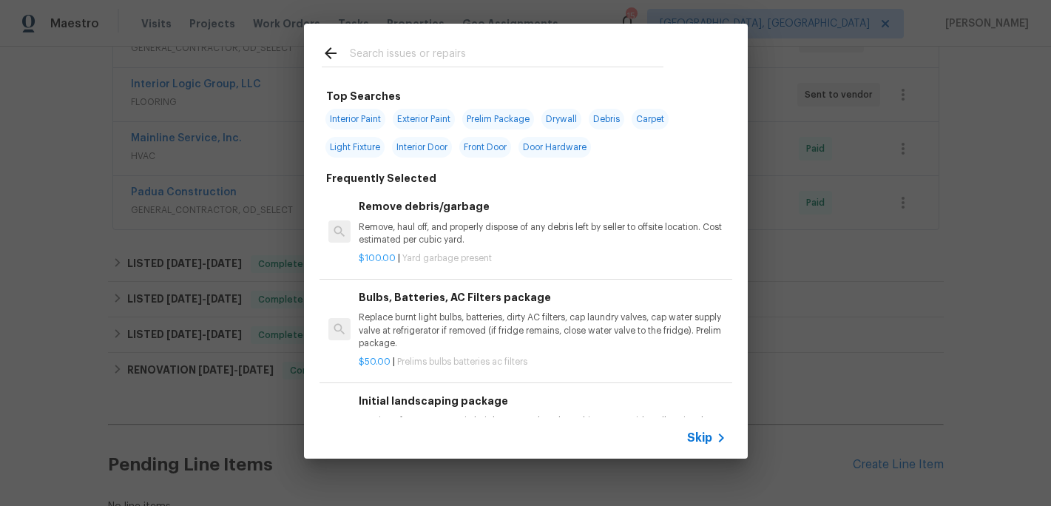
click at [378, 56] on input "text" at bounding box center [507, 55] width 314 height 22
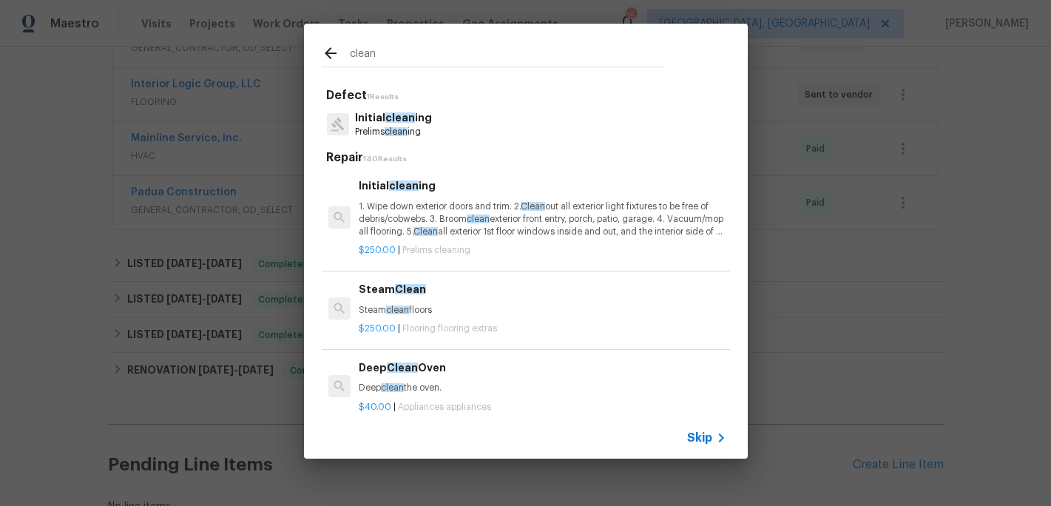
type input "clean"
click at [381, 130] on p "Prelims clean ing" at bounding box center [393, 132] width 77 height 13
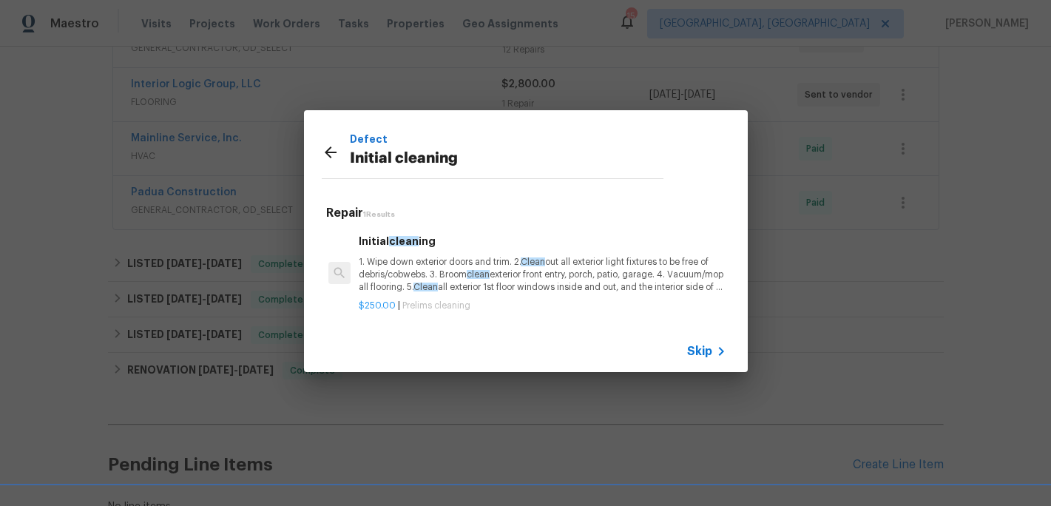
click at [423, 267] on p "1. Wipe down exterior doors and trim. 2. Clean out all exterior light fixtures …" at bounding box center [542, 275] width 367 height 38
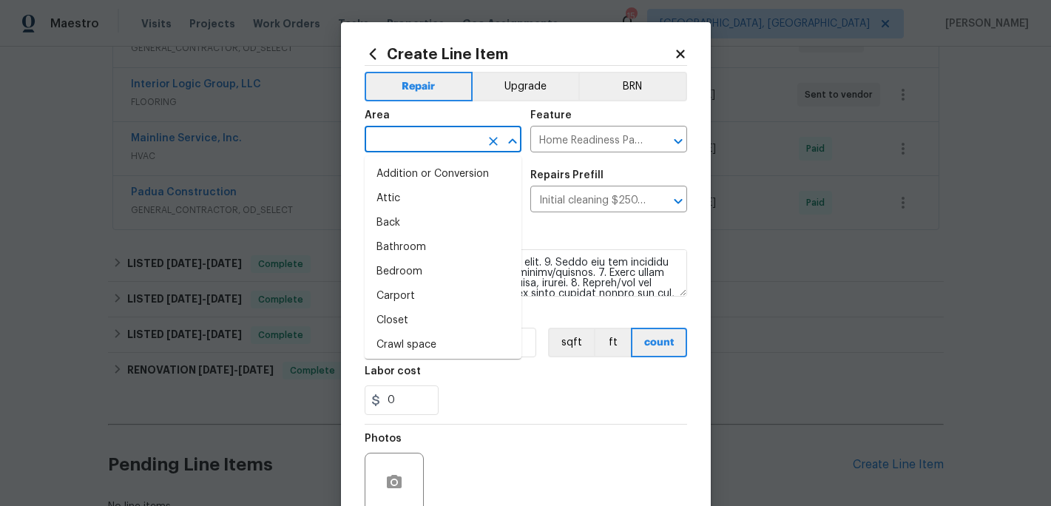
click at [393, 143] on input "text" at bounding box center [422, 140] width 115 height 23
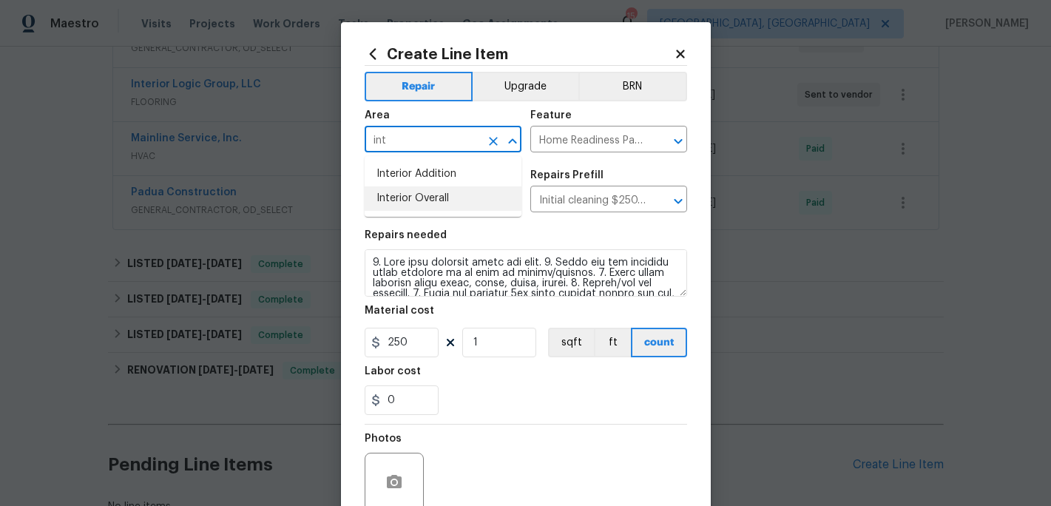
click at [402, 200] on li "Interior Overall" at bounding box center [443, 198] width 157 height 24
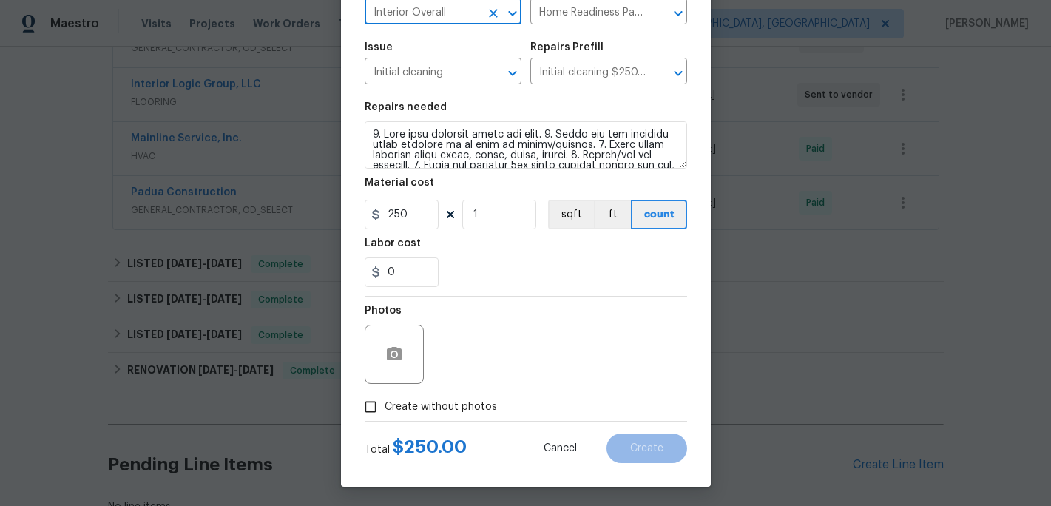
scroll to position [132, 0]
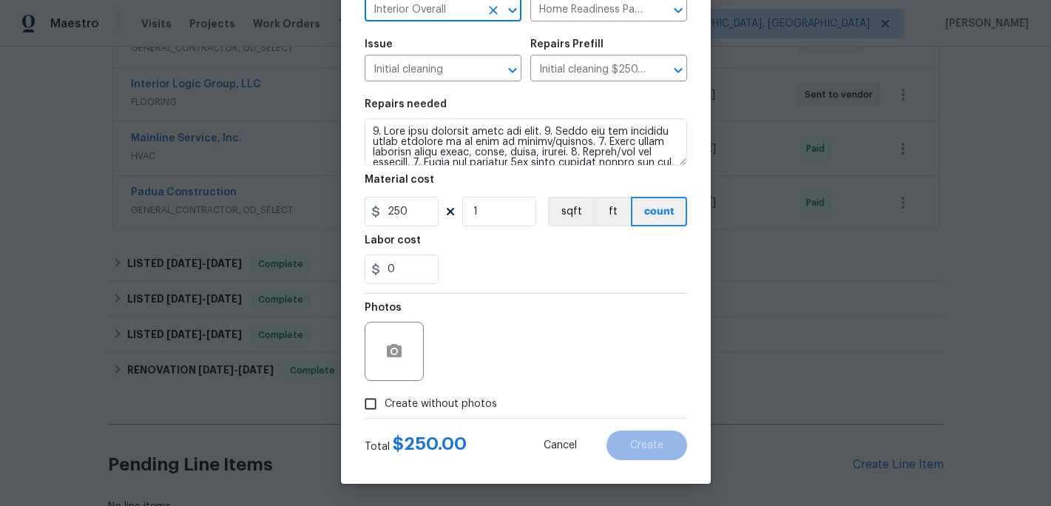
type input "Interior Overall"
click at [368, 402] on input "Create without photos" at bounding box center [370, 404] width 28 height 28
checkbox input "true"
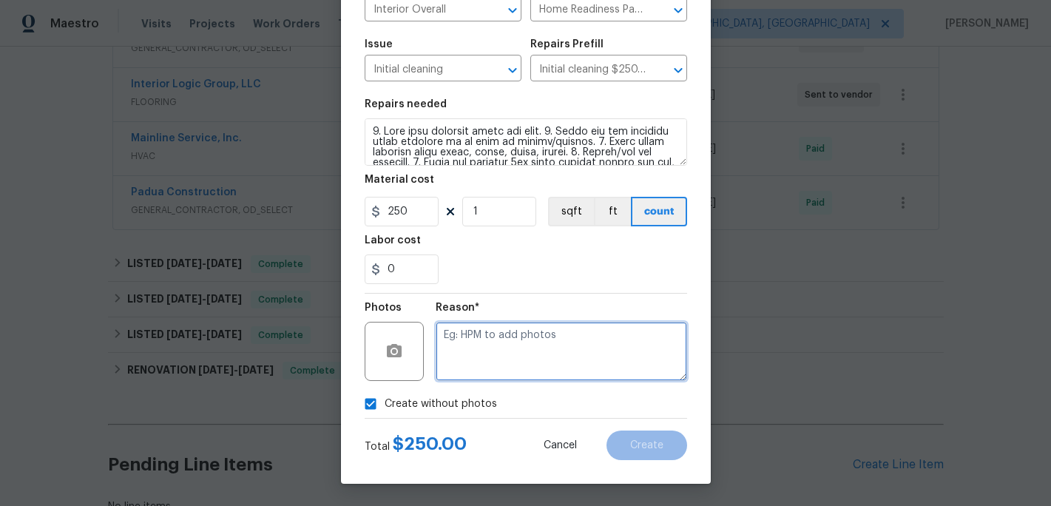
click at [450, 362] on textarea at bounding box center [561, 351] width 251 height 59
type textarea "c"
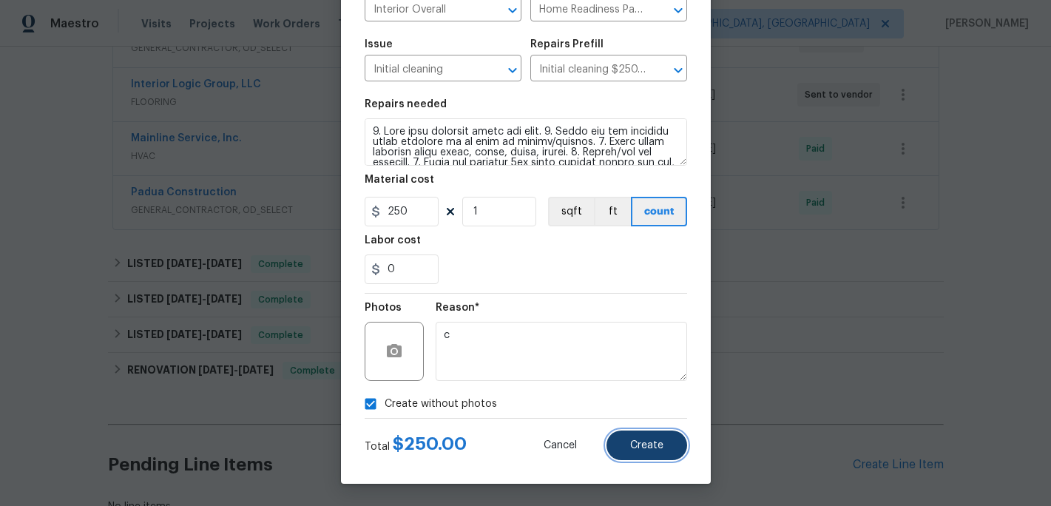
click at [634, 445] on span "Create" at bounding box center [646, 445] width 33 height 11
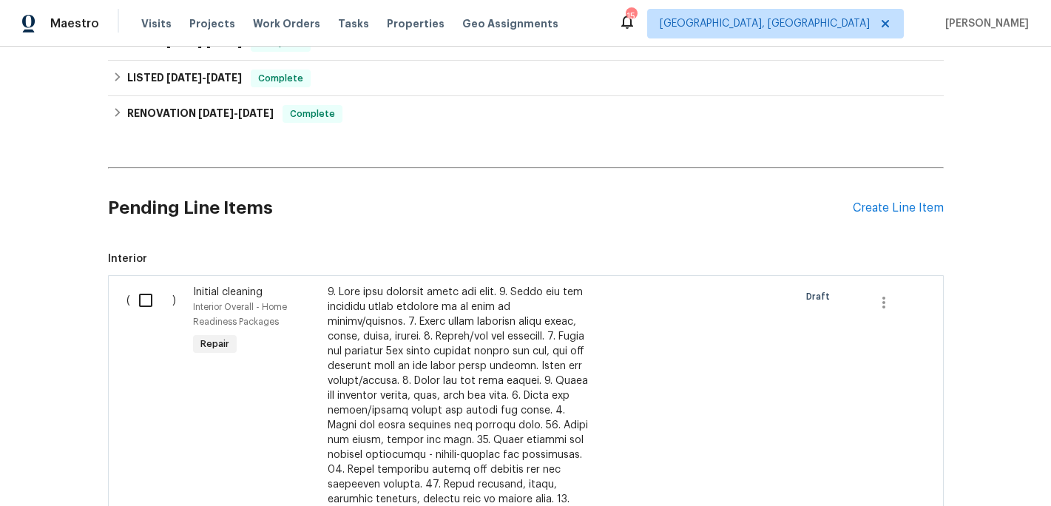
scroll to position [577, 0]
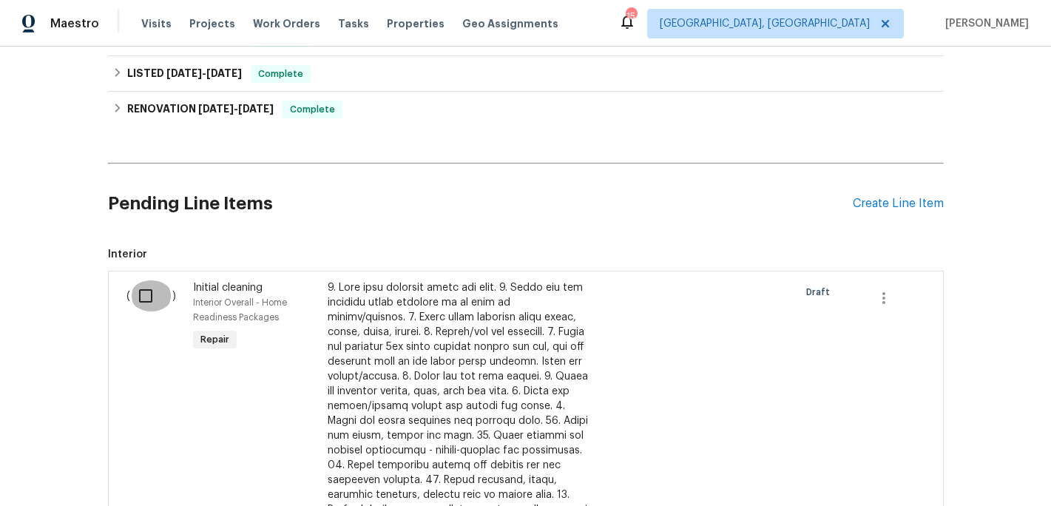
click at [149, 294] on input "checkbox" at bounding box center [151, 295] width 42 height 31
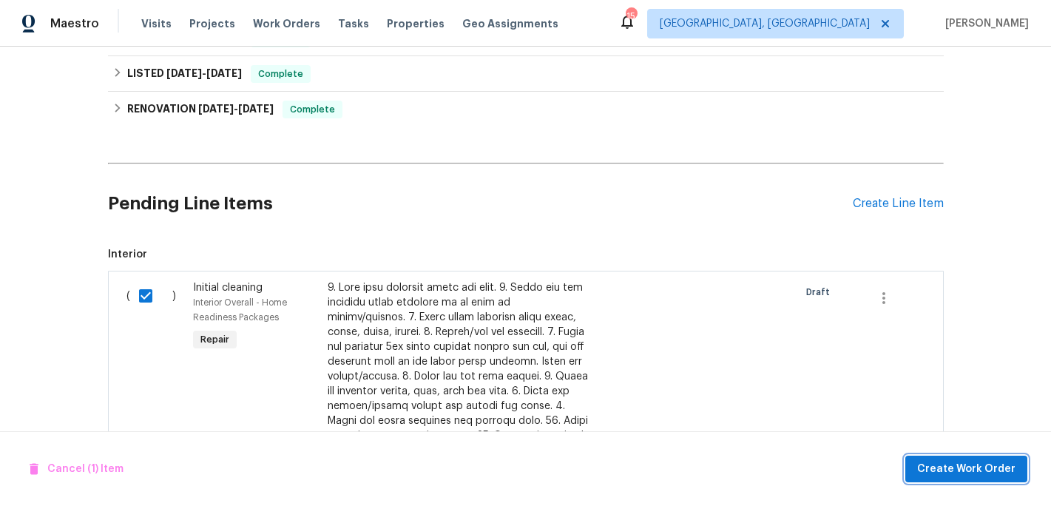
click at [936, 463] on span "Create Work Order" at bounding box center [966, 469] width 98 height 18
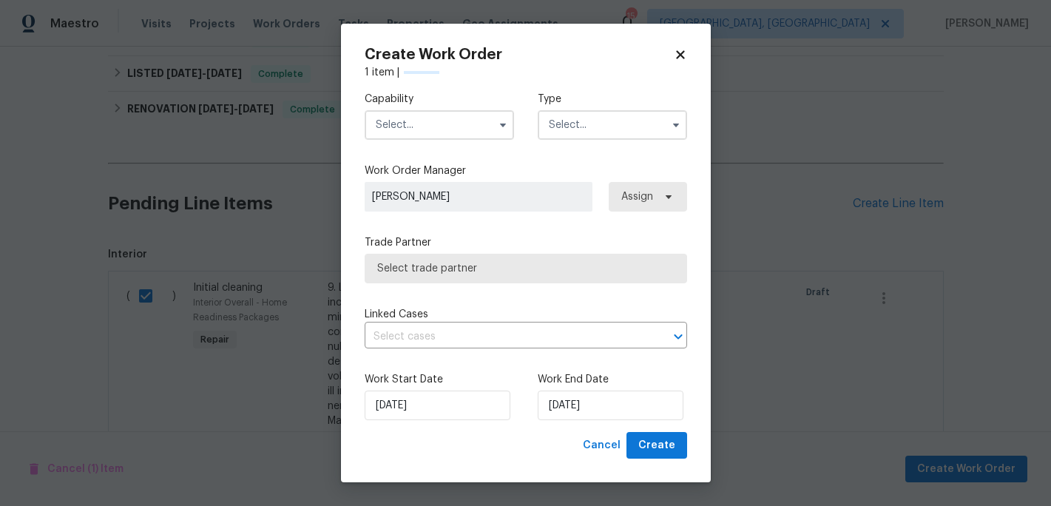
checkbox input "false"
click at [498, 126] on icon "button" at bounding box center [503, 125] width 12 height 12
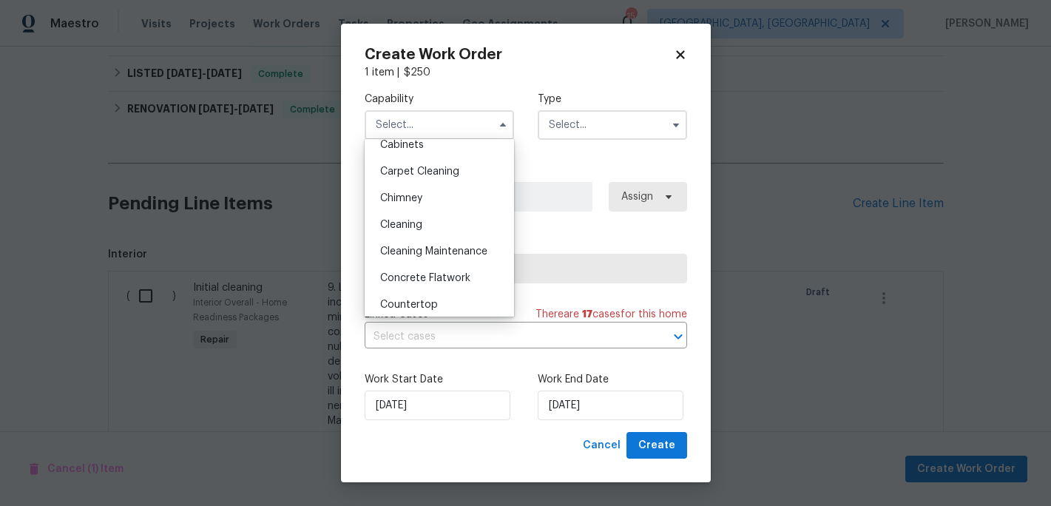
scroll to position [146, 0]
click at [405, 223] on span "Cleaning" at bounding box center [401, 222] width 42 height 10
type input "Cleaning"
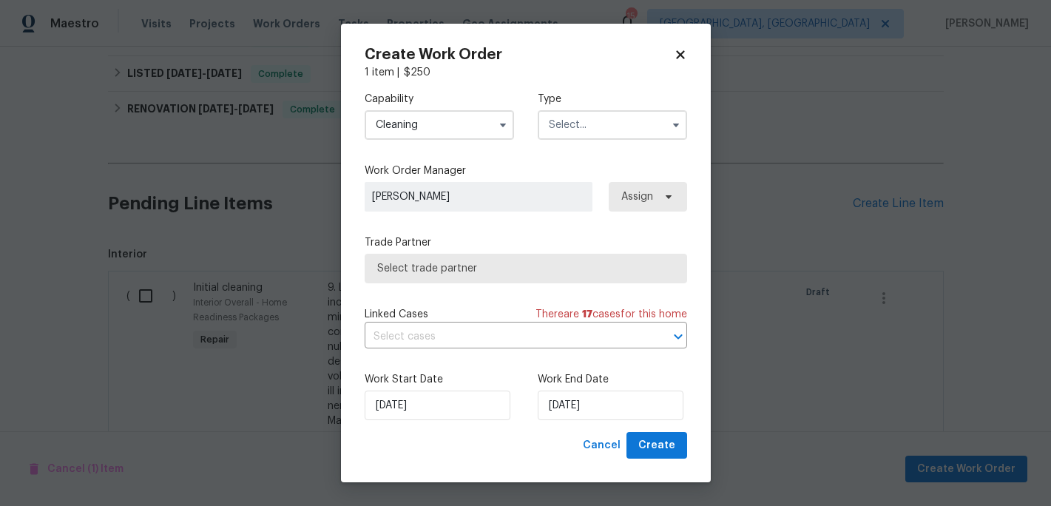
click at [600, 128] on input "text" at bounding box center [612, 125] width 149 height 30
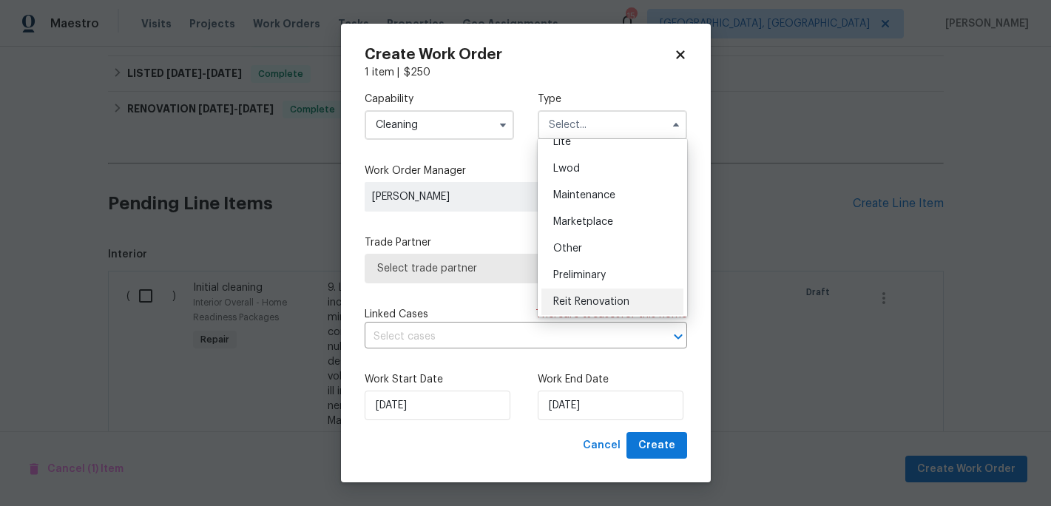
scroll to position [130, 0]
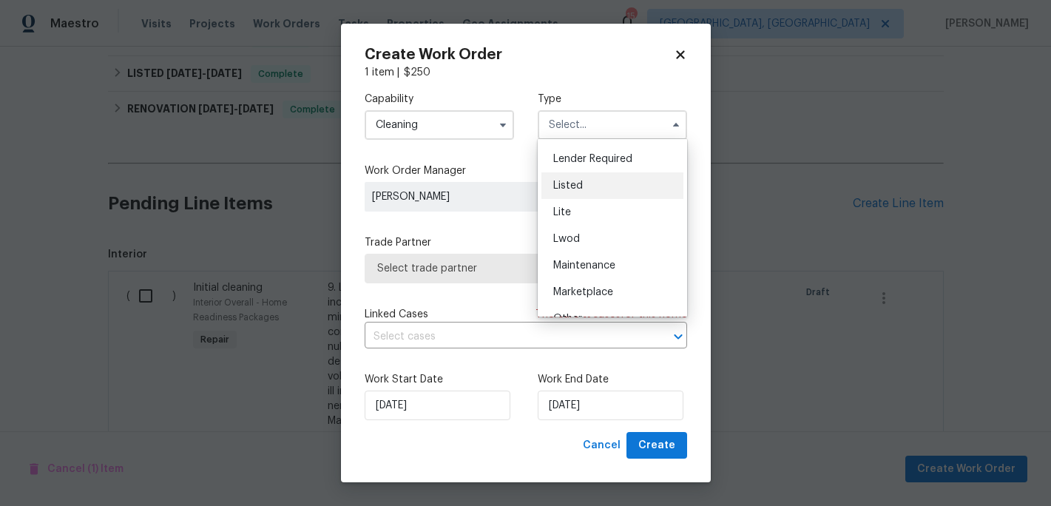
click at [592, 189] on div "Listed" at bounding box center [612, 185] width 142 height 27
type input "Listed"
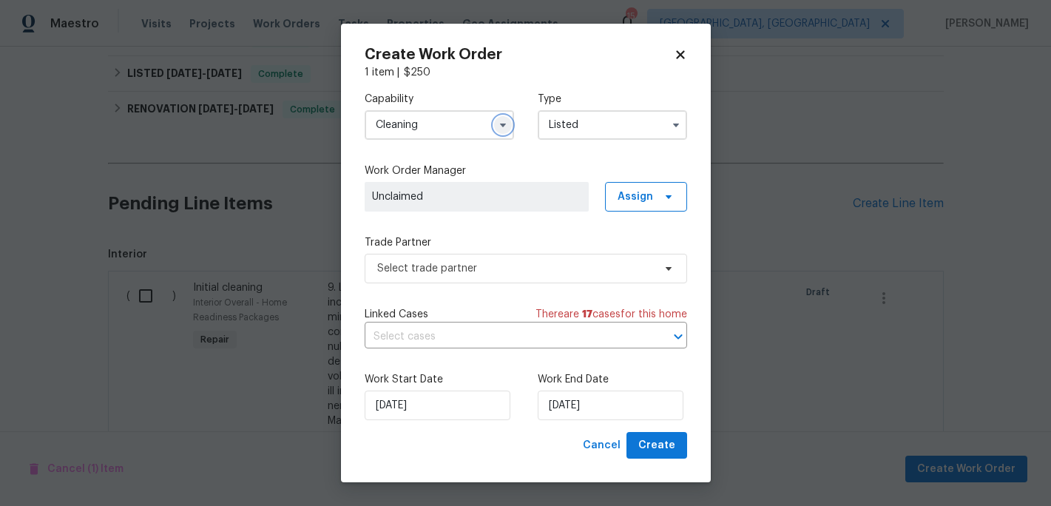
click at [498, 122] on icon "button" at bounding box center [503, 125] width 12 height 12
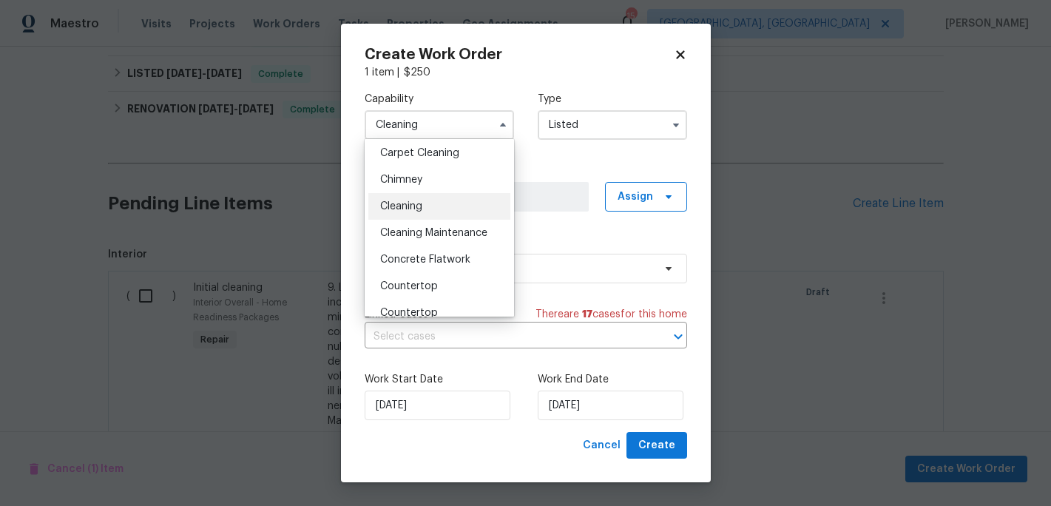
scroll to position [172, 0]
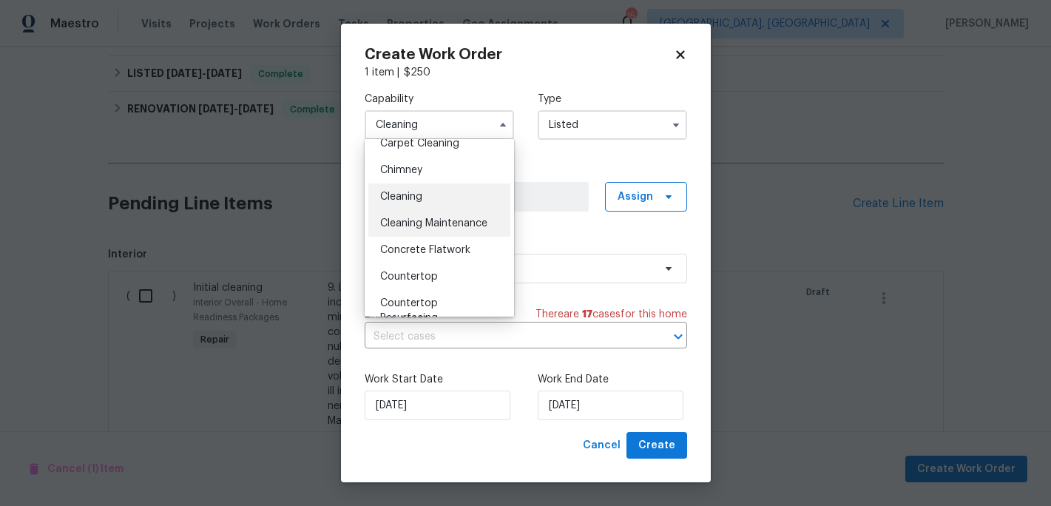
click at [443, 225] on span "Cleaning Maintenance" at bounding box center [433, 223] width 107 height 10
type input "Cleaning Maintenance"
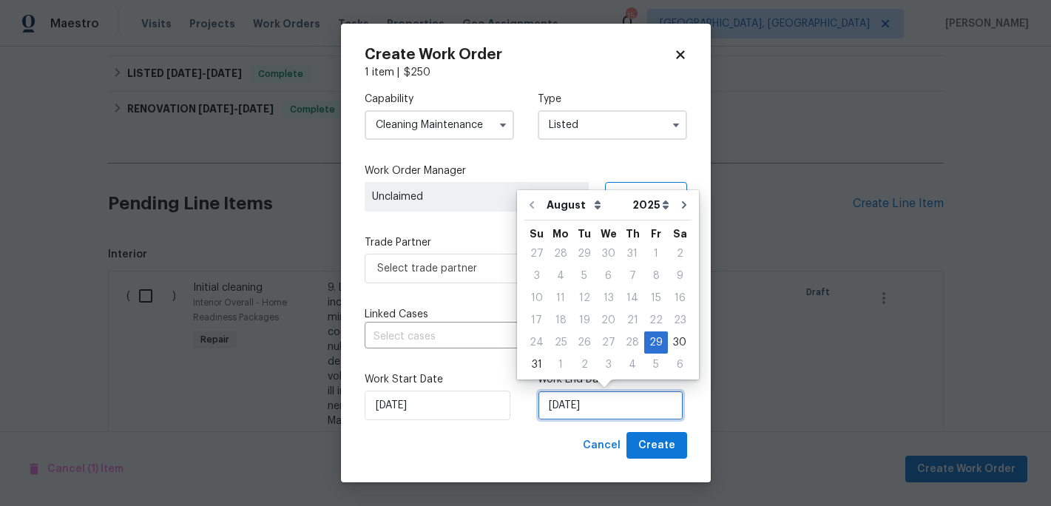
click at [583, 407] on input "[DATE]" at bounding box center [611, 405] width 146 height 30
click at [678, 209] on icon "Go to next month" at bounding box center [684, 205] width 12 height 12
type input "9/29/2025"
select select "8"
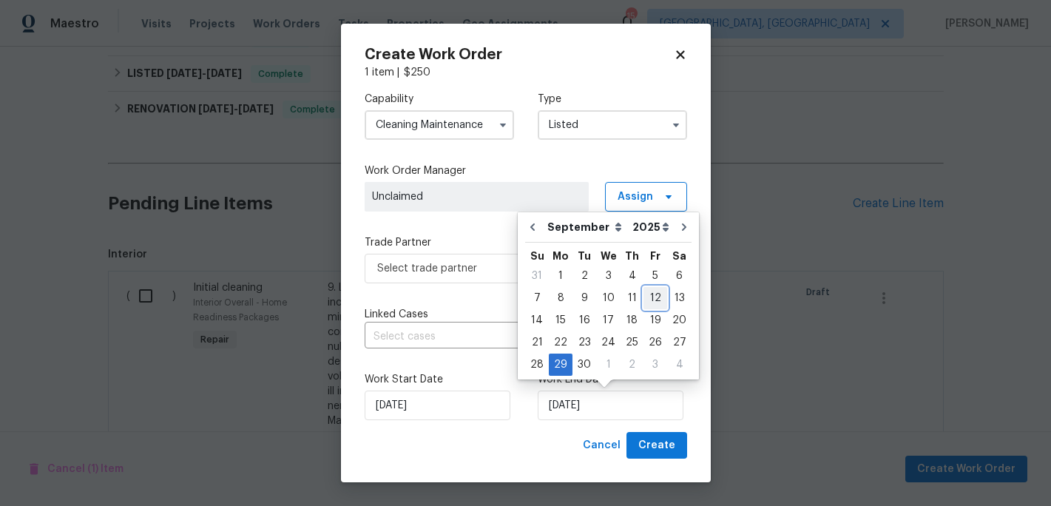
click at [653, 294] on div "12" at bounding box center [655, 298] width 24 height 21
type input "9/12/2025"
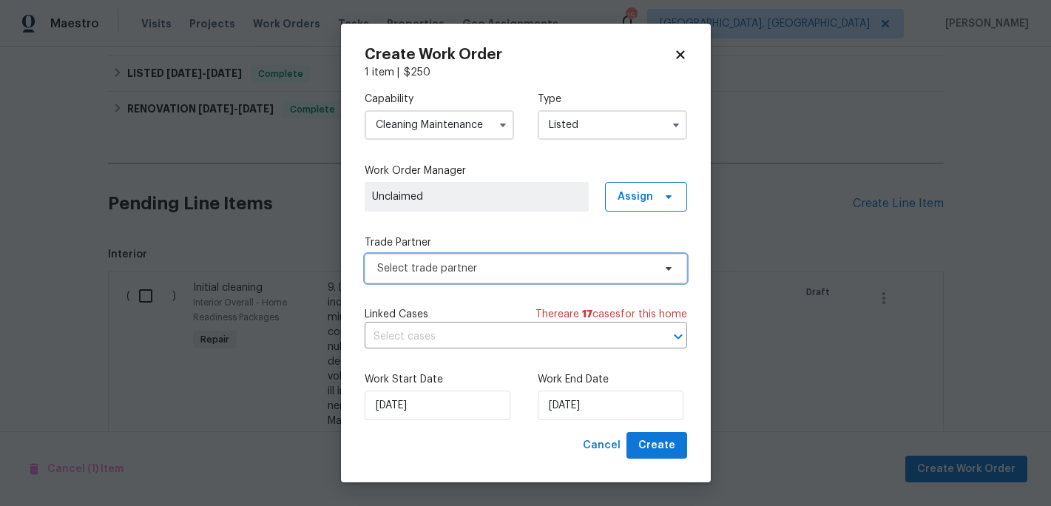
click at [643, 266] on span "Select trade partner" at bounding box center [515, 268] width 276 height 15
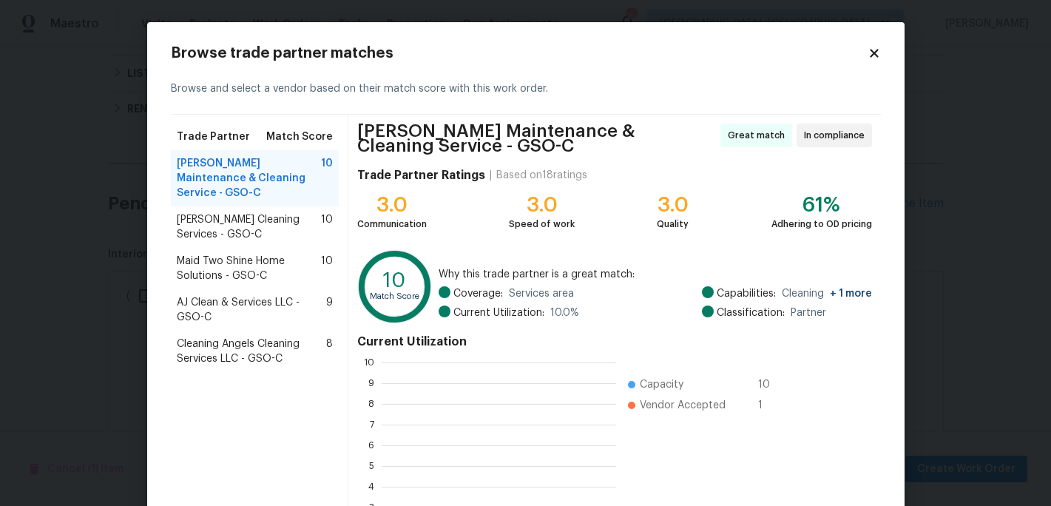
scroll to position [207, 234]
click at [253, 295] on span "AJ Clean & Services LLC - GSO-C" at bounding box center [252, 310] width 150 height 30
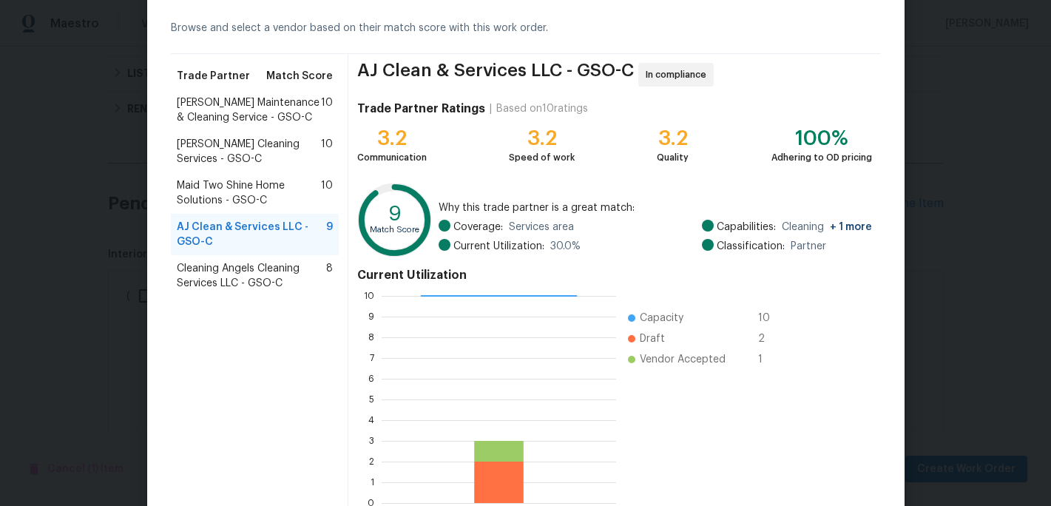
scroll to position [146, 0]
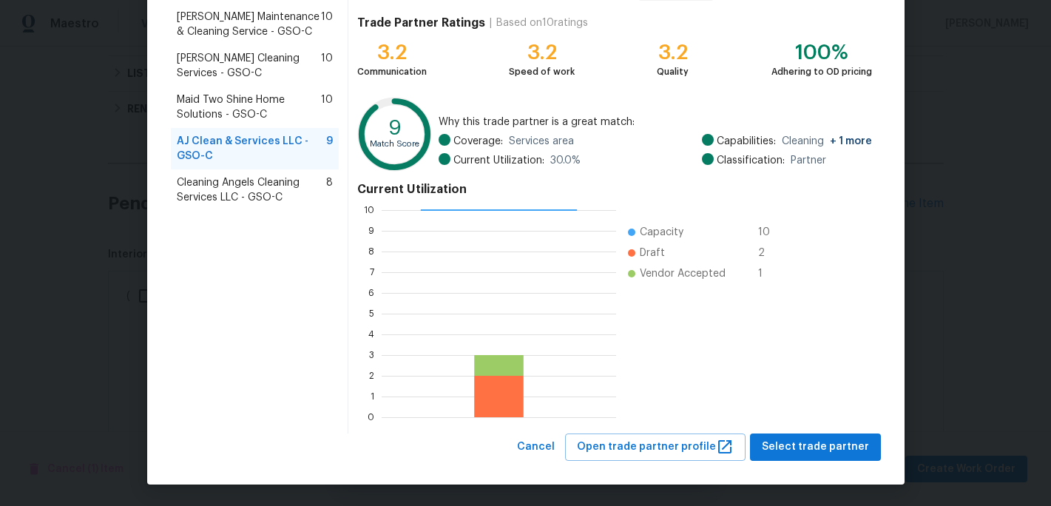
click at [799, 464] on div "Browse trade partner matches Browse and select a vendor based on their match sc…" at bounding box center [525, 180] width 757 height 609
click at [799, 451] on span "Select trade partner" at bounding box center [815, 447] width 107 height 18
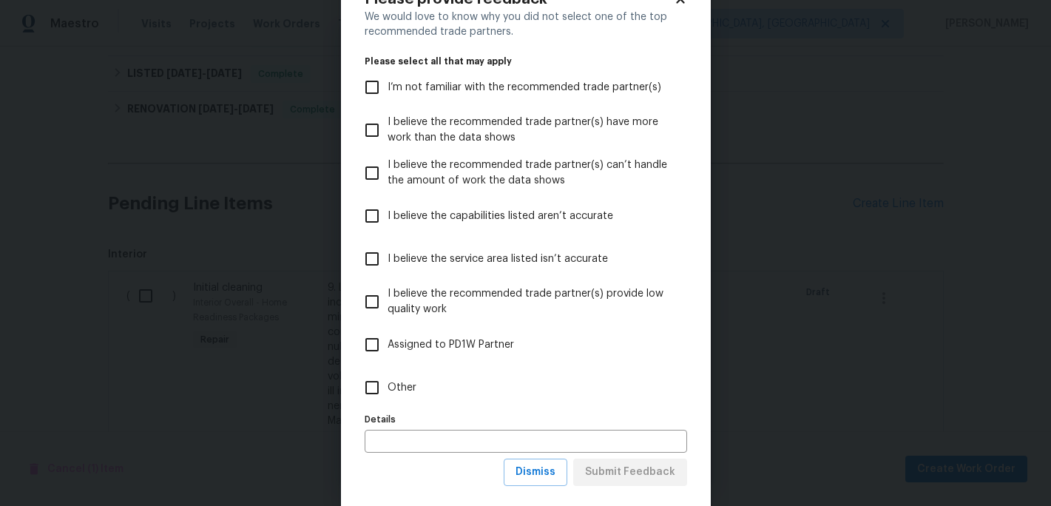
scroll to position [80, 0]
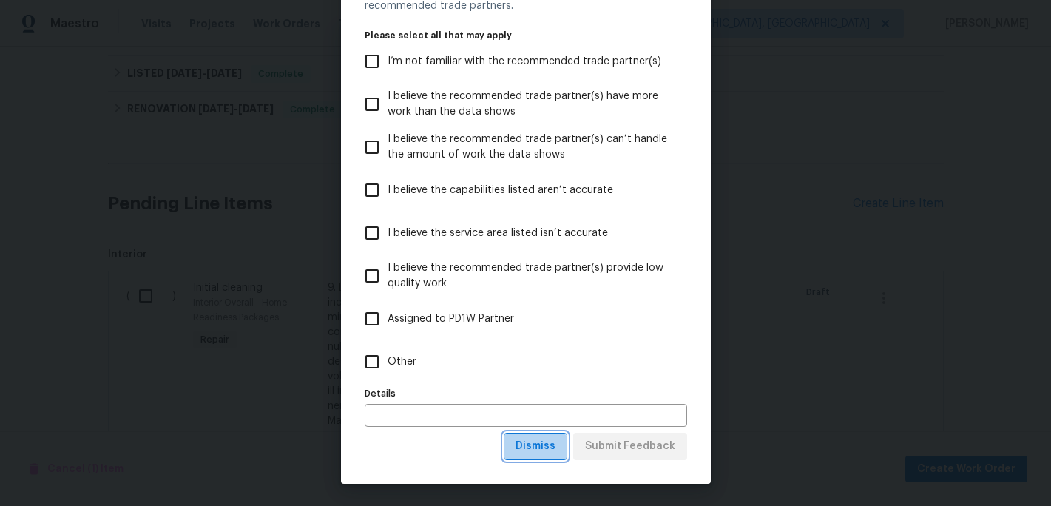
click at [537, 453] on span "Dismiss" at bounding box center [535, 446] width 40 height 18
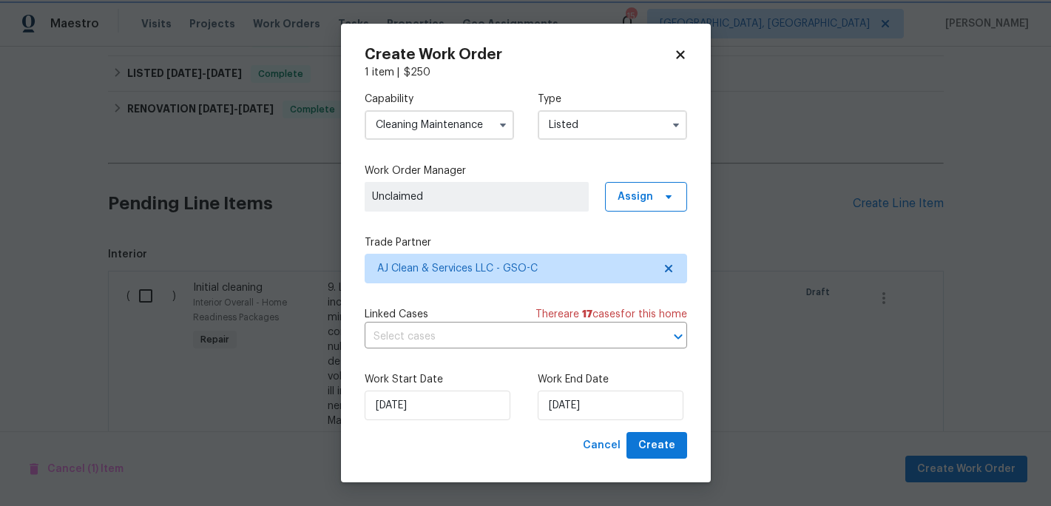
scroll to position [0, 0]
click at [660, 447] on span "Create" at bounding box center [656, 445] width 37 height 18
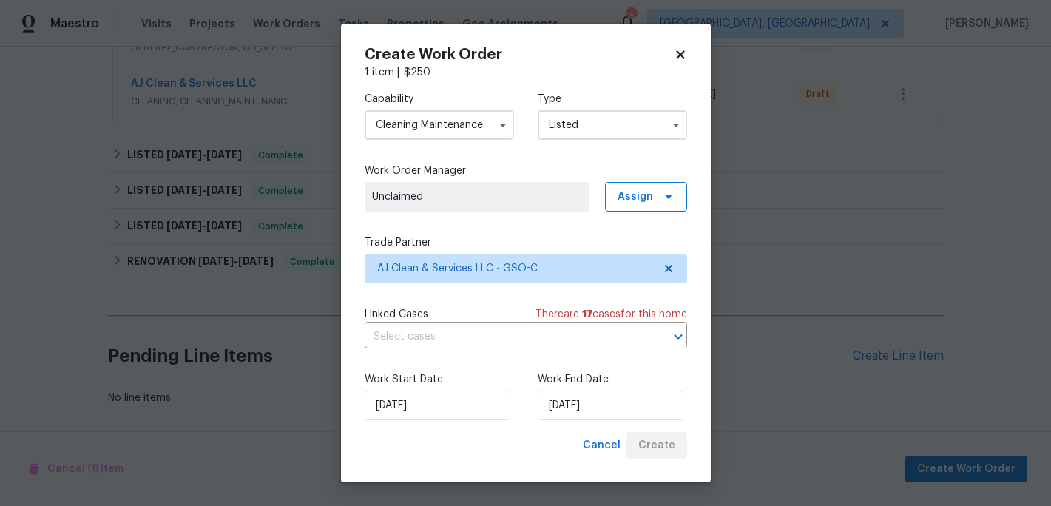
scroll to position [479, 0]
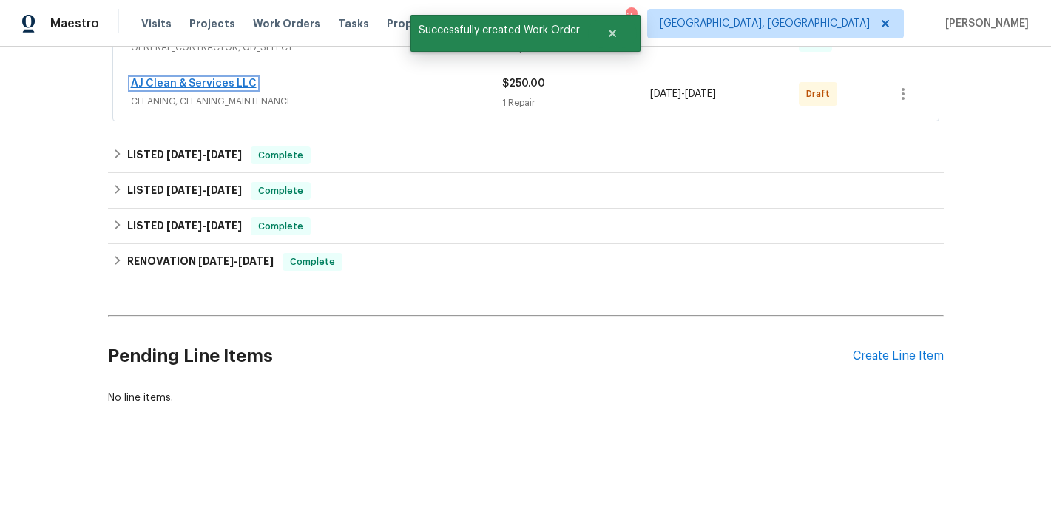
click at [205, 84] on link "AJ Clean & Services LLC" at bounding box center [194, 83] width 126 height 10
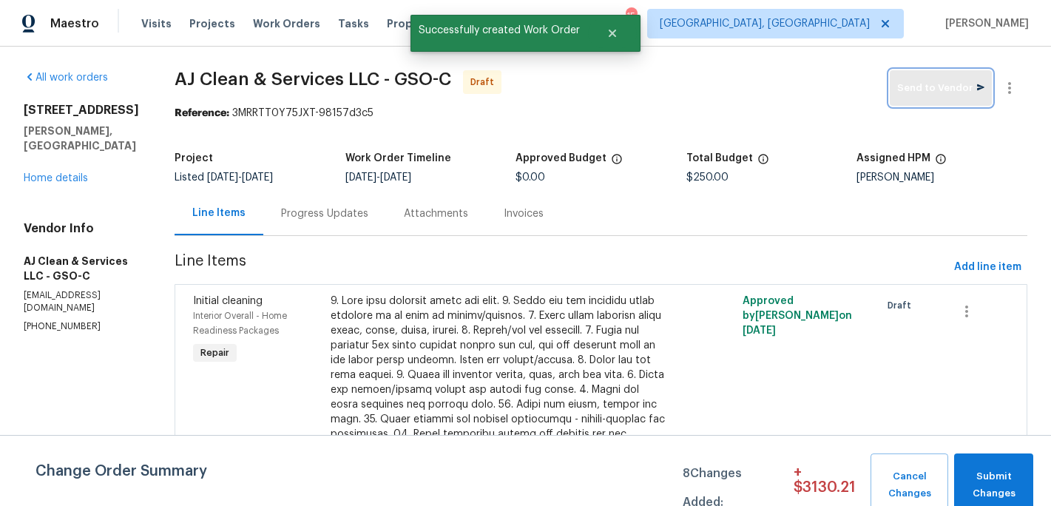
click at [940, 96] on span "Send to Vendor" at bounding box center [940, 88] width 87 height 17
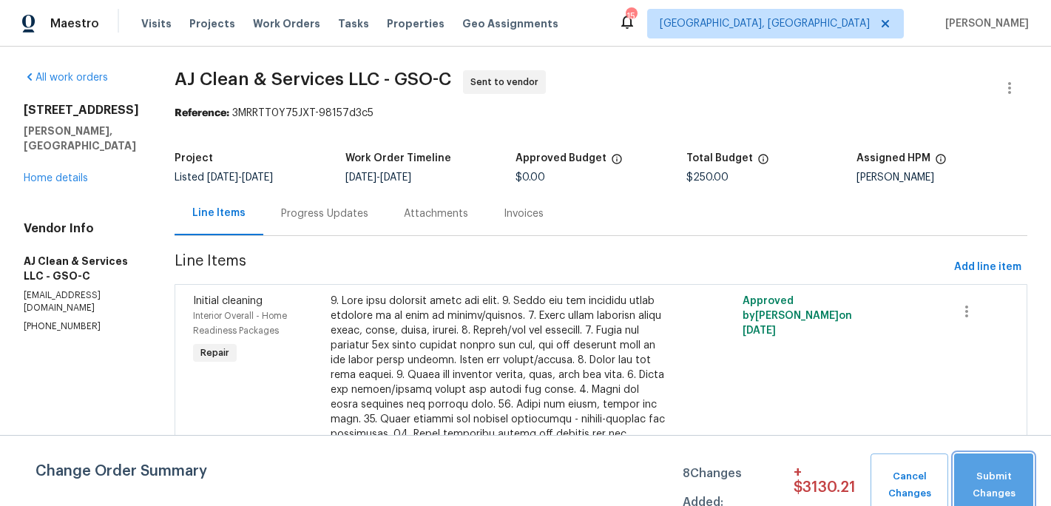
click at [997, 490] on span "Submit Changes" at bounding box center [993, 485] width 64 height 34
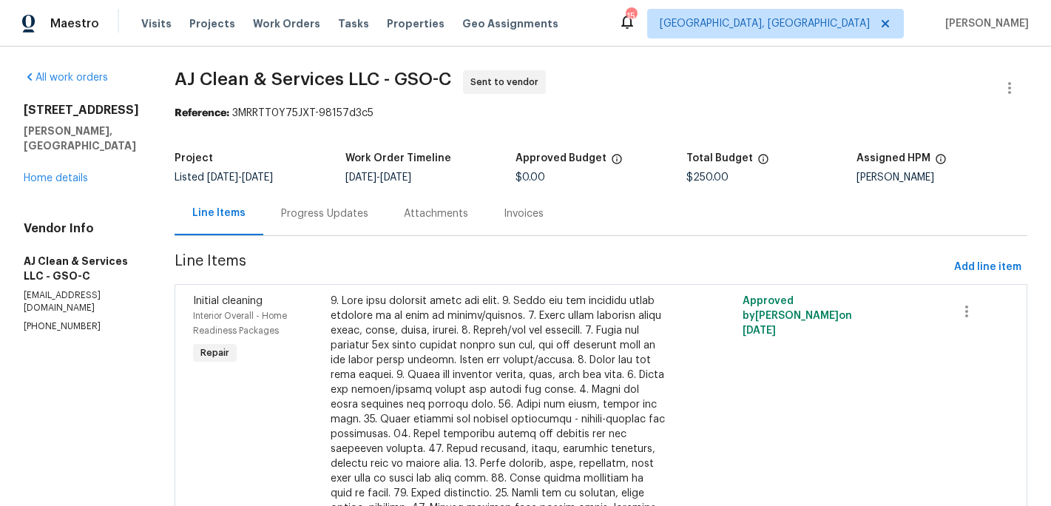
click at [342, 217] on div "Progress Updates" at bounding box center [324, 213] width 87 height 15
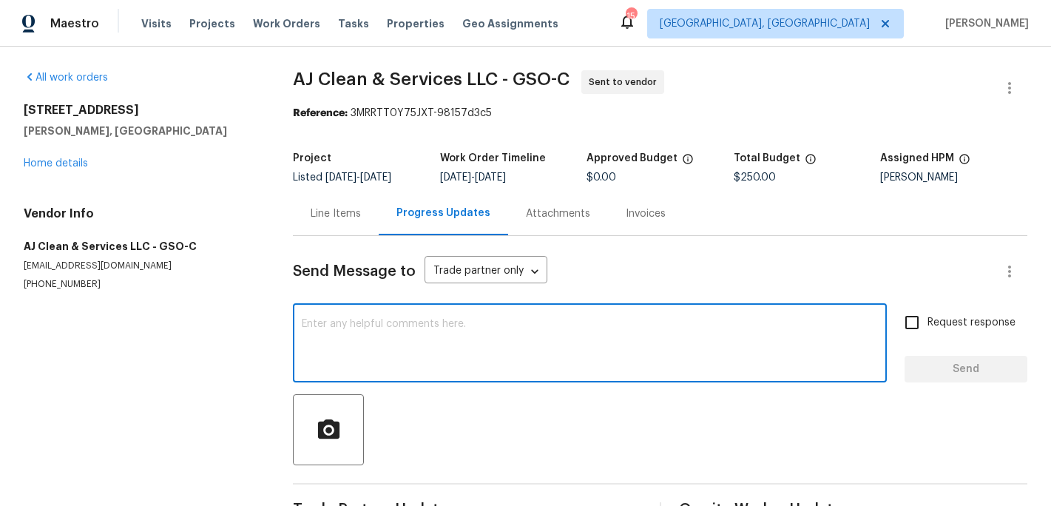
click at [323, 343] on textarea at bounding box center [590, 345] width 576 height 52
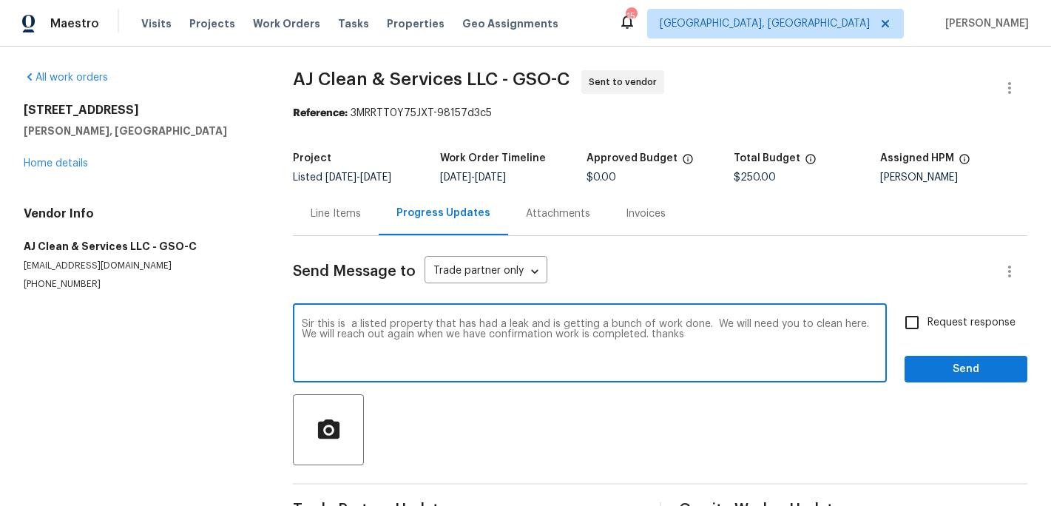
type textarea "Sir this is a listed property that has had a leak and is getting a bunch of wor…"
click at [922, 322] on input "Request response" at bounding box center [911, 322] width 31 height 31
checkbox input "true"
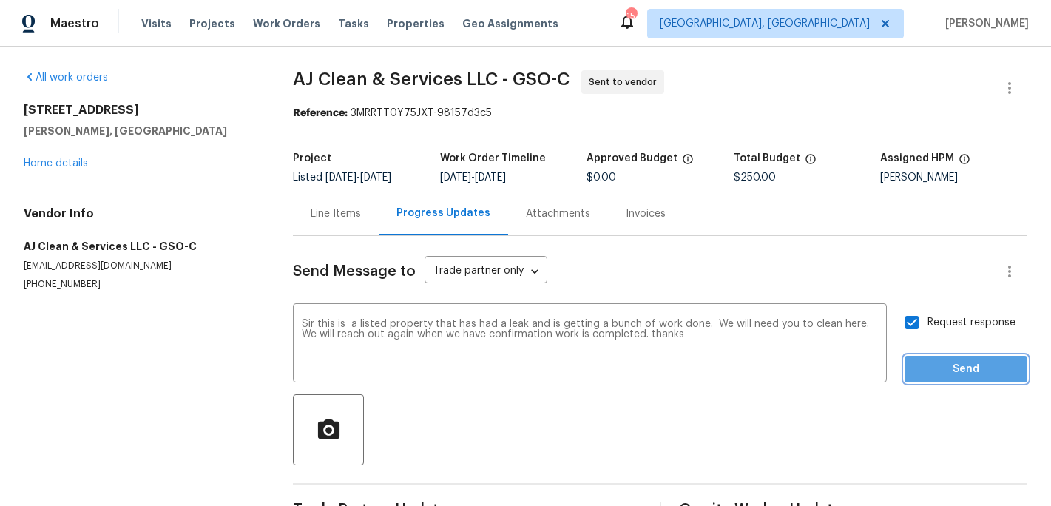
click at [930, 367] on span "Send" at bounding box center [965, 369] width 99 height 18
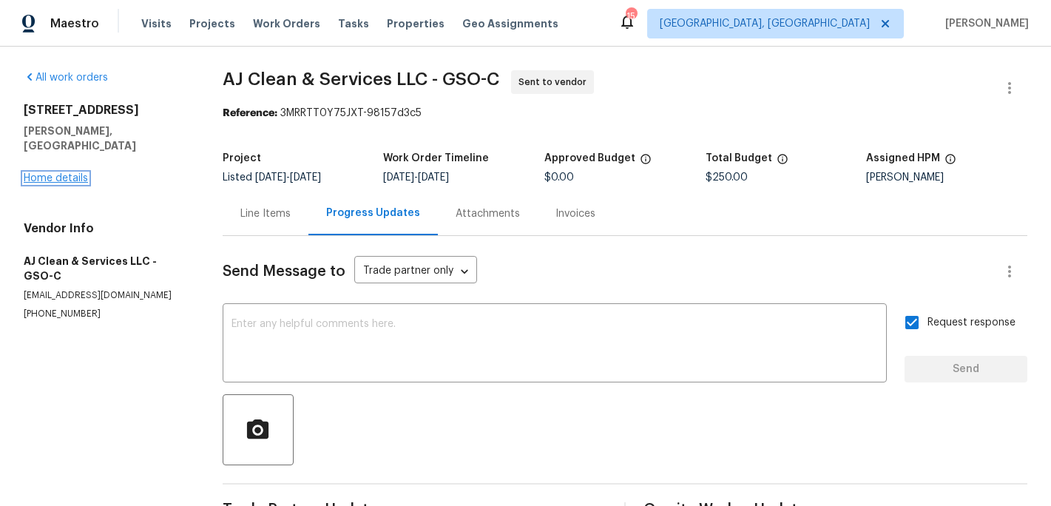
click at [68, 173] on link "Home details" at bounding box center [56, 178] width 64 height 10
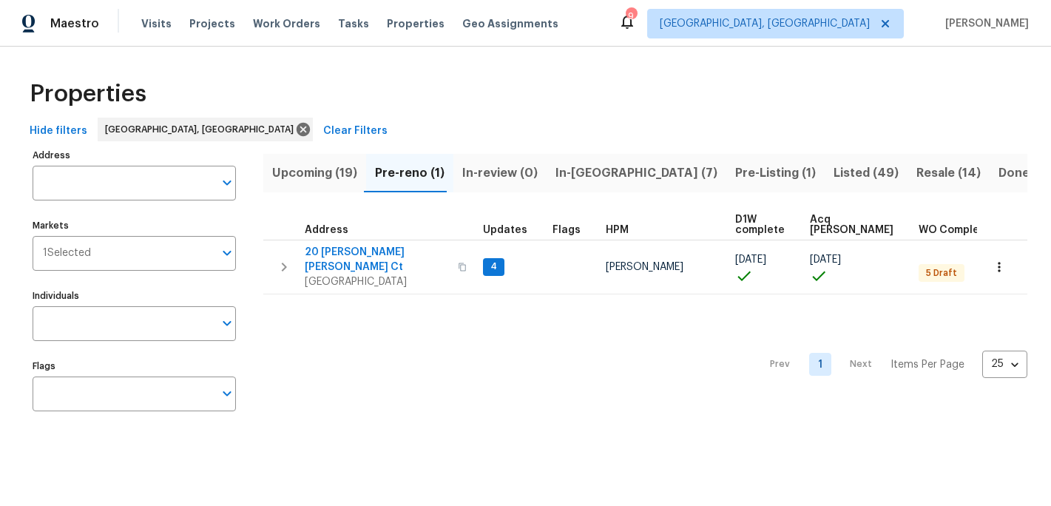
click at [412, 176] on span "Pre-reno (1)" at bounding box center [410, 173] width 70 height 21
click at [328, 177] on span "Upcoming (19)" at bounding box center [314, 173] width 85 height 21
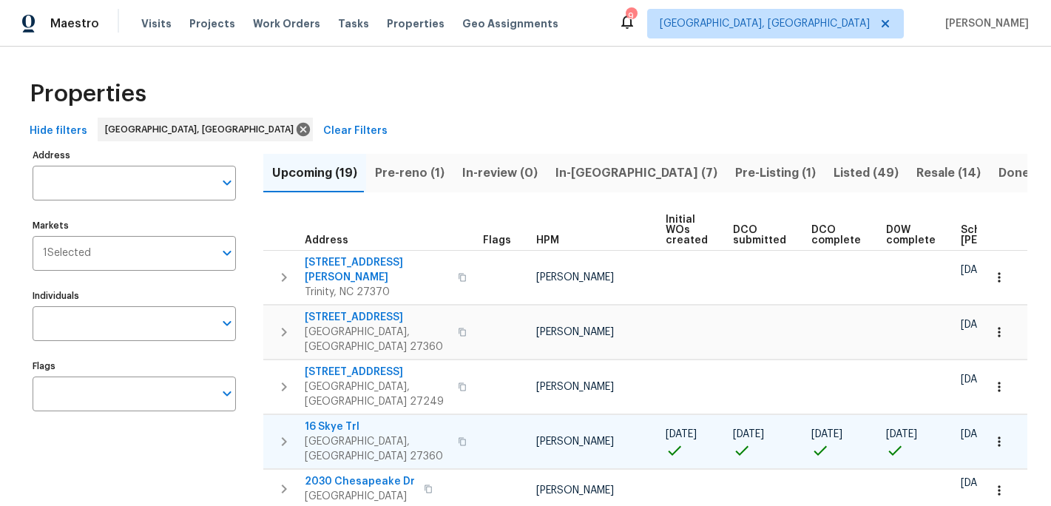
click at [1000, 434] on icon "button" at bounding box center [999, 441] width 15 height 15
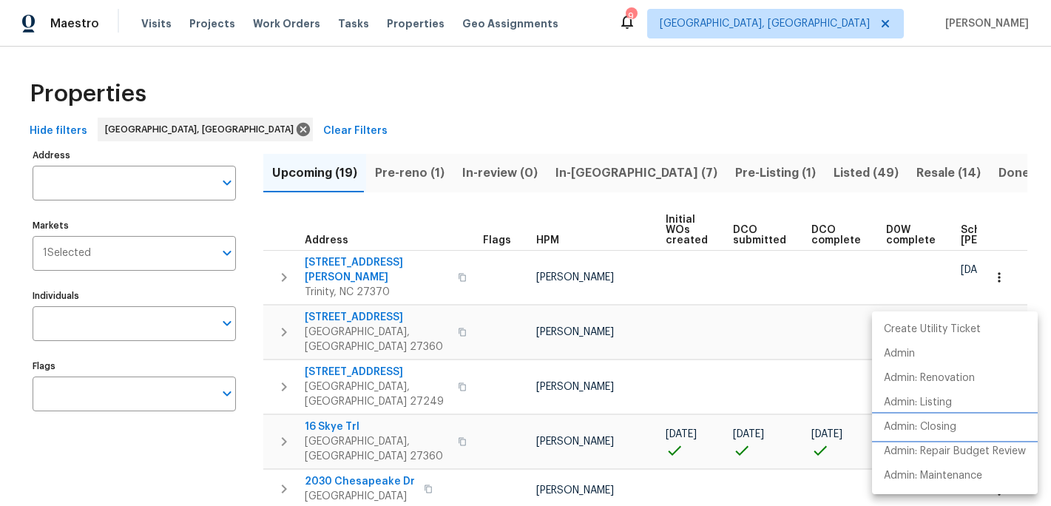
click at [951, 423] on p "Admin: Closing" at bounding box center [920, 427] width 72 height 16
